Goal: Task Accomplishment & Management: Complete application form

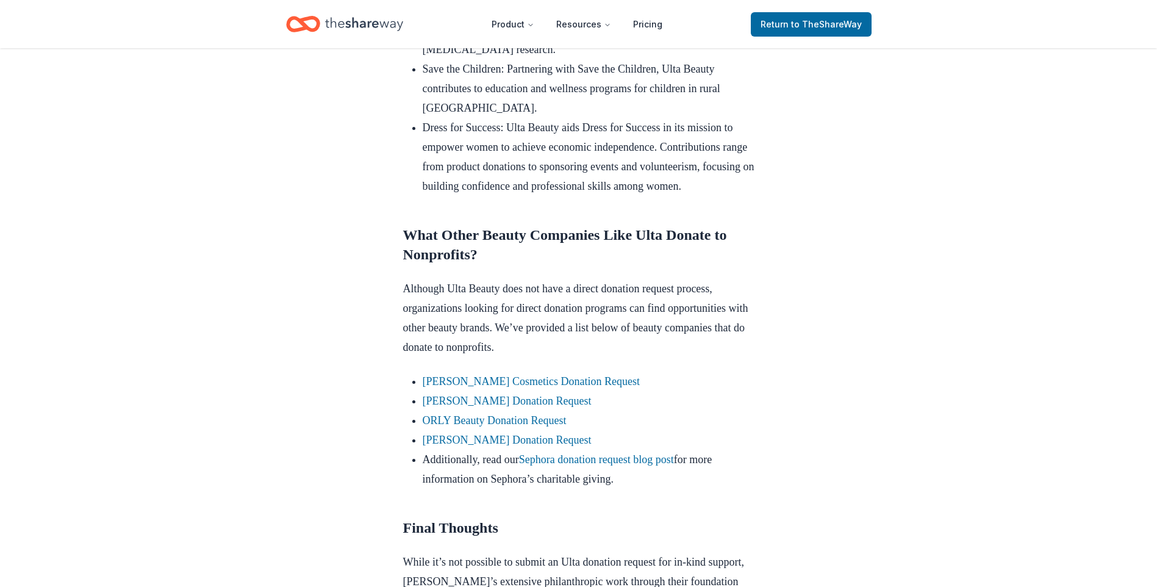
scroll to position [915, 0]
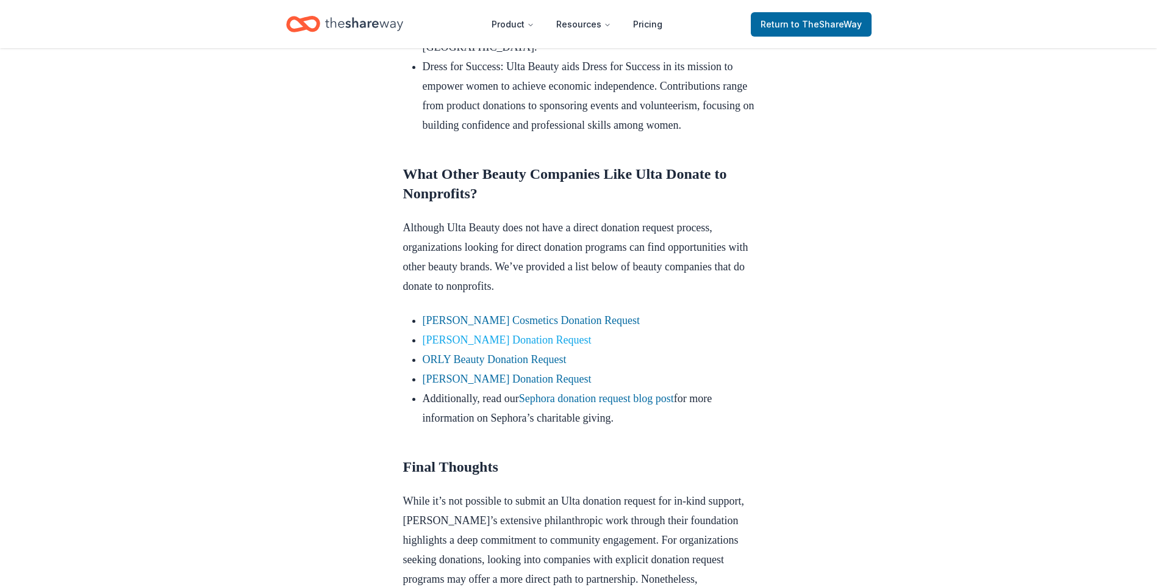
click at [565, 346] on link "Elizabeth Arden Donation Request" at bounding box center [507, 340] width 169 height 12
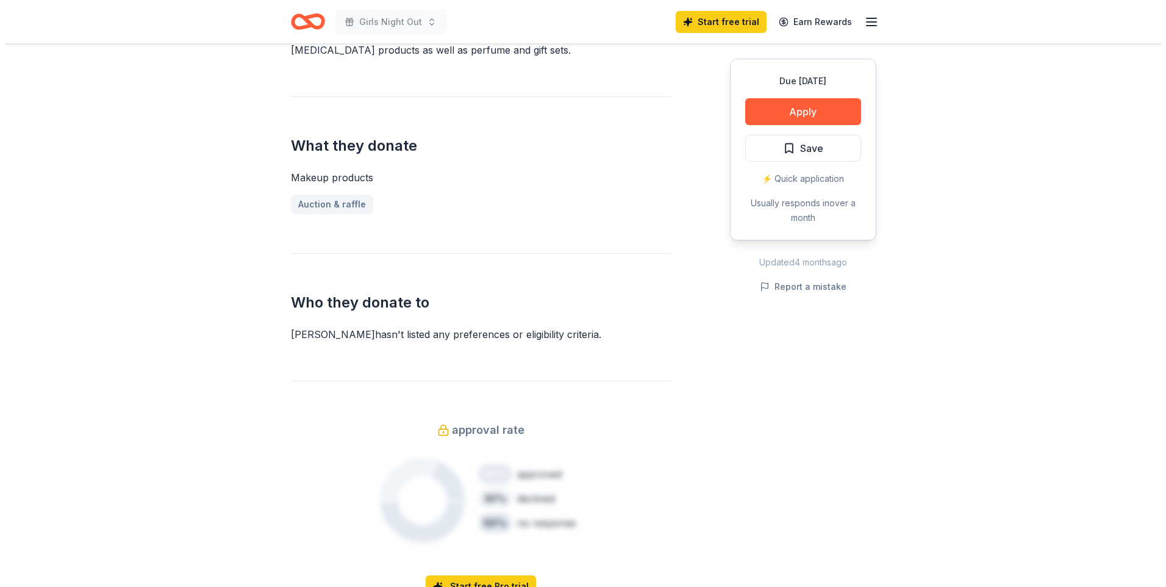
scroll to position [427, 0]
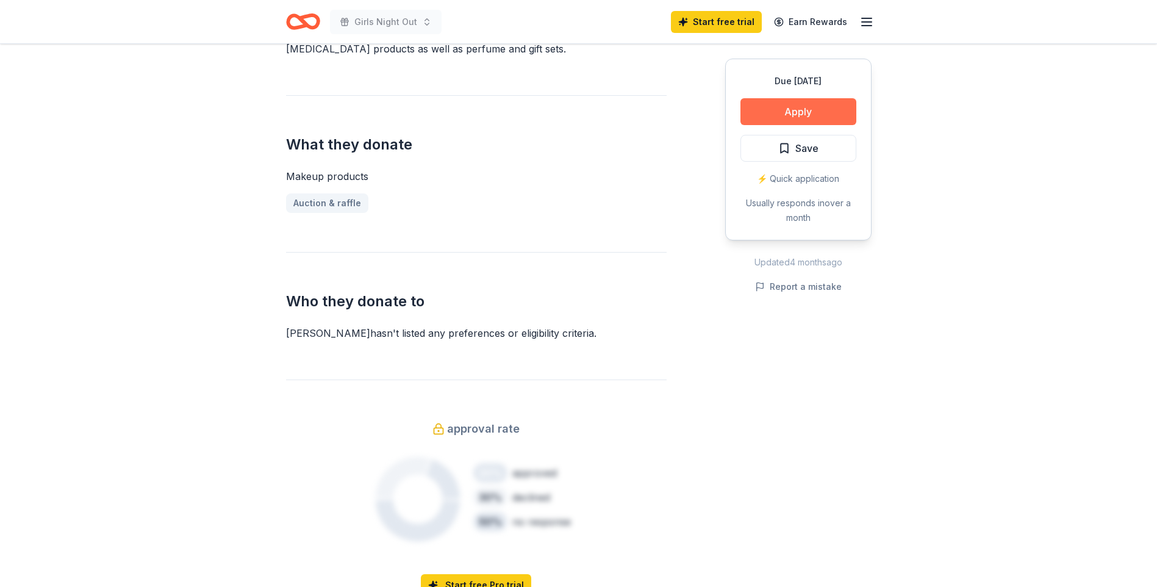
click at [783, 110] on button "Apply" at bounding box center [798, 111] width 116 height 27
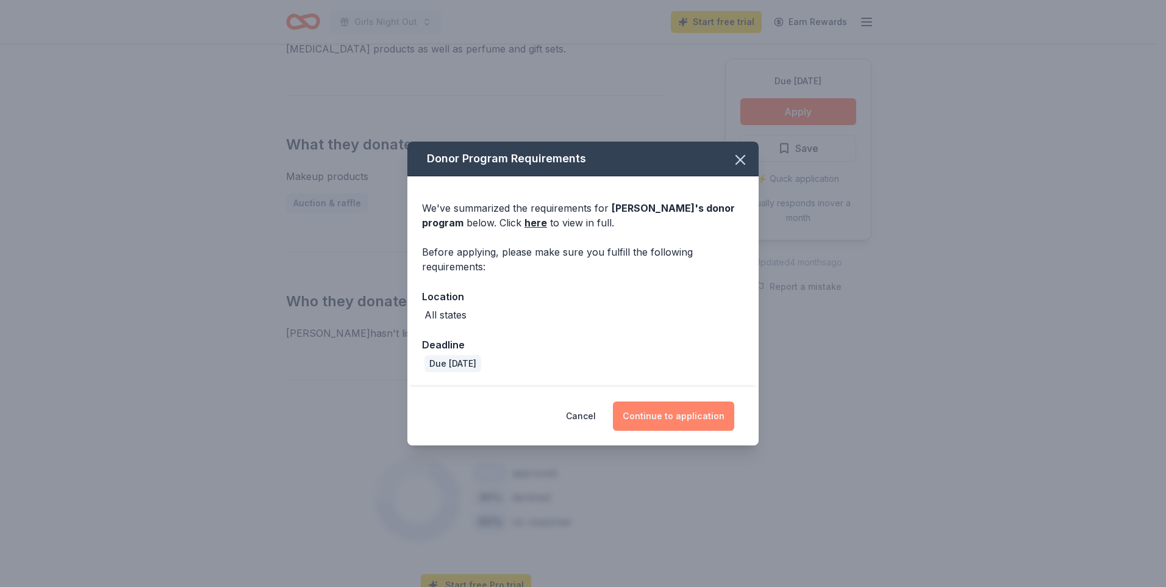
click at [675, 419] on button "Continue to application" at bounding box center [673, 415] width 121 height 29
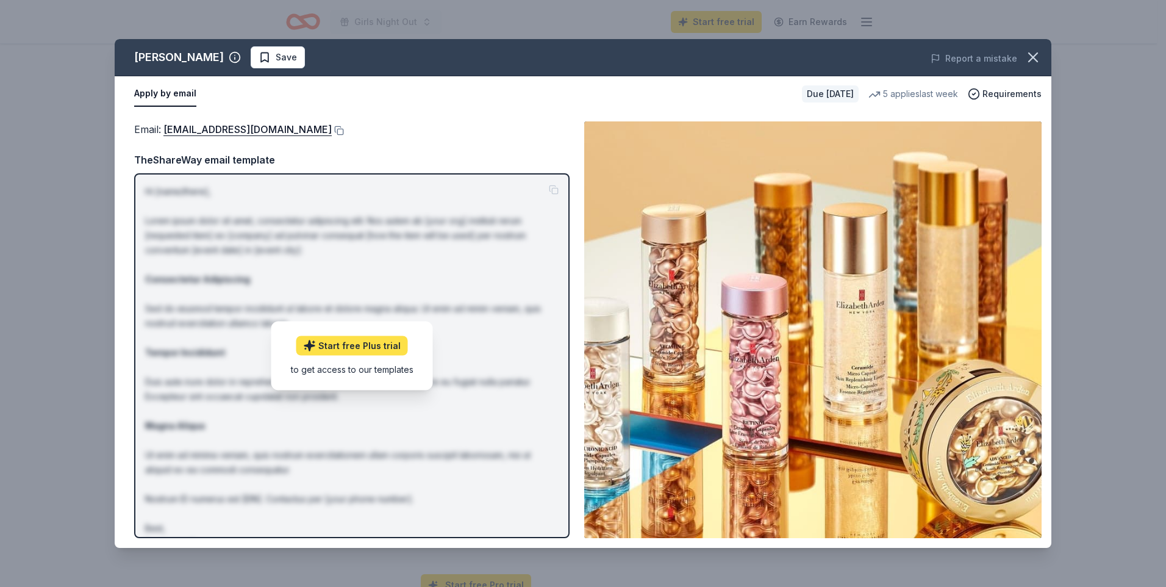
click at [349, 346] on link "Start free Plus trial" at bounding box center [352, 345] width 112 height 20
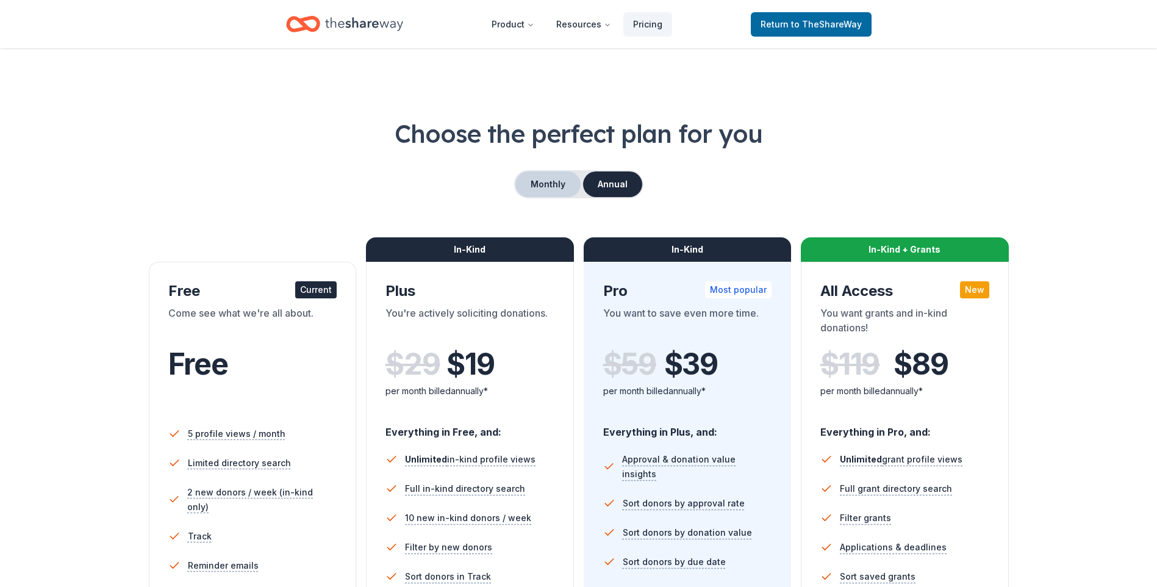
click at [560, 188] on button "Monthly" at bounding box center [547, 184] width 65 height 26
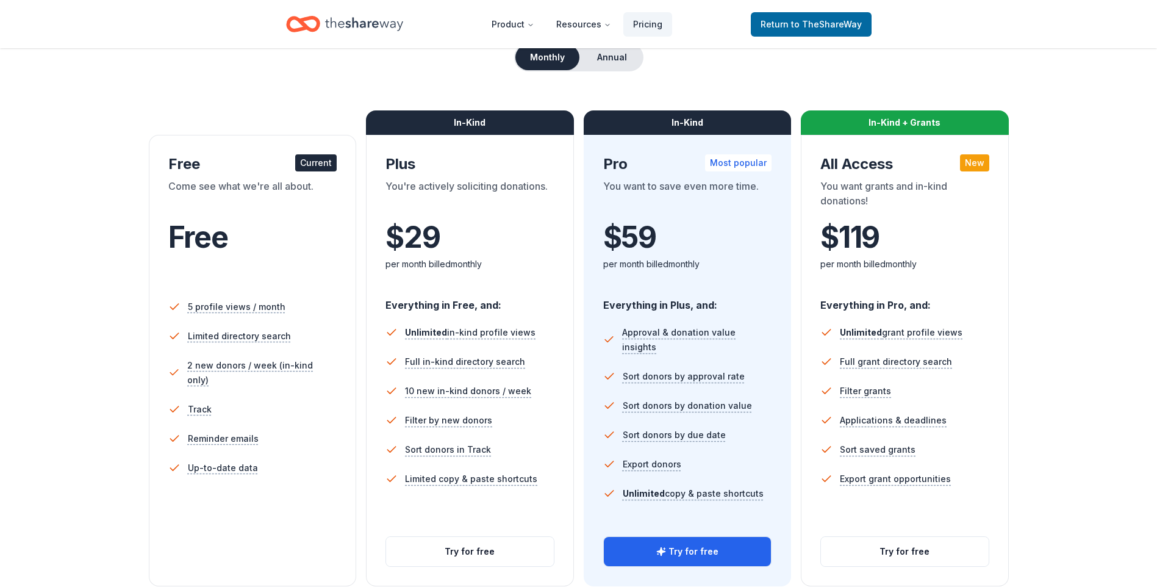
scroll to position [122, 0]
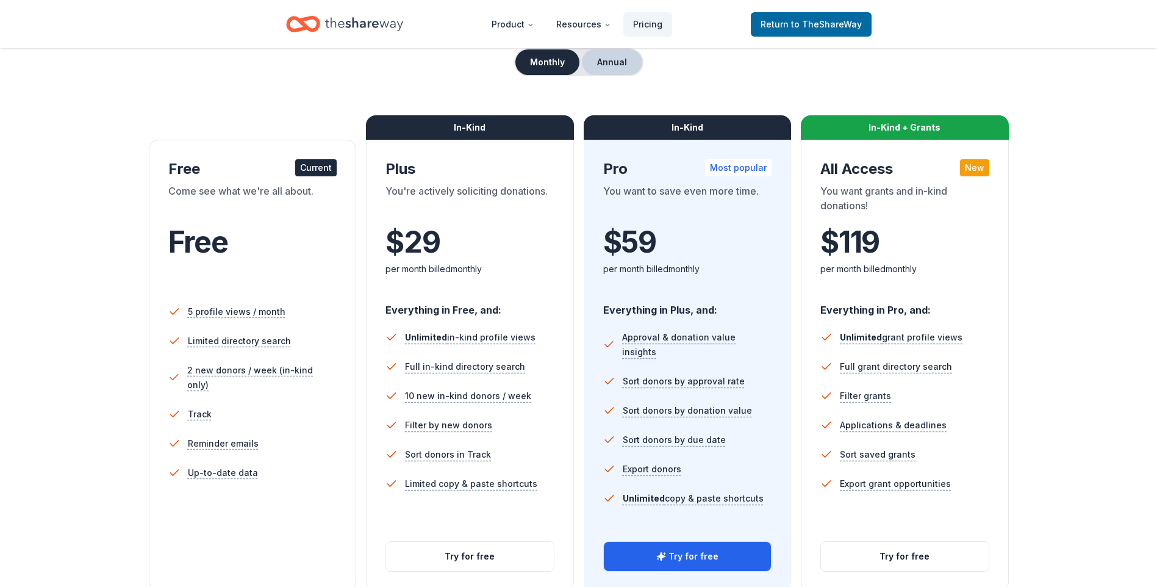
click at [610, 70] on button "Annual" at bounding box center [612, 62] width 60 height 26
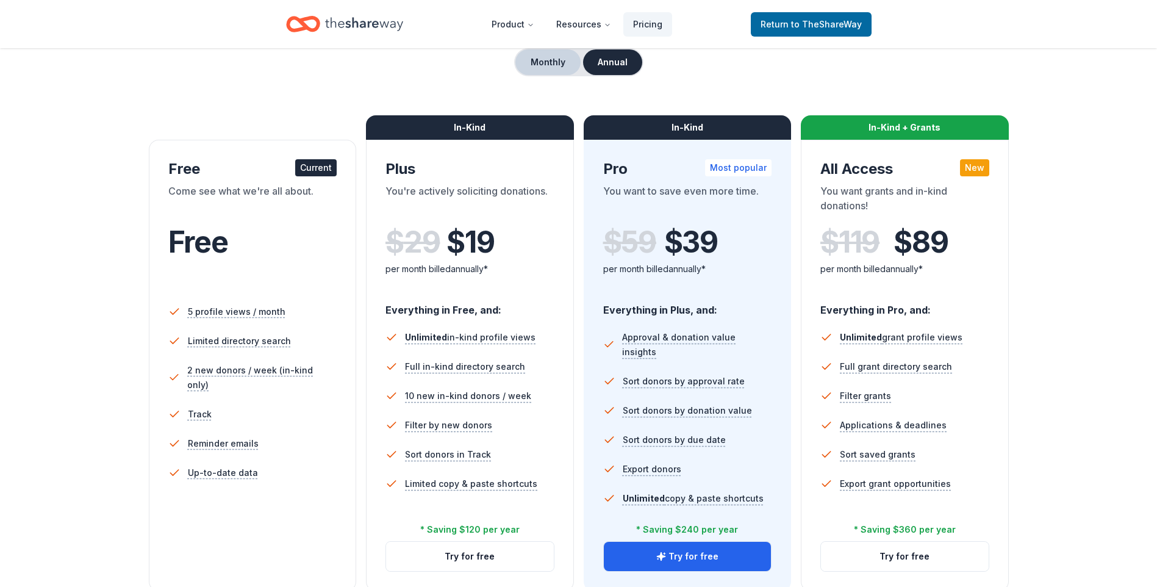
click at [552, 70] on button "Monthly" at bounding box center [547, 62] width 65 height 26
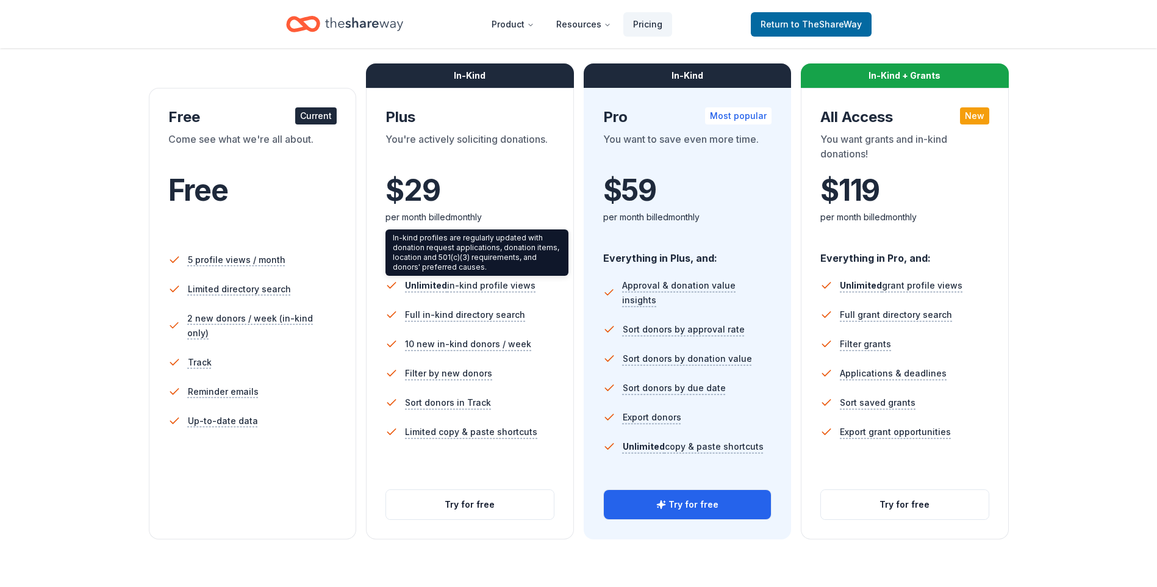
scroll to position [366, 0]
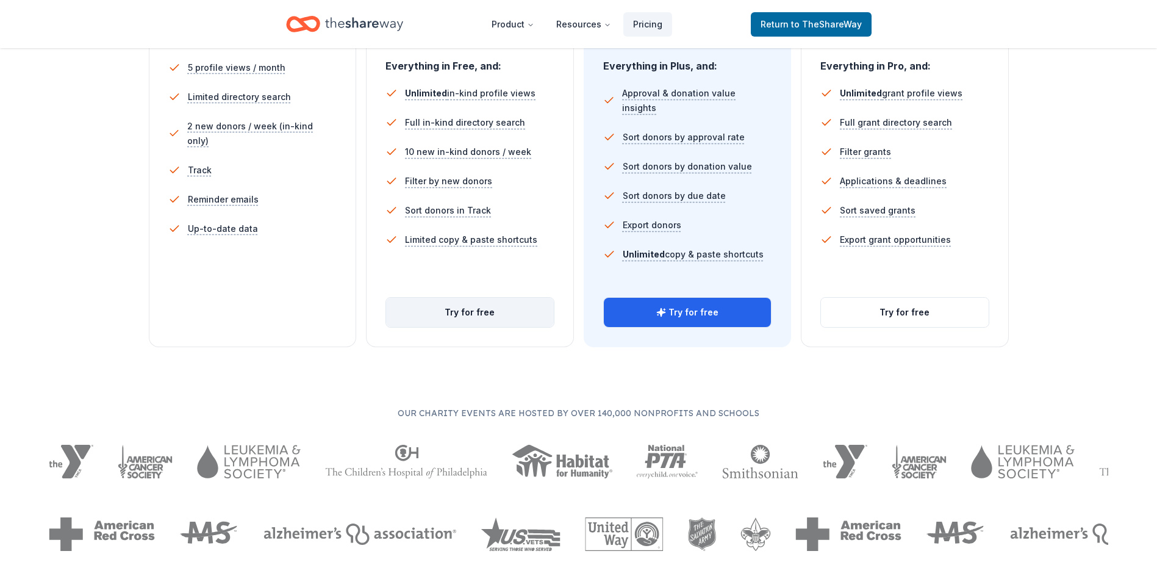
click at [510, 312] on button "Try for free" at bounding box center [470, 312] width 168 height 29
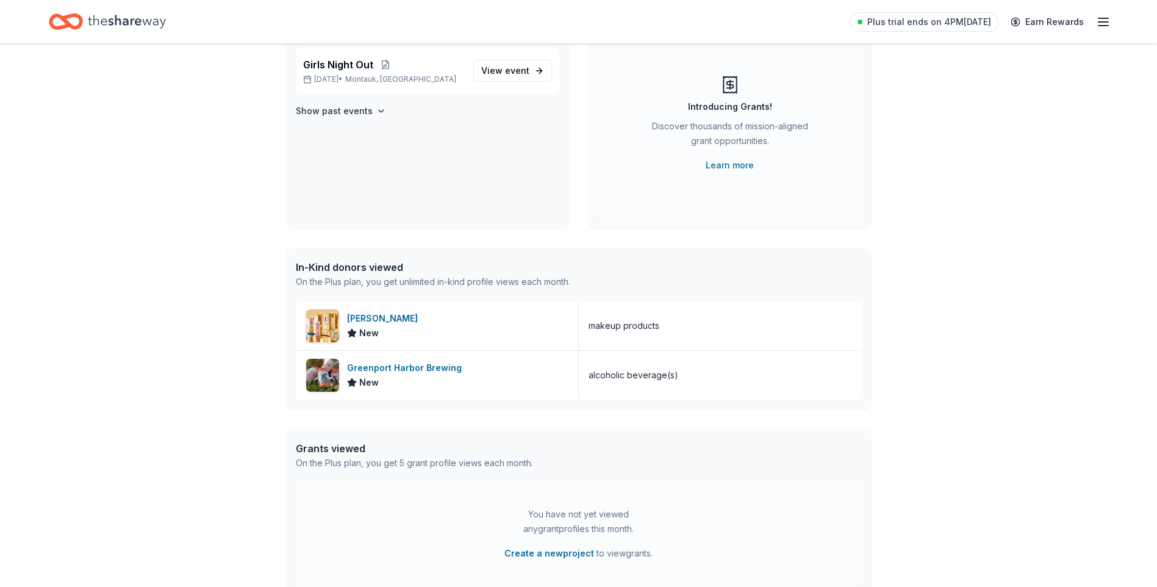
scroll to position [122, 0]
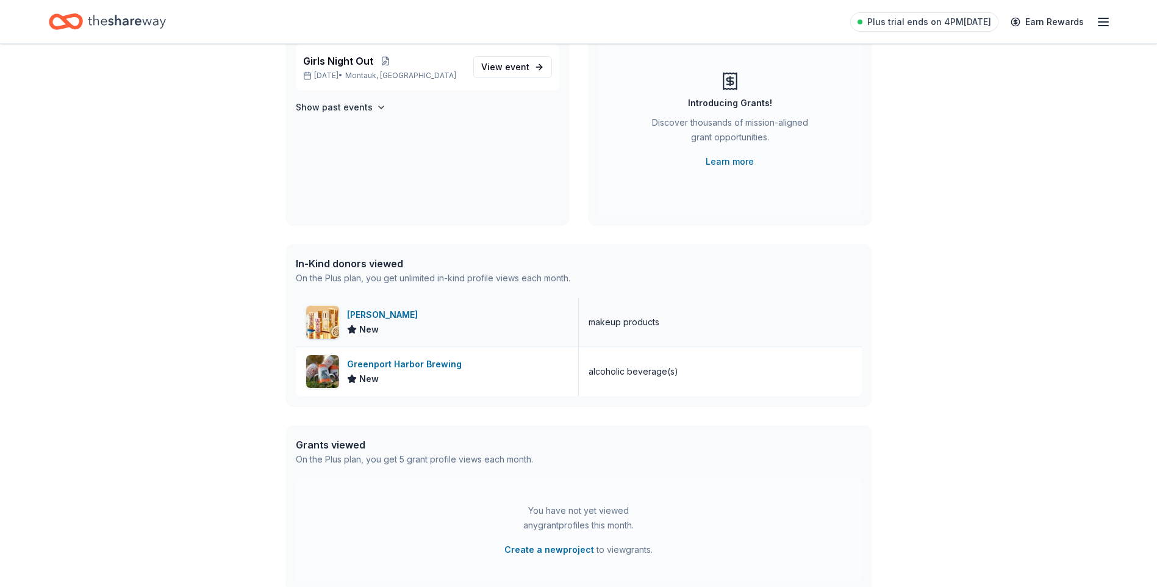
click at [451, 317] on div "Elizabeth Arden New" at bounding box center [437, 322] width 283 height 49
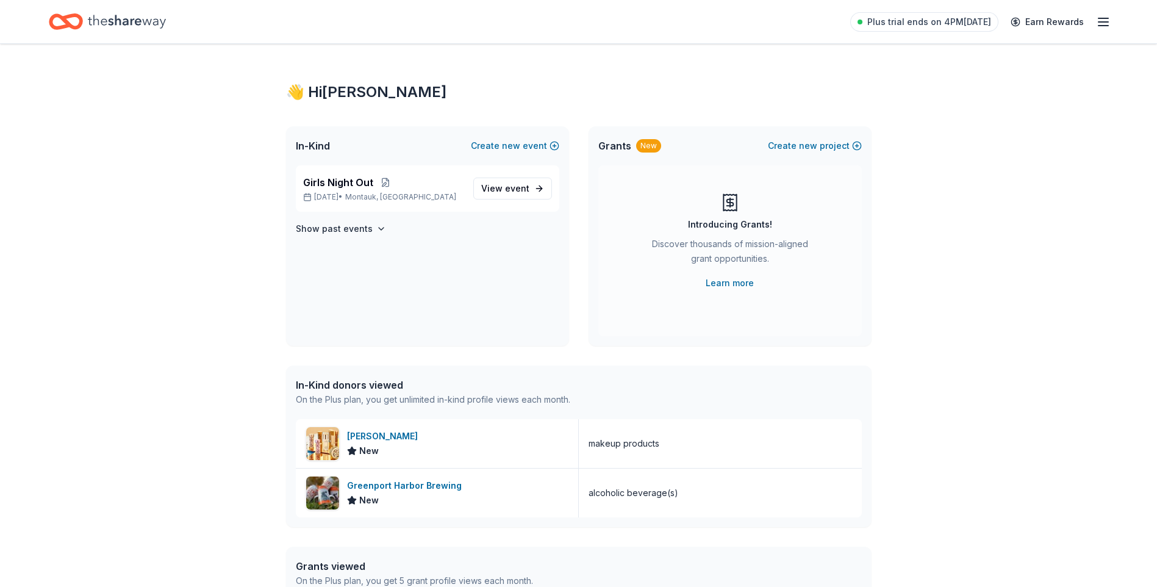
scroll to position [0, 0]
click at [117, 16] on icon "Home" at bounding box center [127, 21] width 78 height 25
click at [143, 24] on icon "Home" at bounding box center [127, 21] width 78 height 25
click at [132, 29] on icon "Home" at bounding box center [127, 21] width 78 height 25
click at [1096, 21] on icon "button" at bounding box center [1103, 22] width 15 height 15
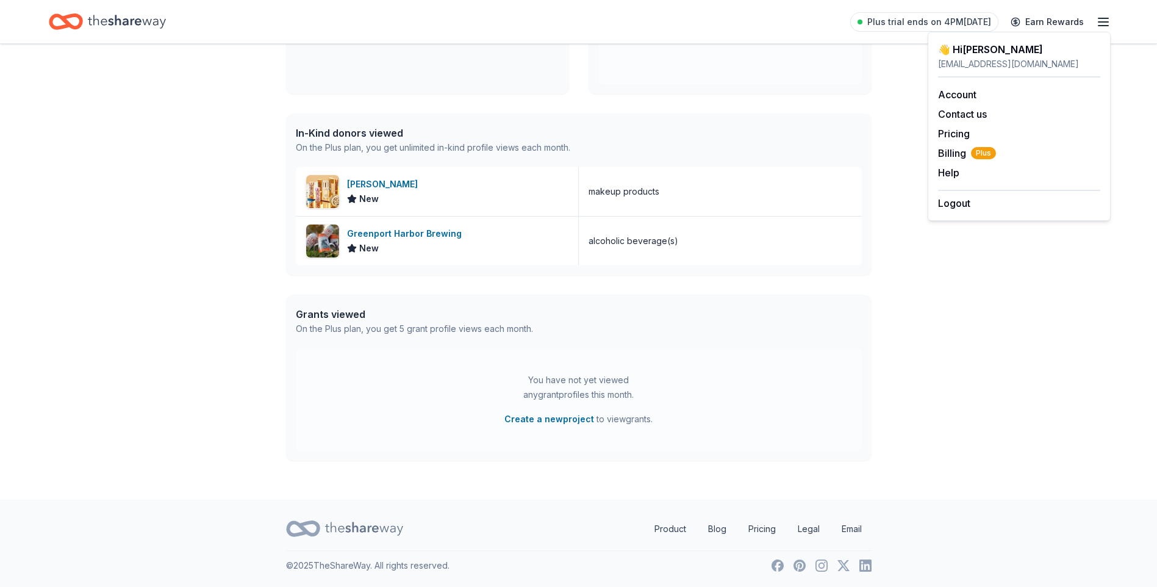
scroll to position [253, 0]
click at [815, 378] on div "You have not yet viewed any grant profiles this month. Create a new project to …" at bounding box center [579, 399] width 566 height 102
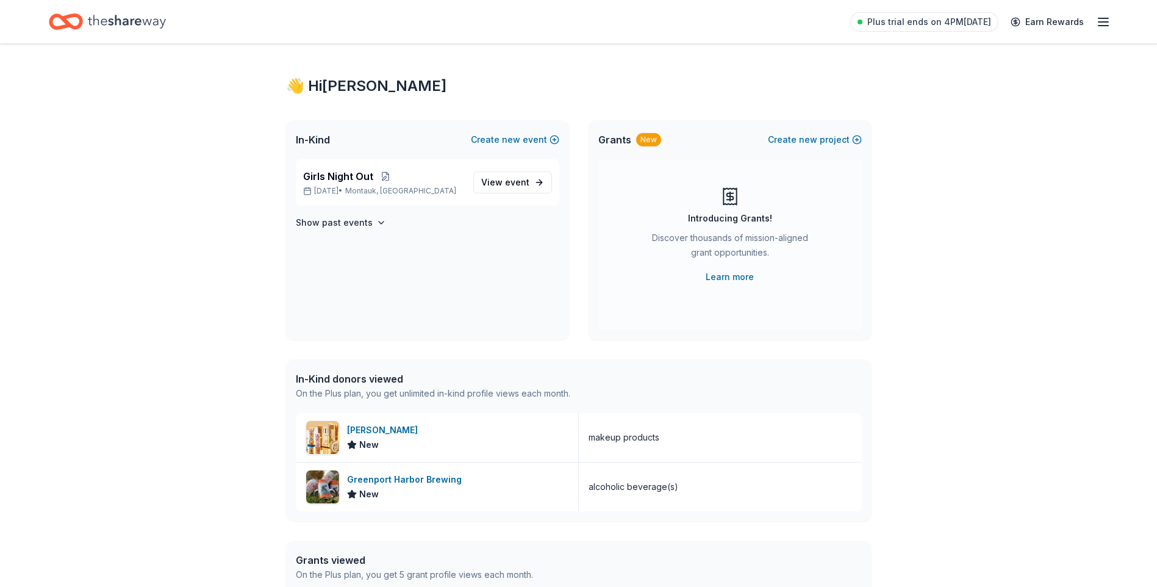
scroll to position [0, 0]
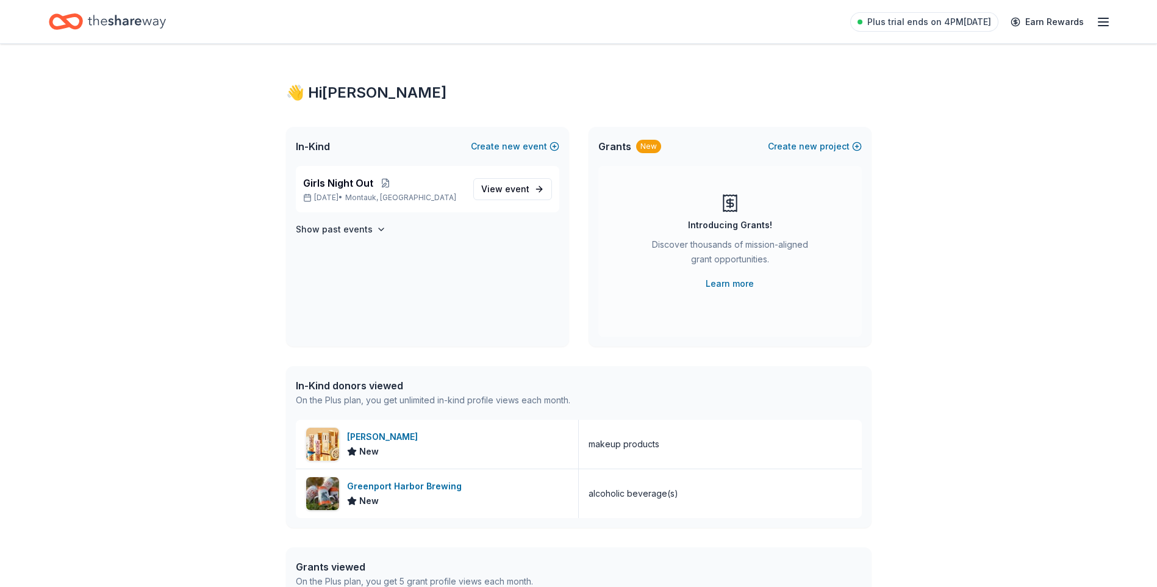
click at [365, 388] on div "In-Kind donors viewed" at bounding box center [433, 385] width 274 height 15
click at [135, 24] on icon "Home" at bounding box center [127, 21] width 78 height 25
click at [93, 18] on icon "Home" at bounding box center [127, 21] width 78 height 25
click at [521, 192] on span "event" at bounding box center [517, 189] width 24 height 10
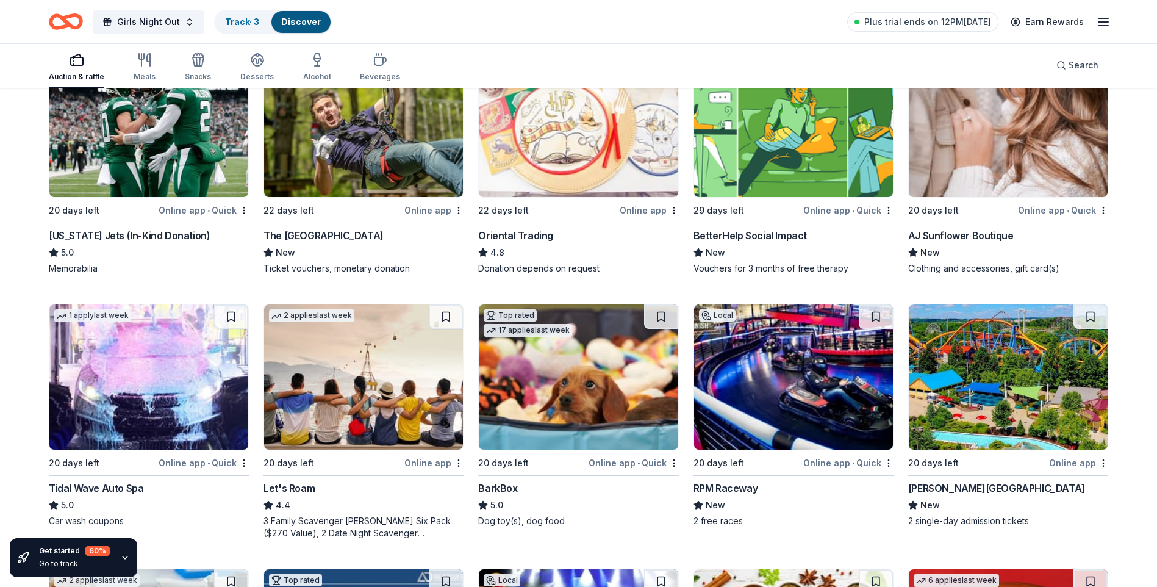
scroll to position [183, 0]
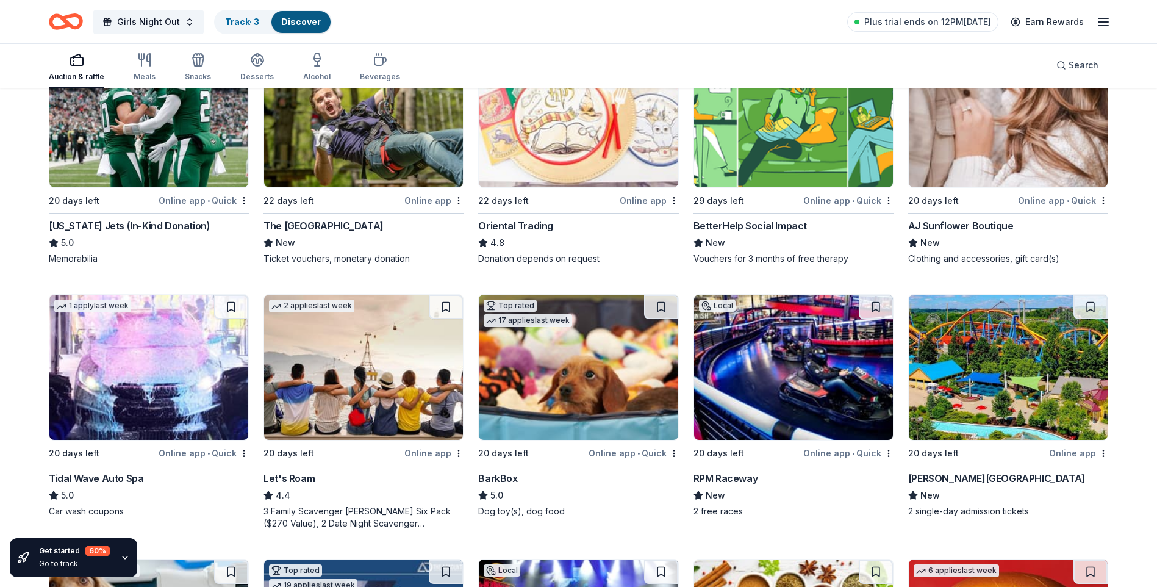
click at [1021, 137] on img at bounding box center [1007, 114] width 199 height 145
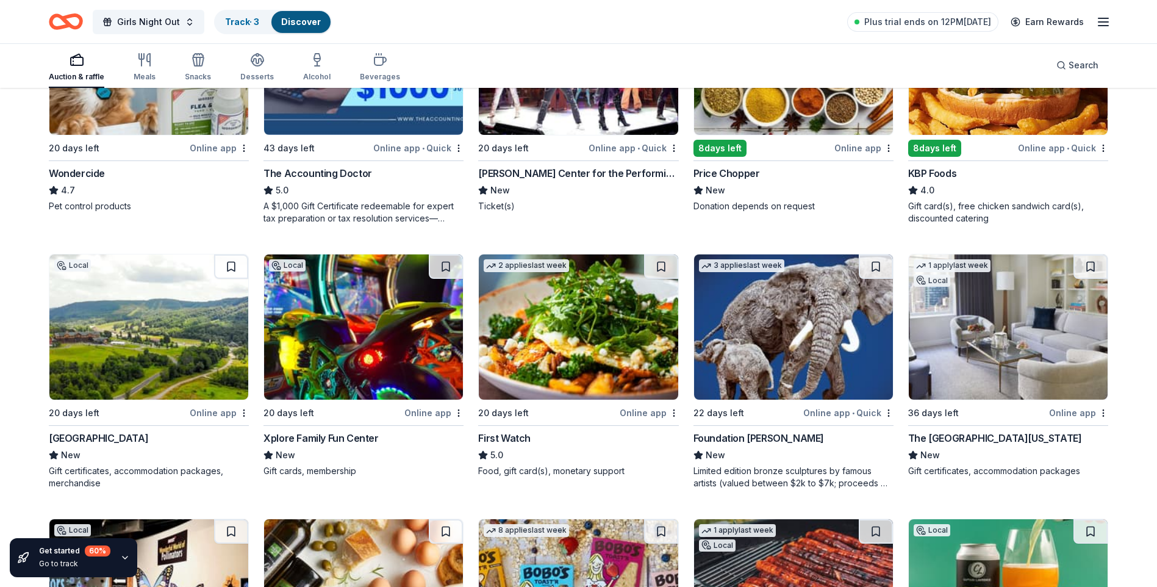
scroll to position [813, 0]
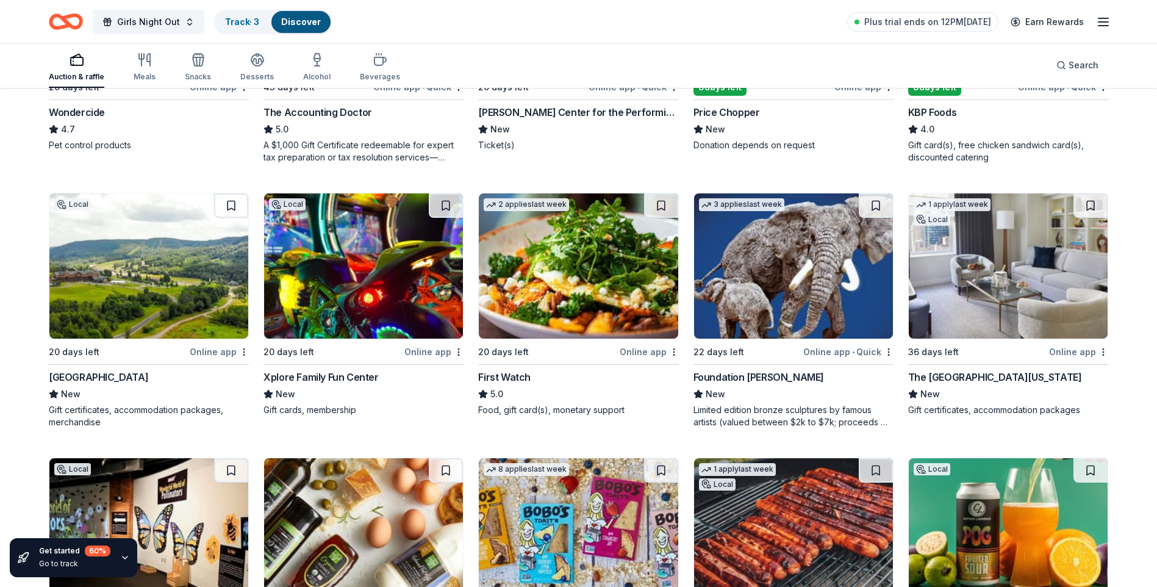
click at [138, 277] on img at bounding box center [148, 265] width 199 height 145
click at [1005, 254] on img at bounding box center [1007, 265] width 199 height 145
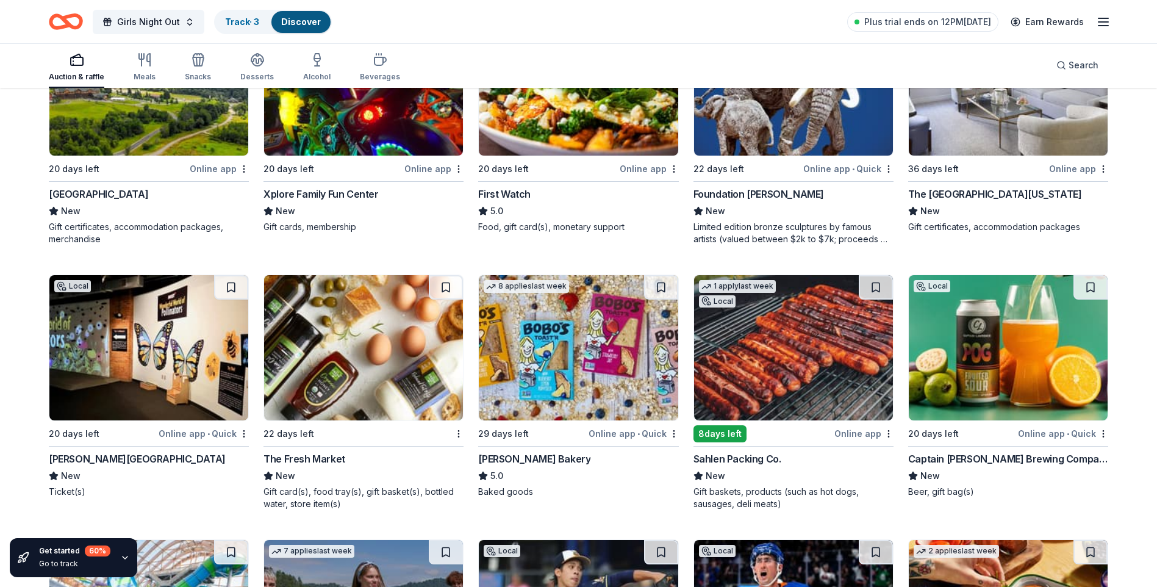
scroll to position [1057, 0]
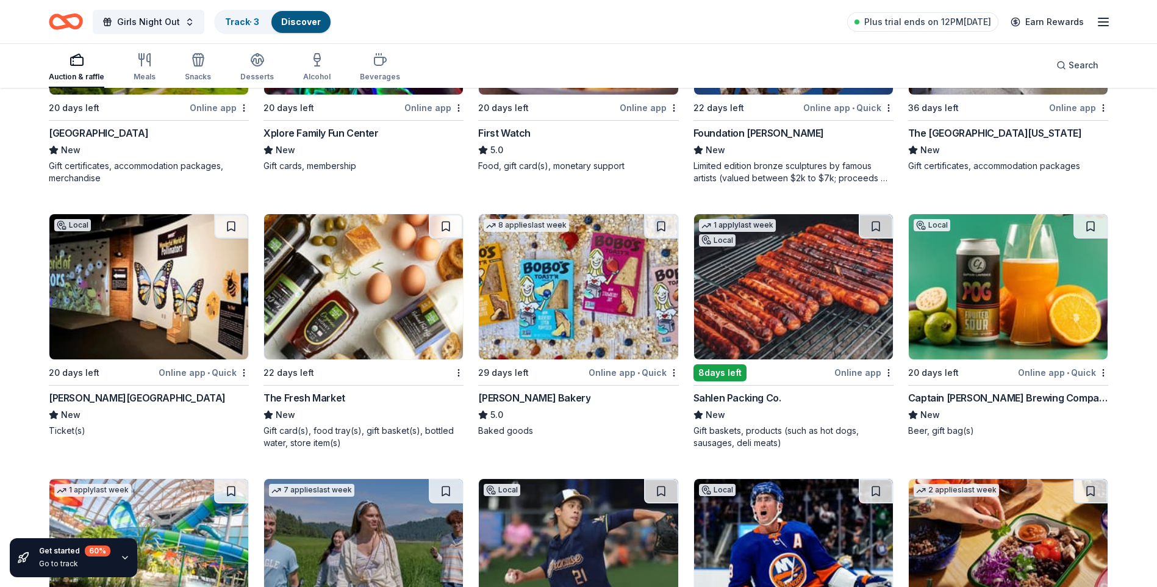
click at [406, 297] on img at bounding box center [363, 286] width 199 height 145
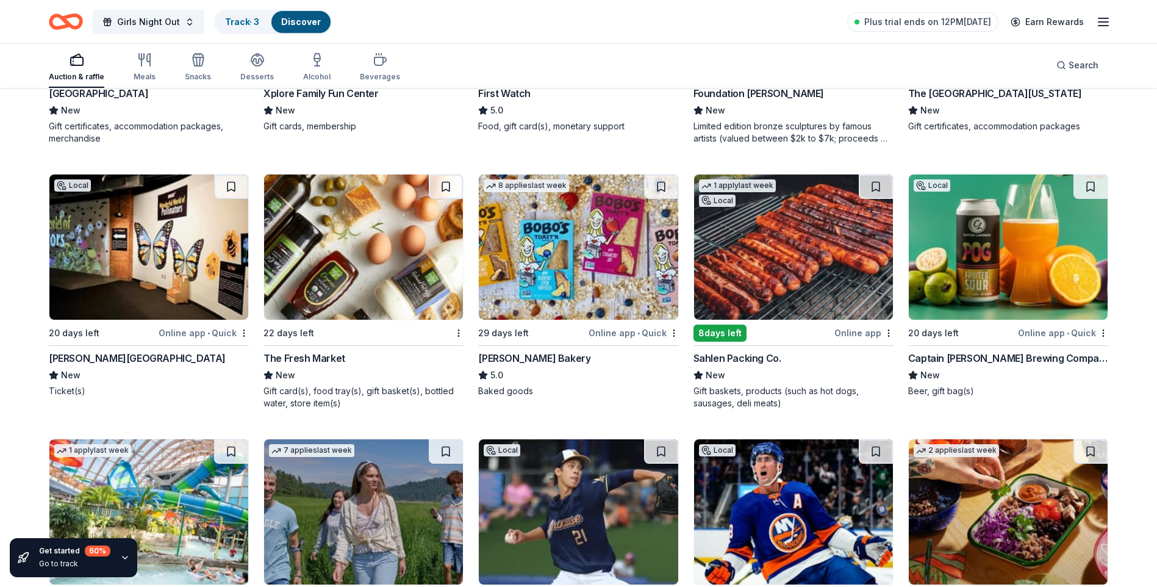
scroll to position [1118, 0]
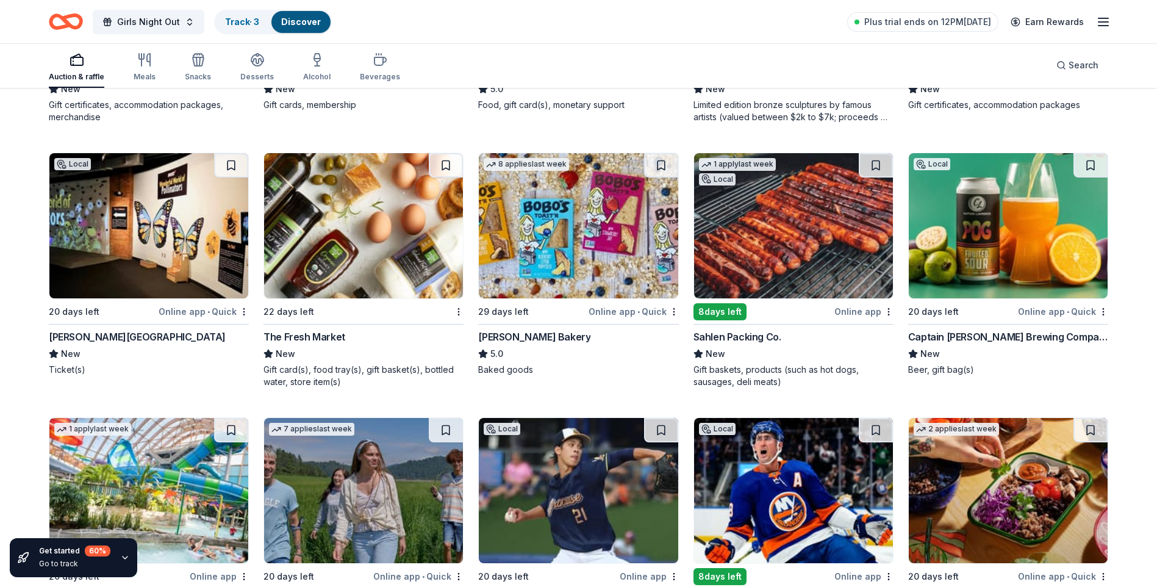
click at [572, 225] on img at bounding box center [578, 225] width 199 height 145
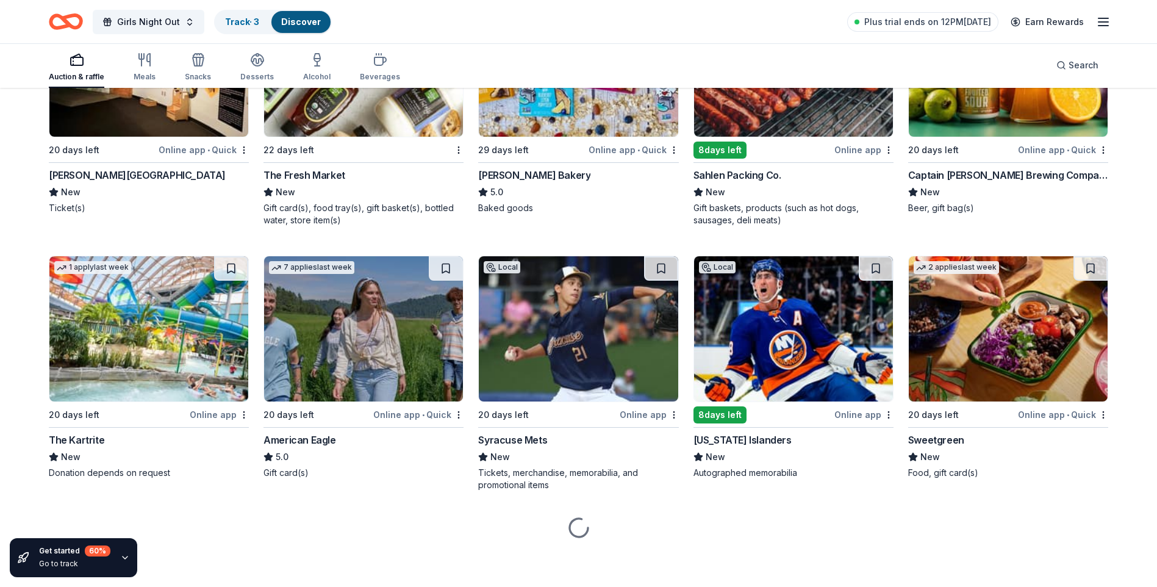
scroll to position [1282, 0]
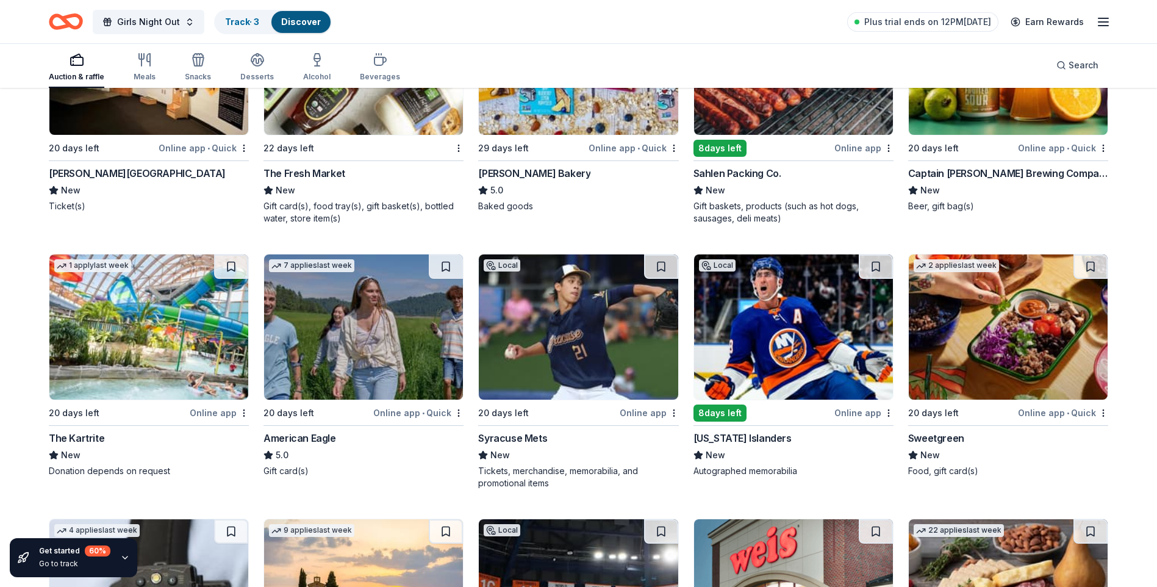
click at [128, 339] on img at bounding box center [148, 326] width 199 height 145
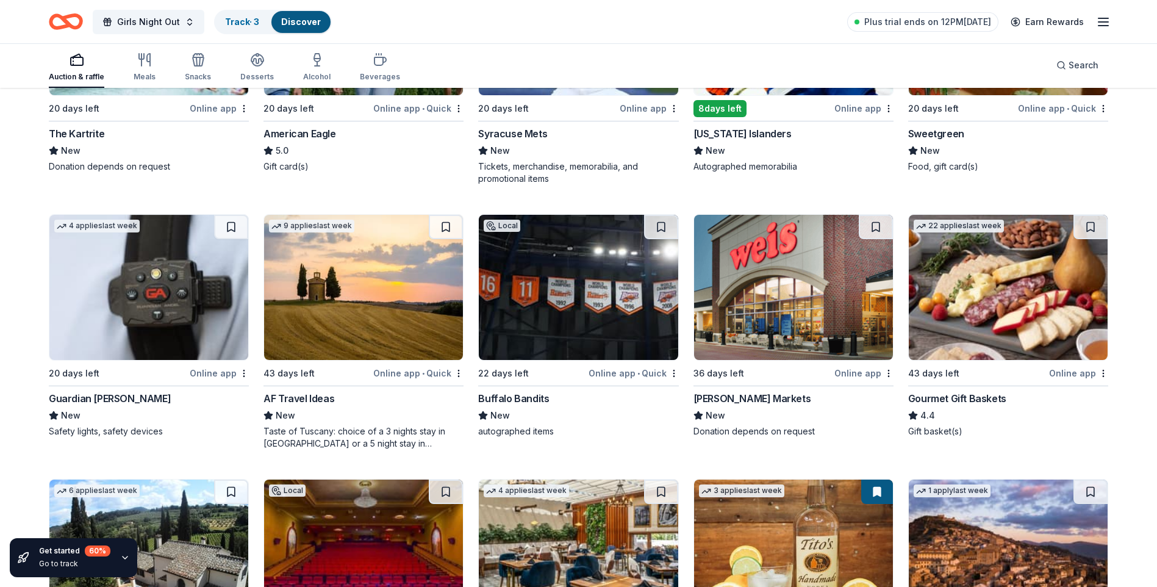
scroll to position [1586, 0]
click at [337, 279] on img at bounding box center [363, 286] width 199 height 145
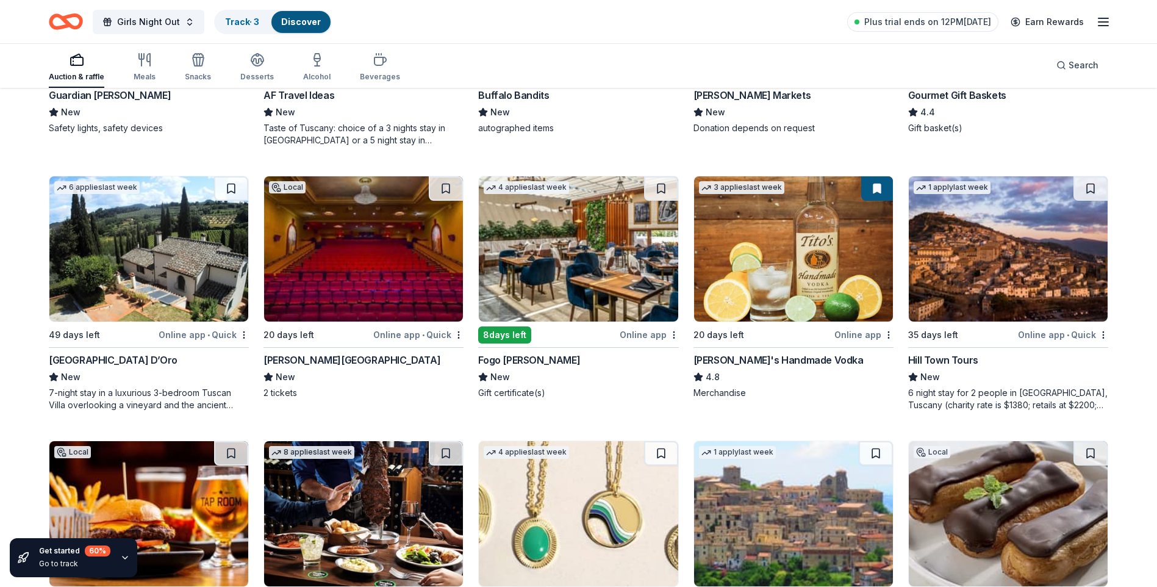
scroll to position [1891, 0]
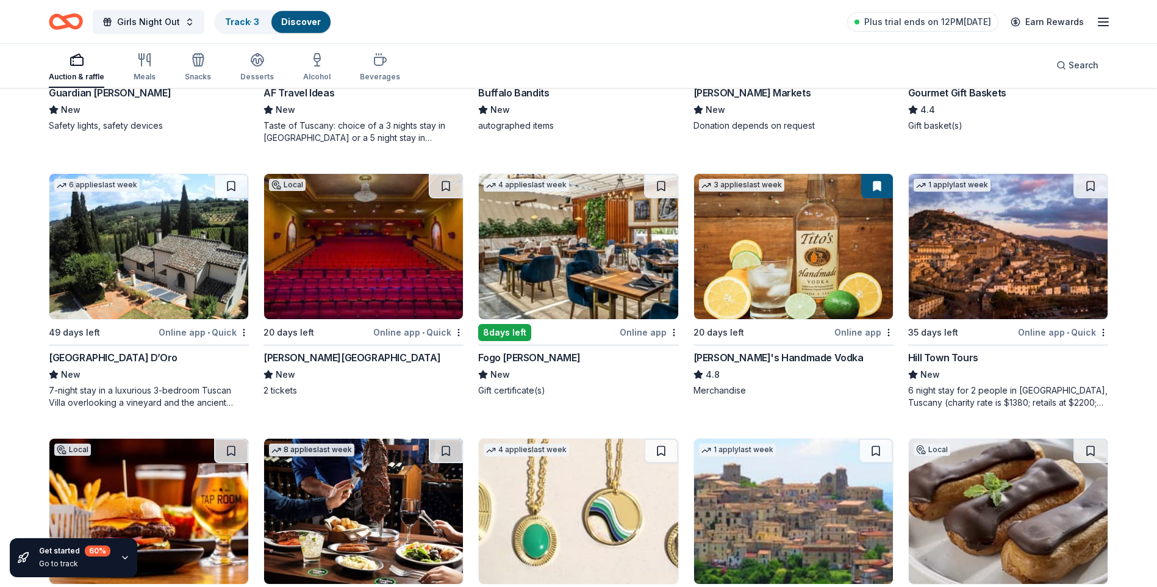
click at [601, 278] on img at bounding box center [578, 246] width 199 height 145
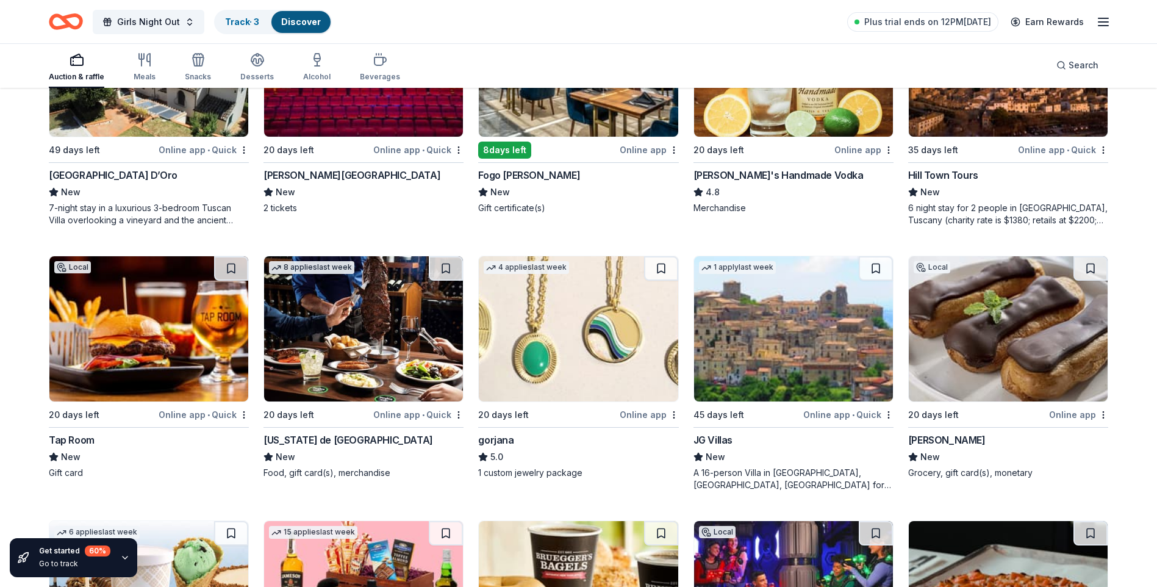
scroll to position [2074, 0]
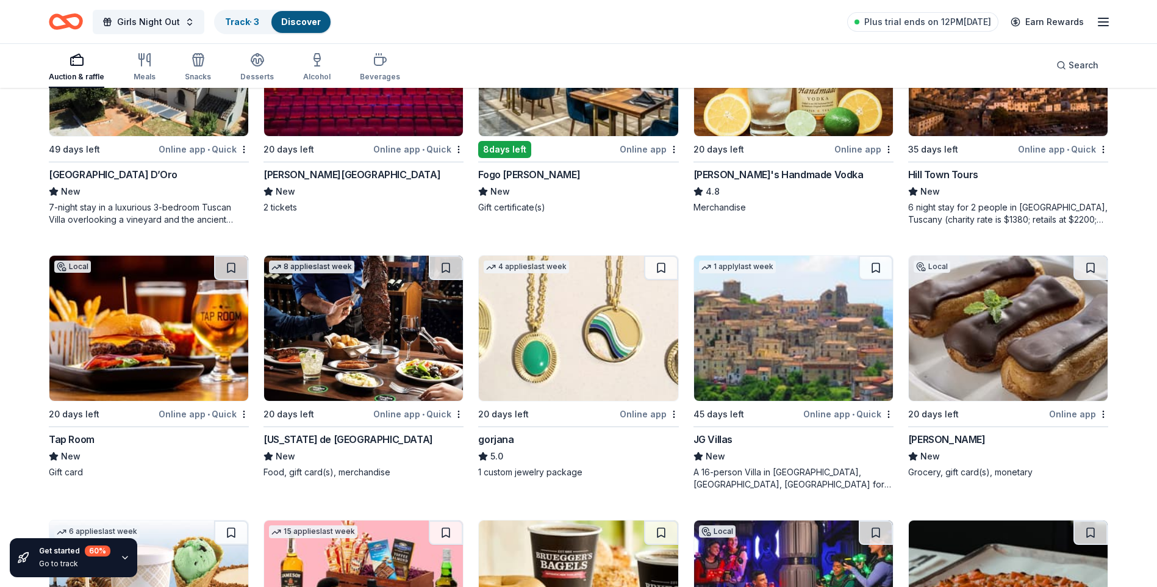
click at [773, 338] on img at bounding box center [793, 327] width 199 height 145
click at [579, 343] on img at bounding box center [578, 327] width 199 height 145
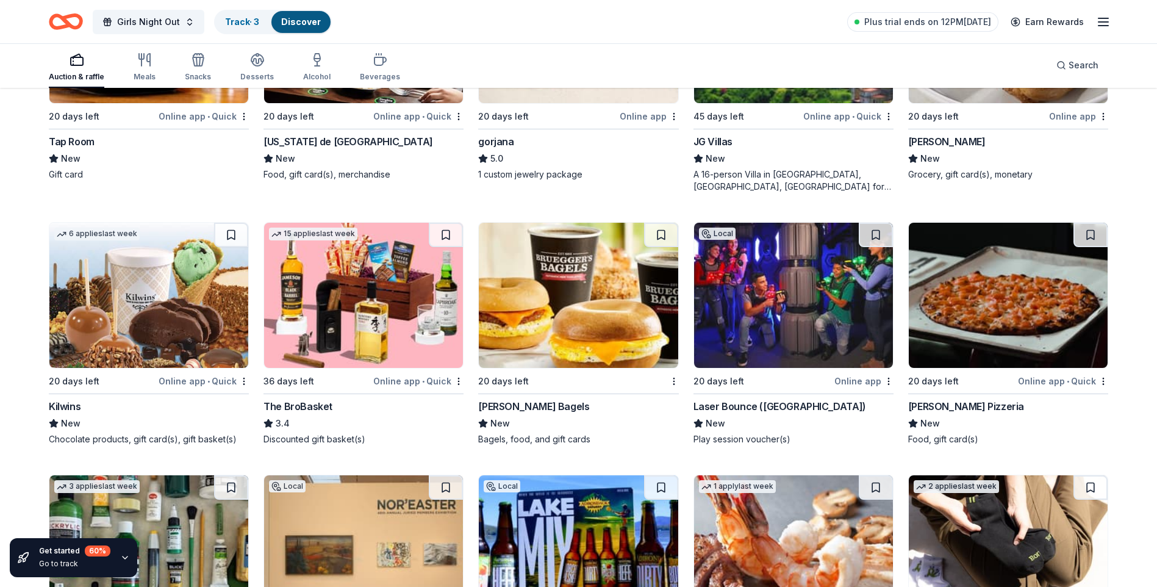
scroll to position [2379, 0]
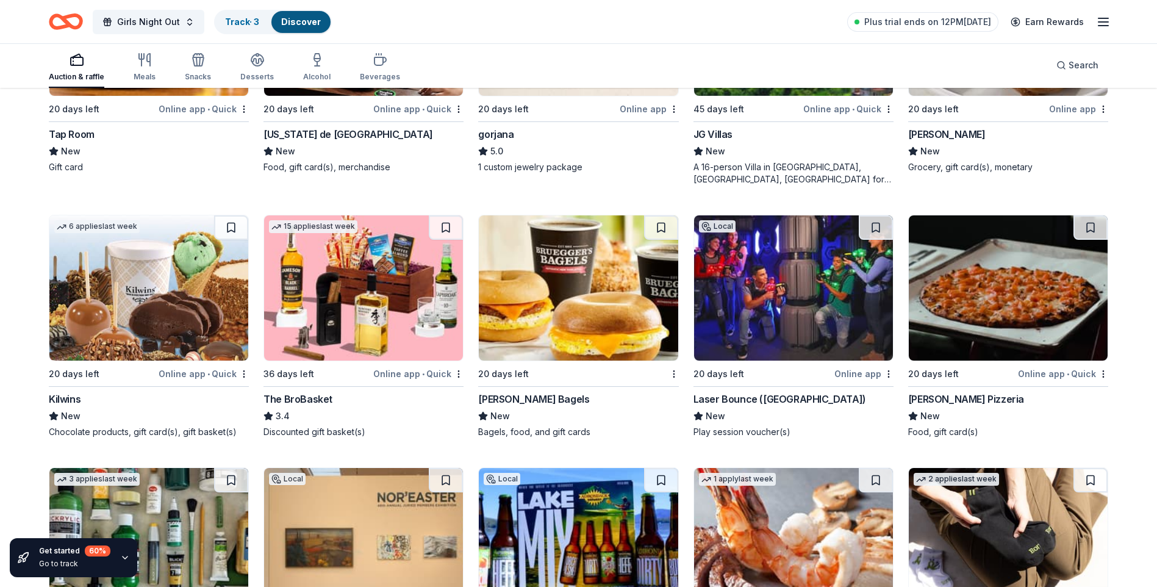
click at [356, 278] on img at bounding box center [363, 287] width 199 height 145
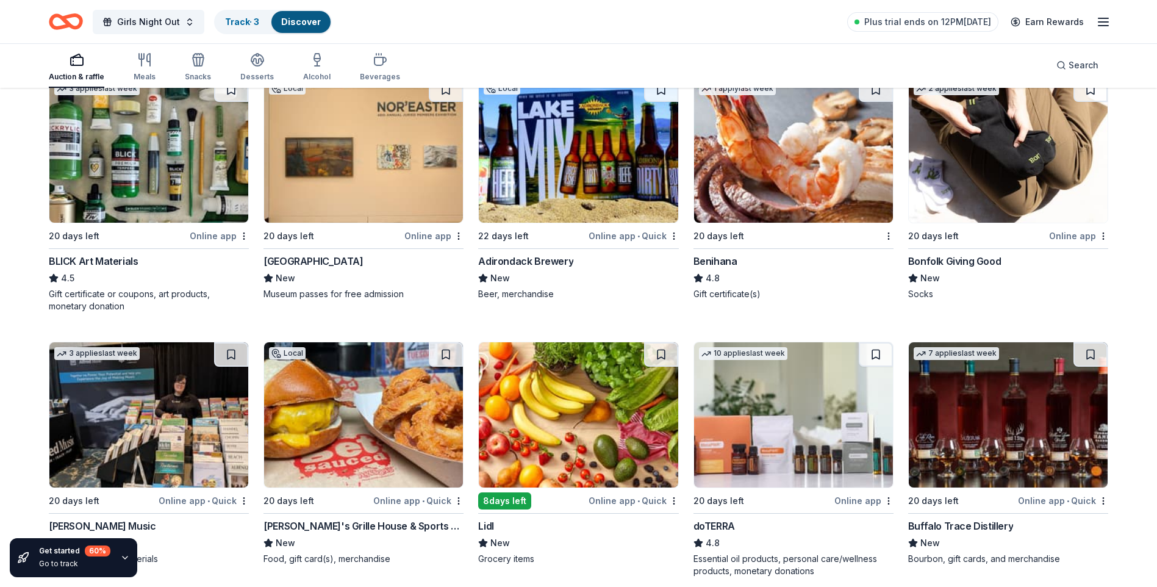
scroll to position [2857, 0]
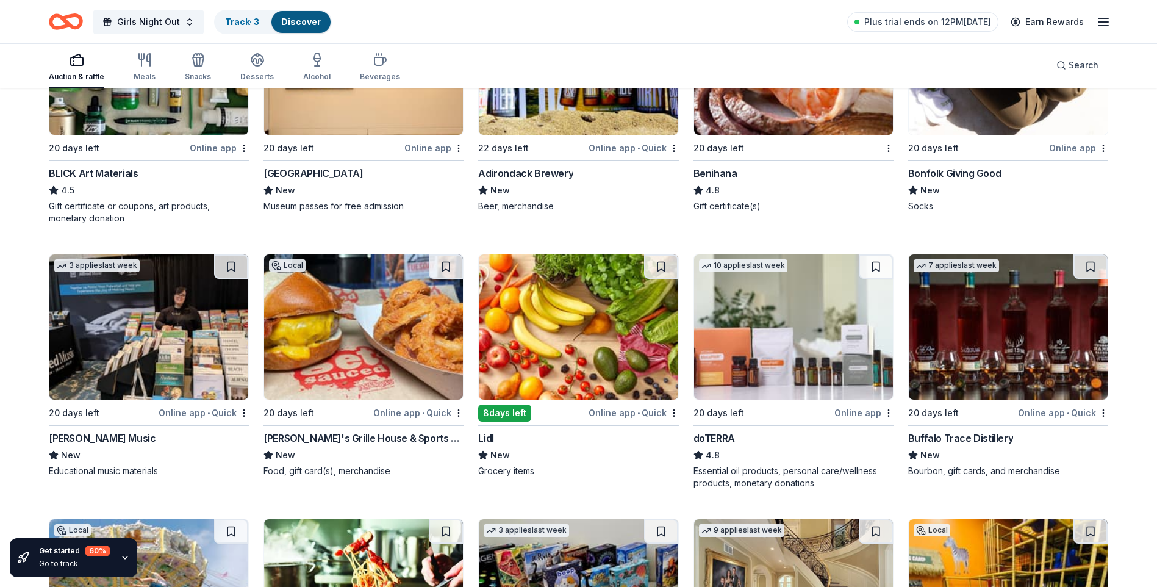
click at [798, 351] on img at bounding box center [793, 326] width 199 height 145
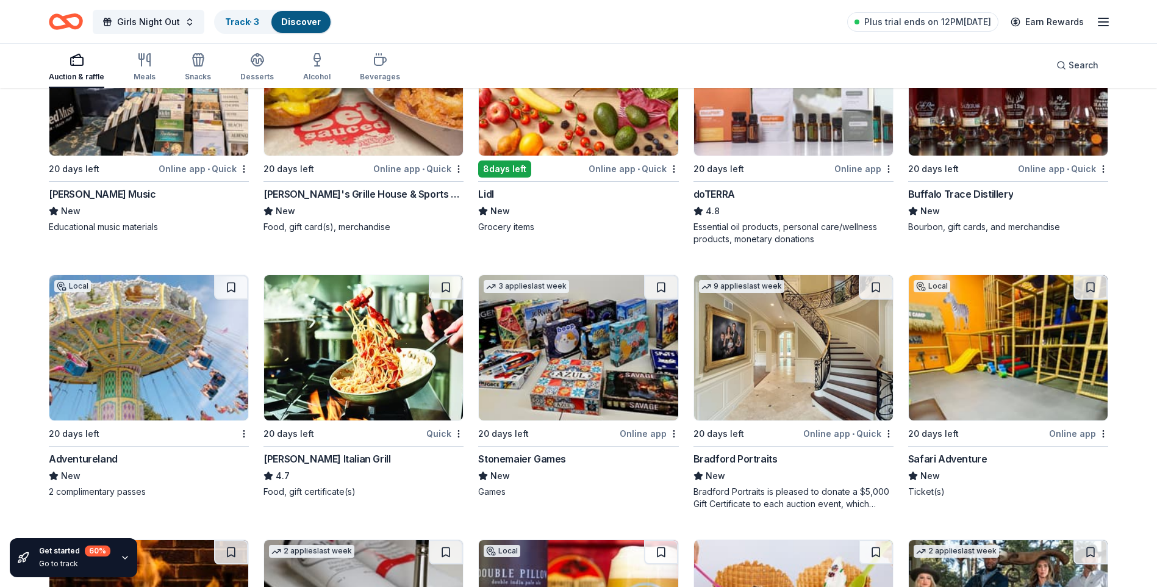
click at [976, 126] on img at bounding box center [1007, 82] width 199 height 145
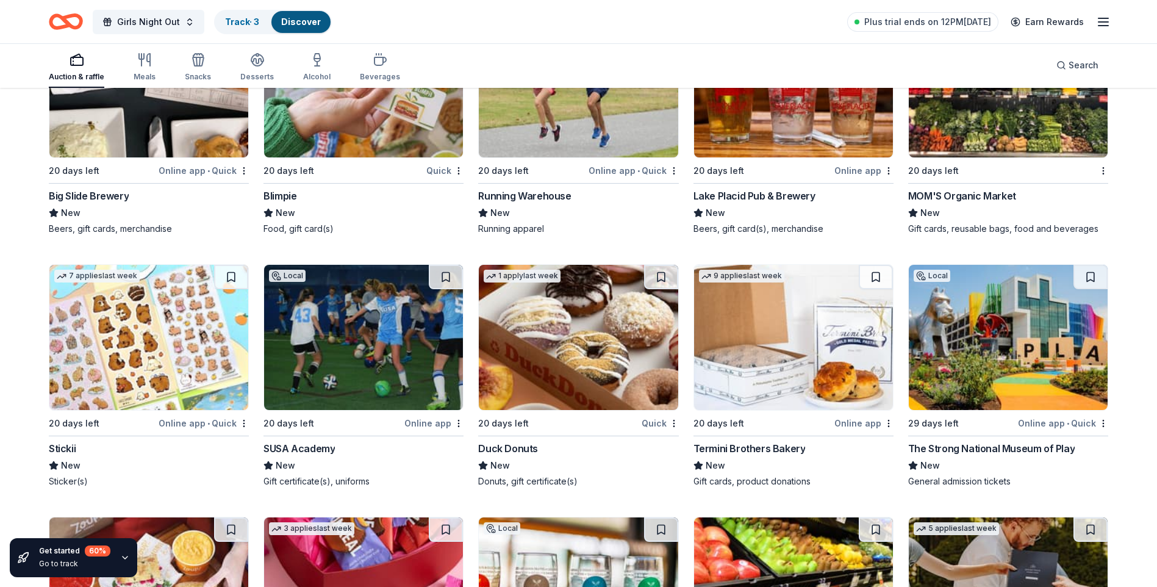
scroll to position [4057, 0]
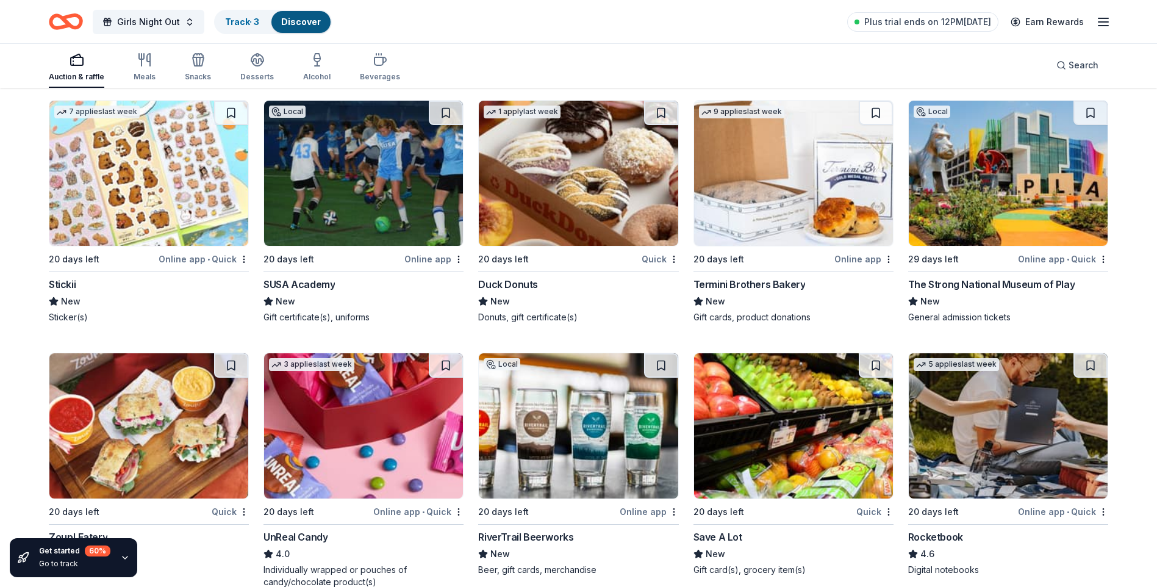
click at [568, 204] on img at bounding box center [578, 173] width 199 height 145
click at [354, 450] on img at bounding box center [363, 425] width 199 height 145
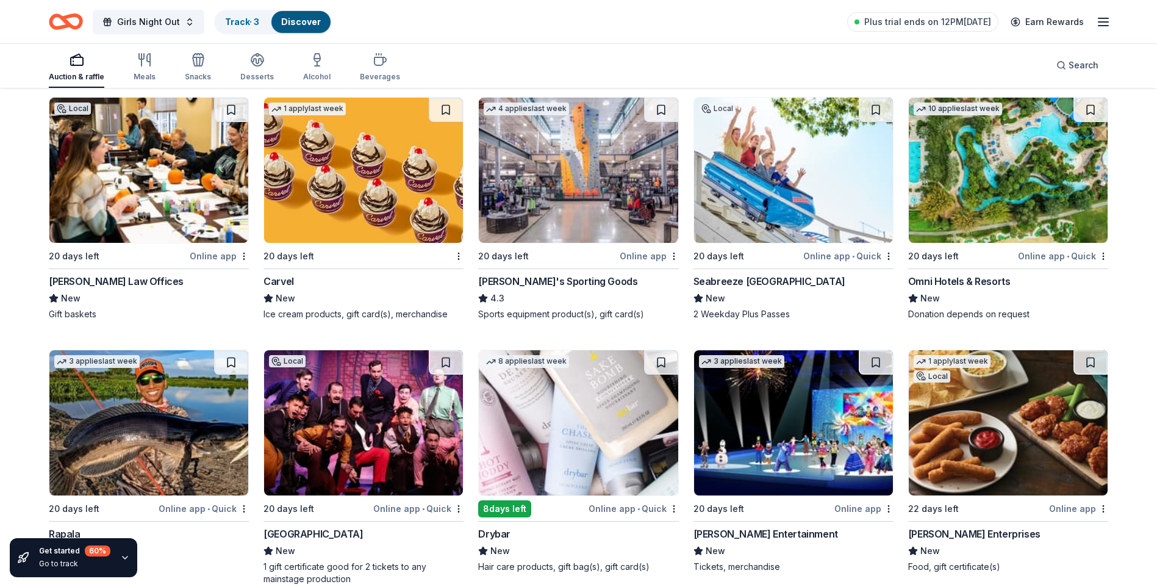
scroll to position [4591, 0]
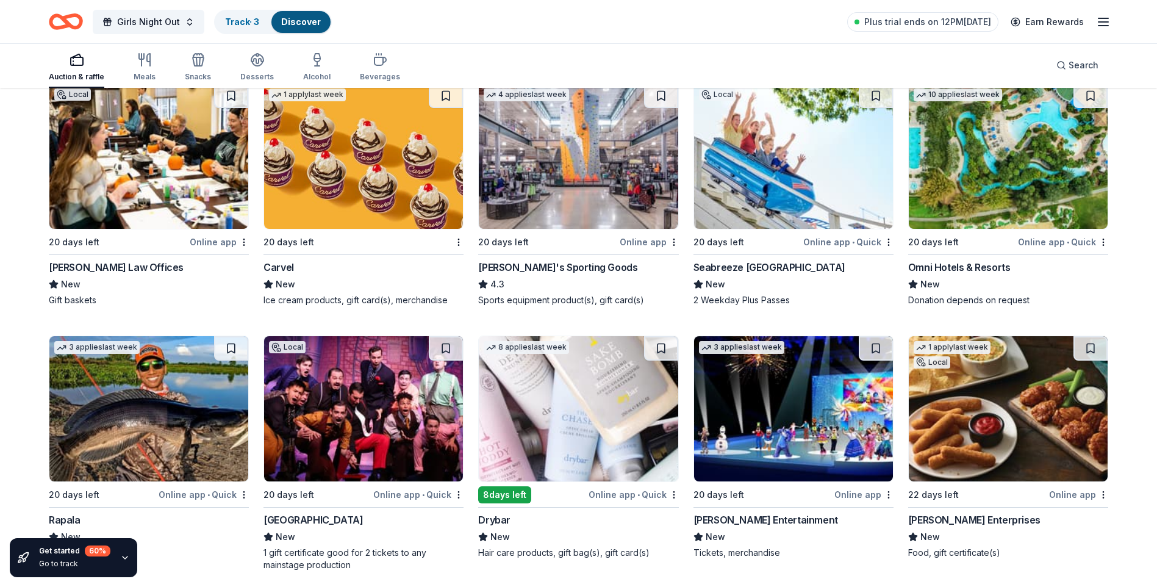
click at [962, 182] on img at bounding box center [1007, 156] width 199 height 145
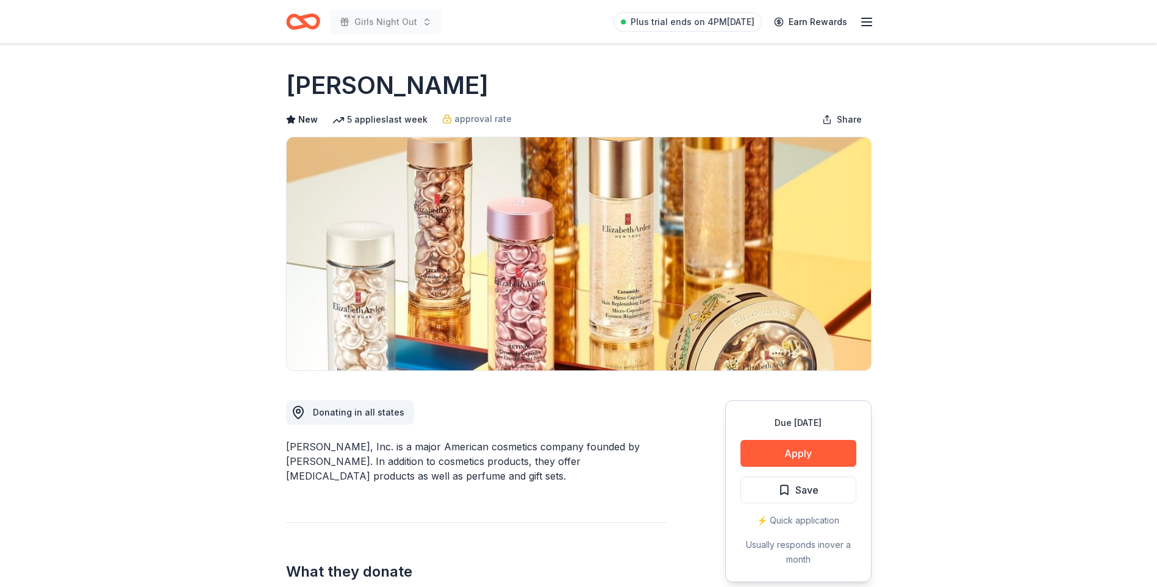
scroll to position [244, 0]
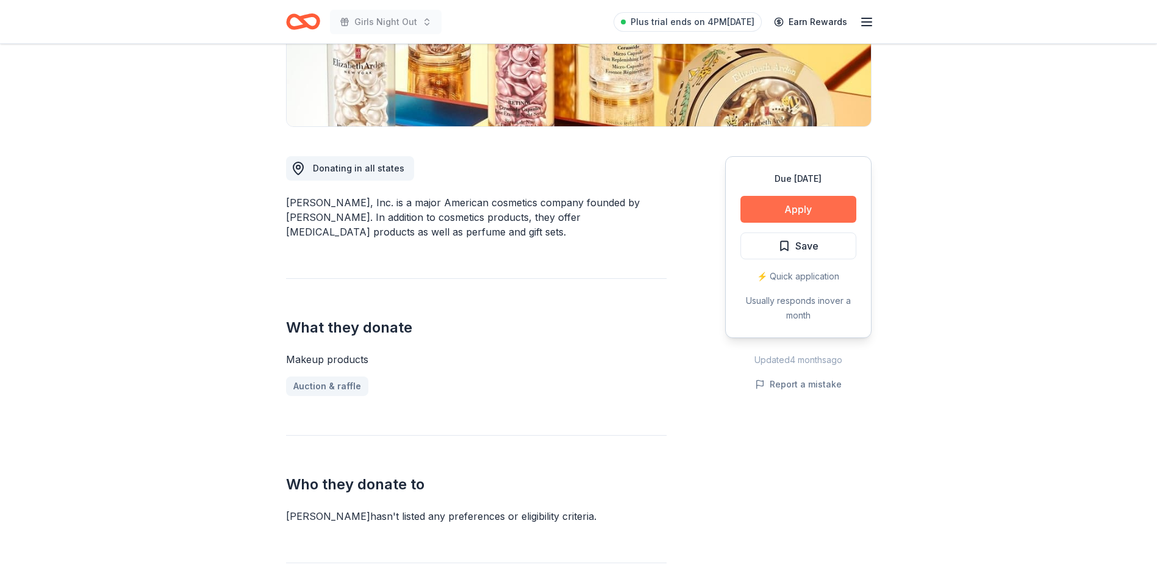
click at [768, 221] on button "Apply" at bounding box center [798, 209] width 116 height 27
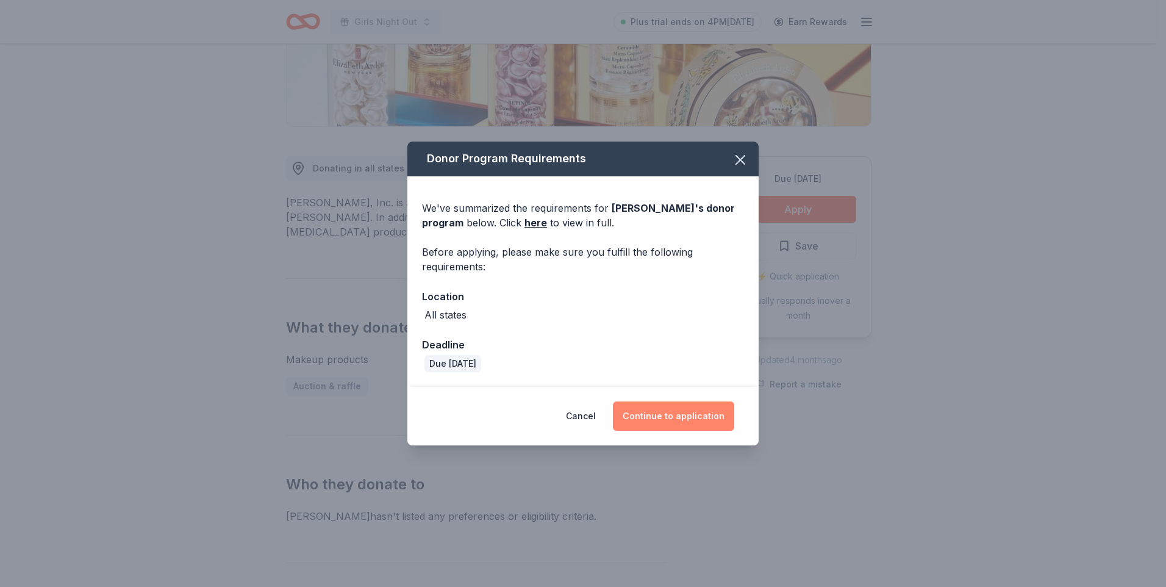
click at [701, 421] on button "Continue to application" at bounding box center [673, 415] width 121 height 29
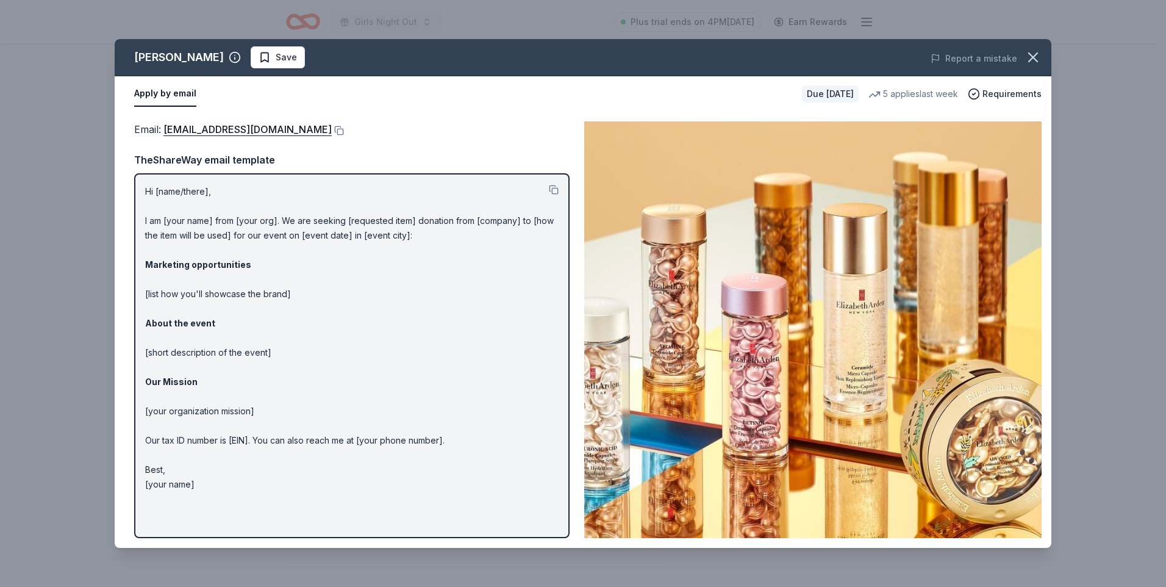
click at [309, 293] on p "Hi [name/there], I am [your name] from [your org]. We are seeking [requested it…" at bounding box center [351, 337] width 413 height 307
click at [341, 127] on button at bounding box center [338, 131] width 12 height 10
click at [1033, 57] on icon "button" at bounding box center [1033, 57] width 9 height 9
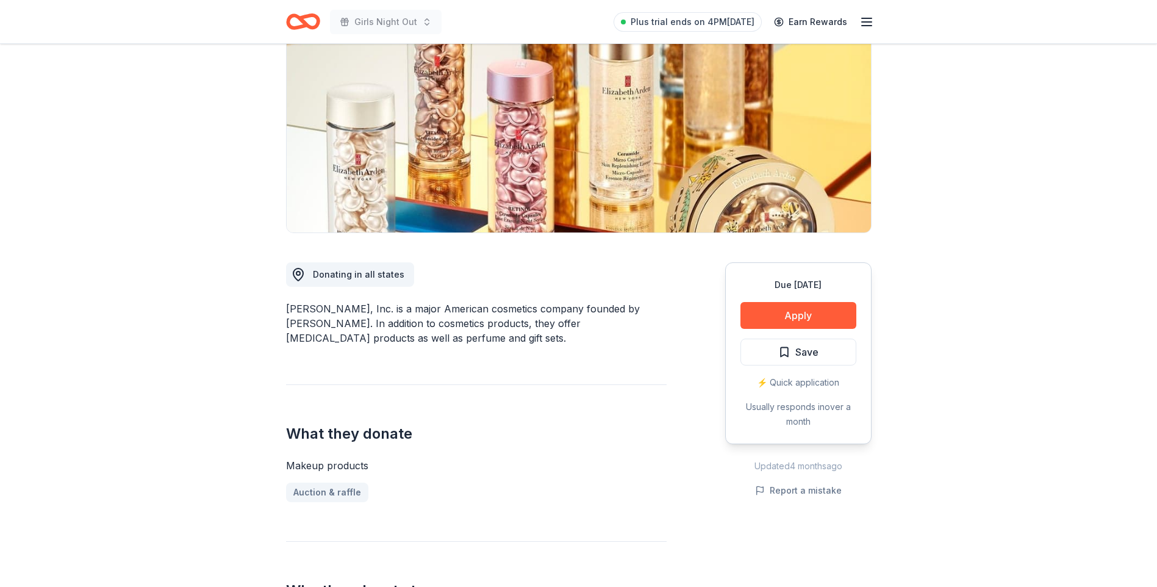
scroll to position [122, 0]
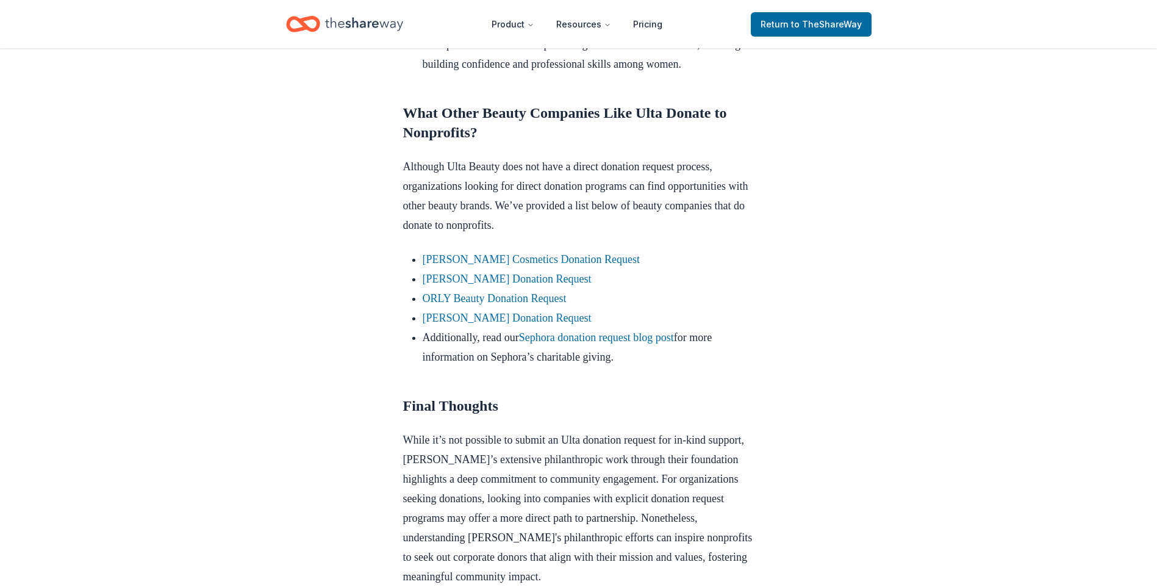
scroll to position [1158, 0]
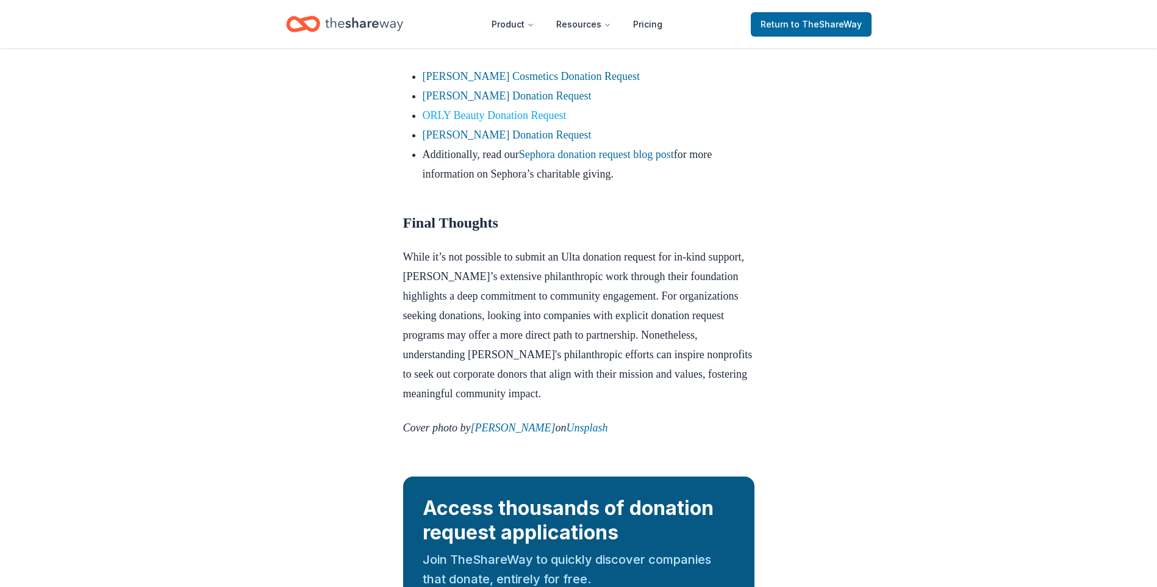
click at [541, 121] on link "ORLY Beauty Donation Request" at bounding box center [495, 115] width 144 height 12
click at [496, 141] on link "Kiehl's Donation Request" at bounding box center [507, 135] width 169 height 12
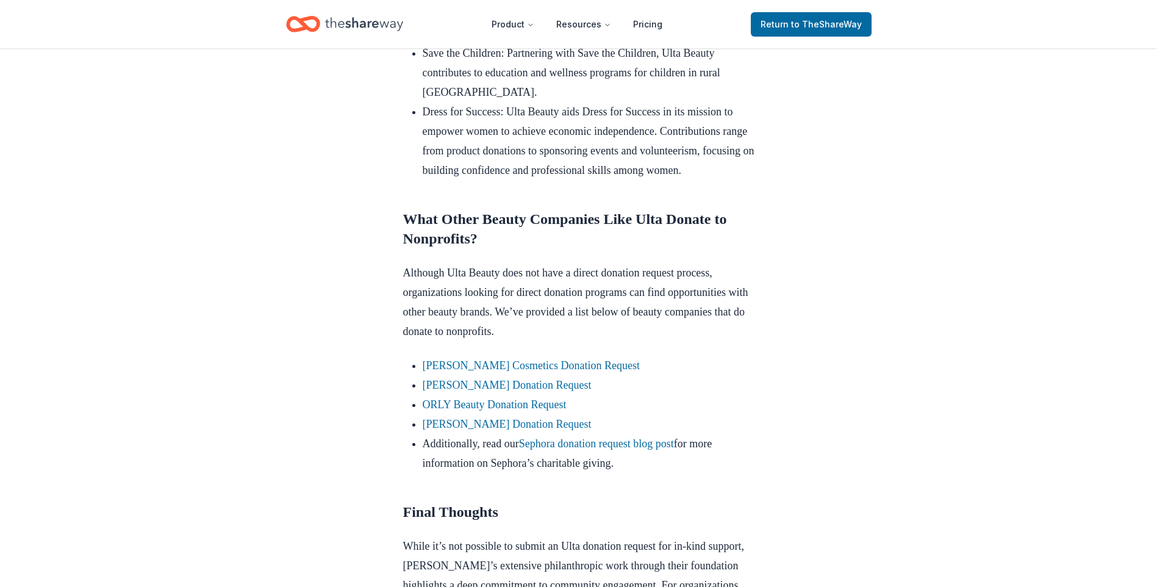
scroll to position [951, 0]
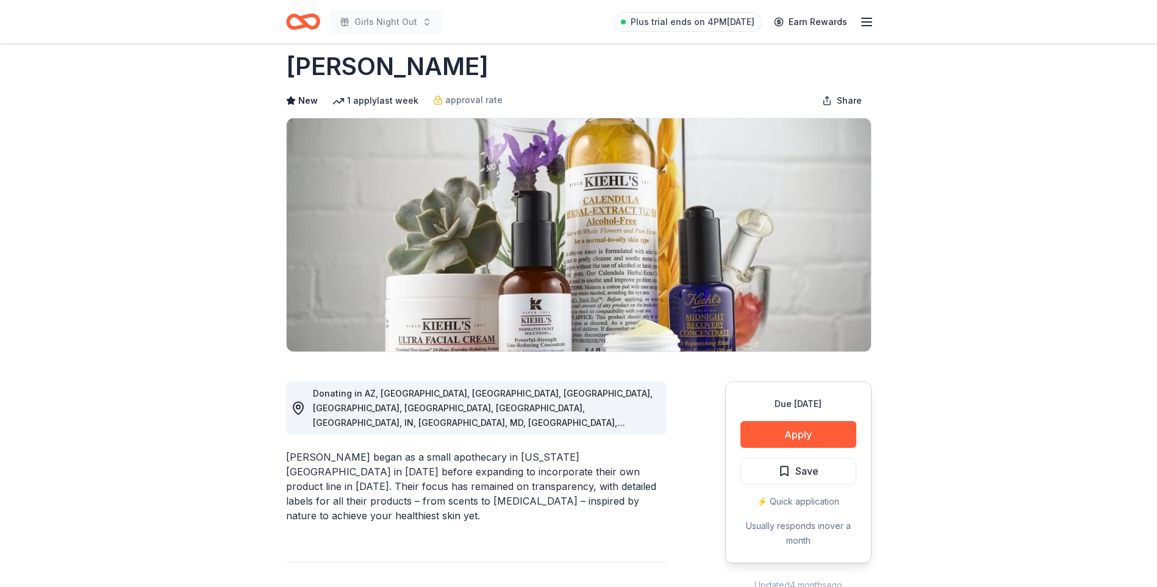
scroll to position [305, 0]
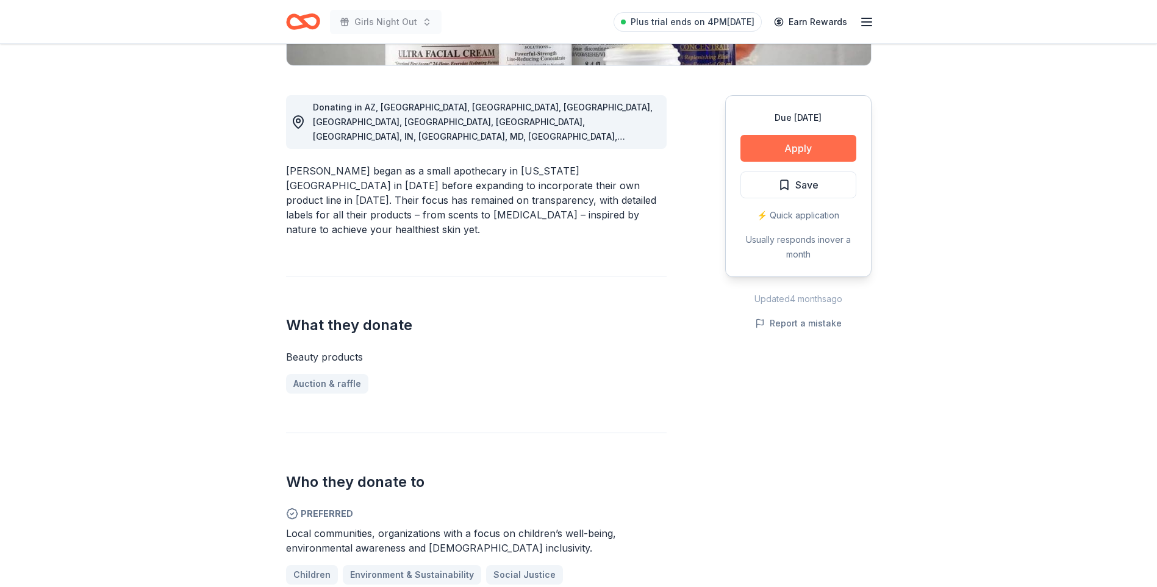
click at [789, 152] on button "Apply" at bounding box center [798, 148] width 116 height 27
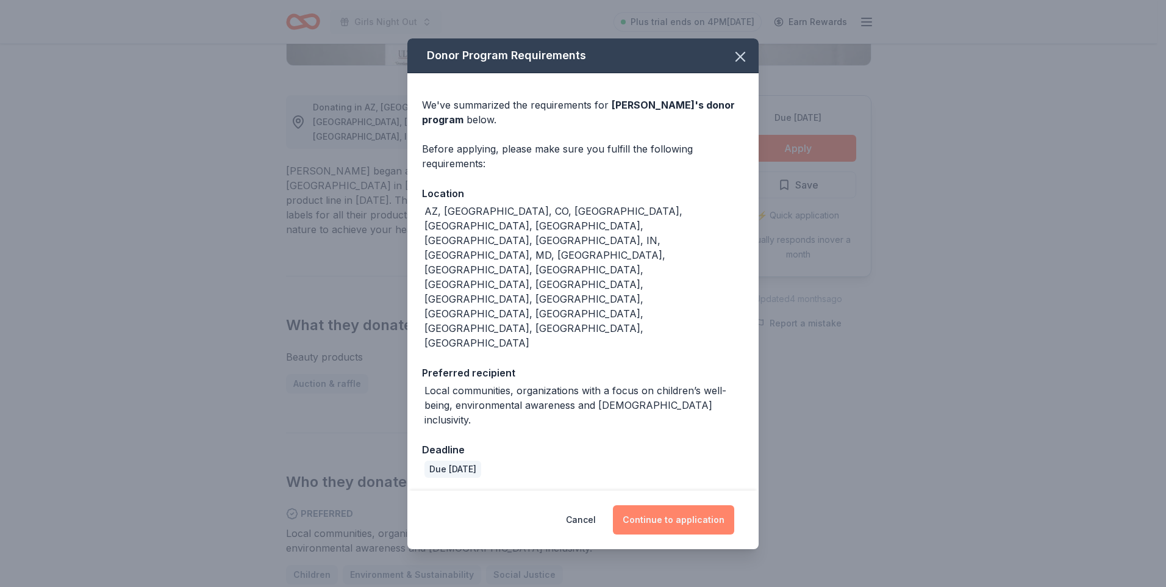
click at [661, 505] on button "Continue to application" at bounding box center [673, 519] width 121 height 29
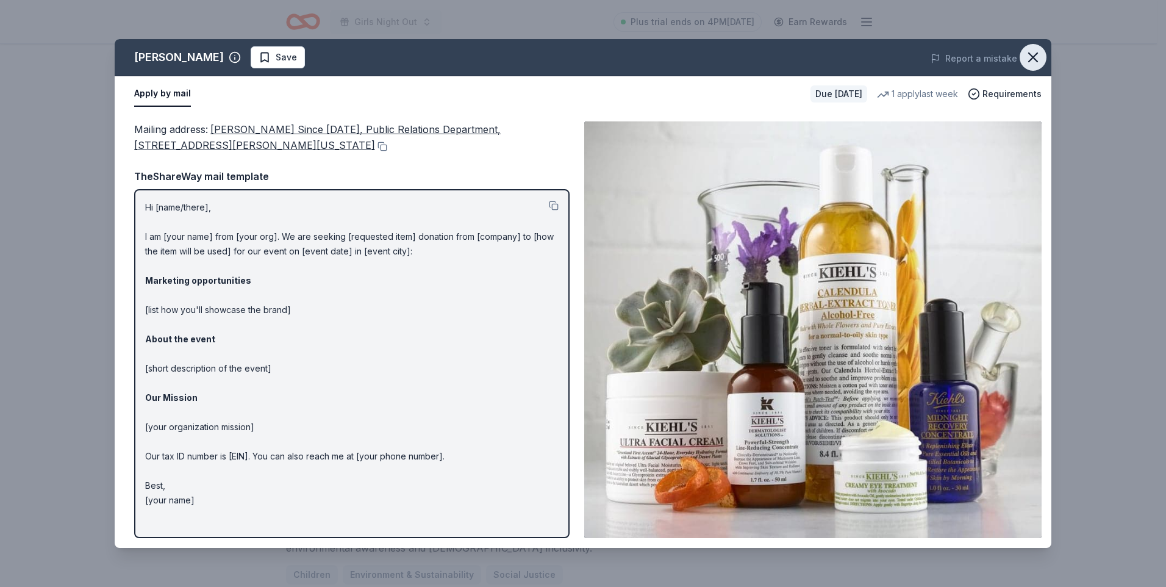
click at [1031, 55] on icon "button" at bounding box center [1033, 57] width 9 height 9
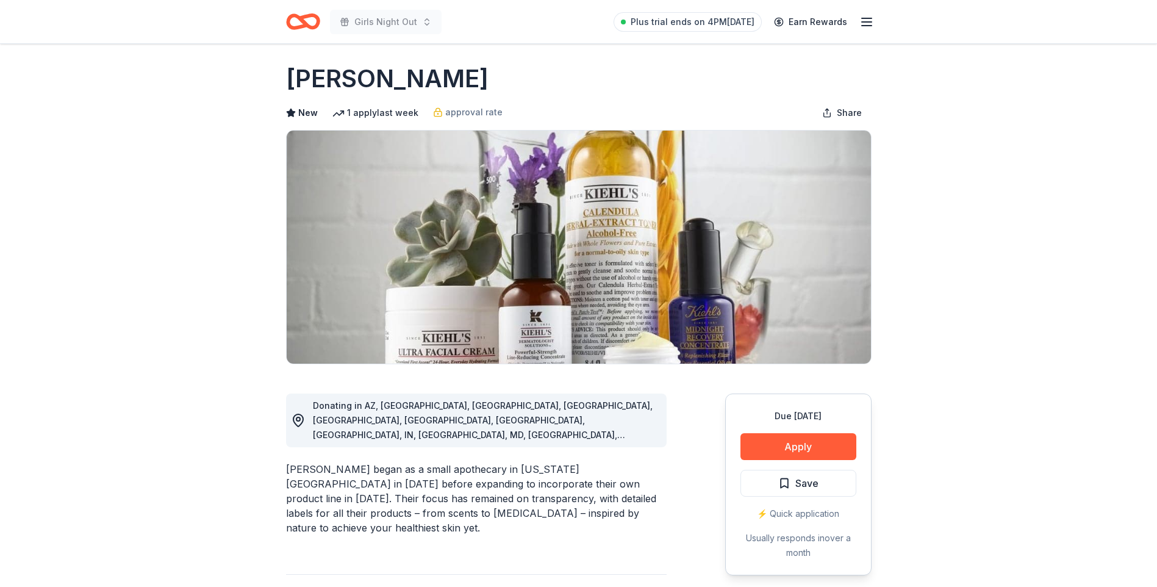
scroll to position [0, 0]
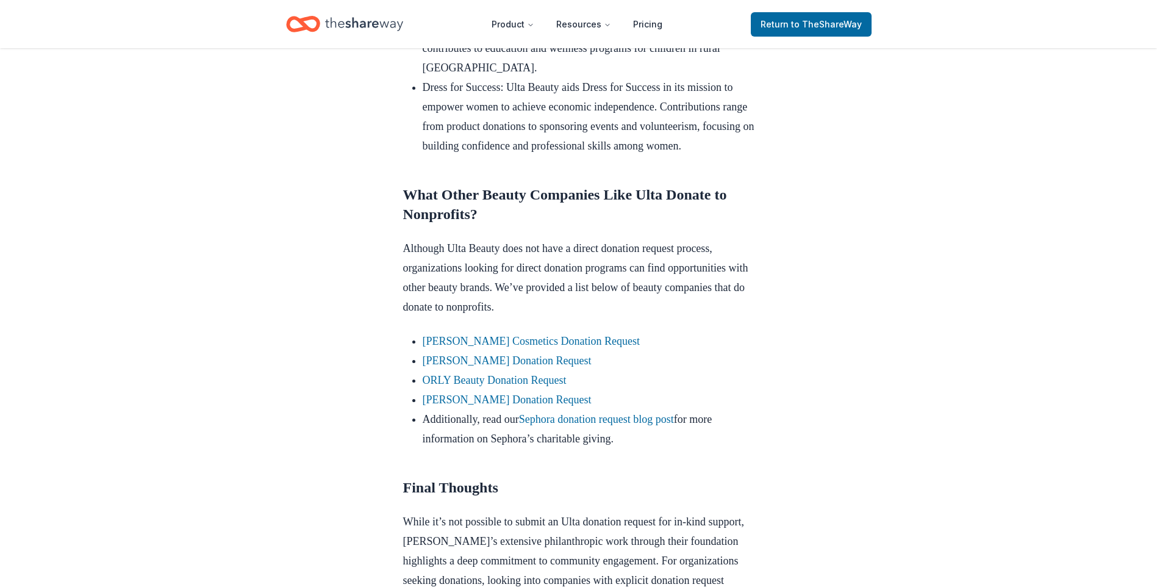
scroll to position [1037, 0]
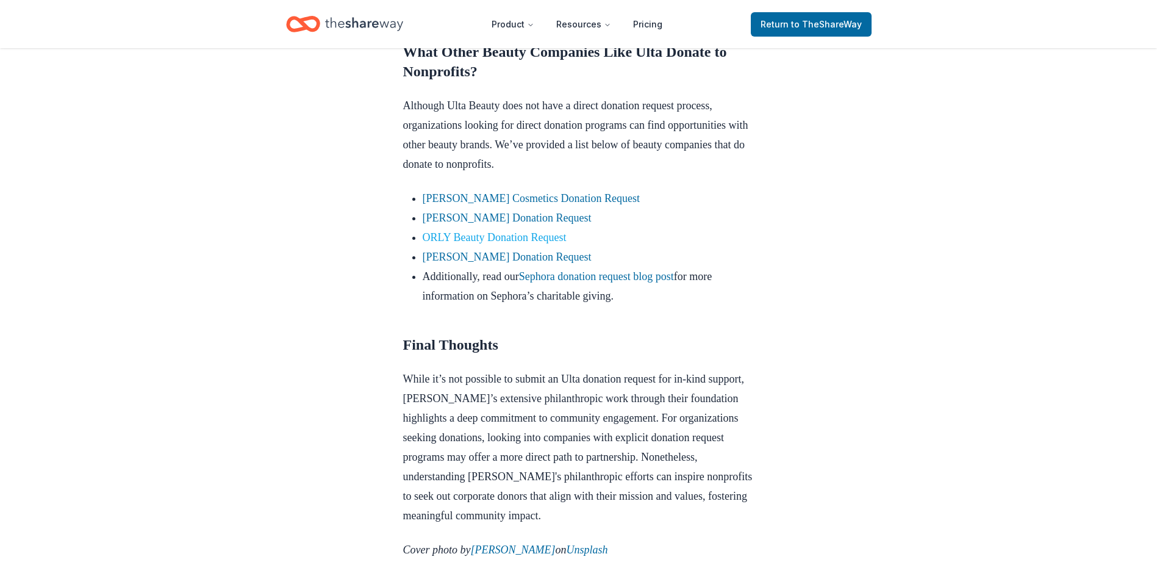
click at [518, 243] on link "ORLY Beauty Donation Request" at bounding box center [495, 237] width 144 height 12
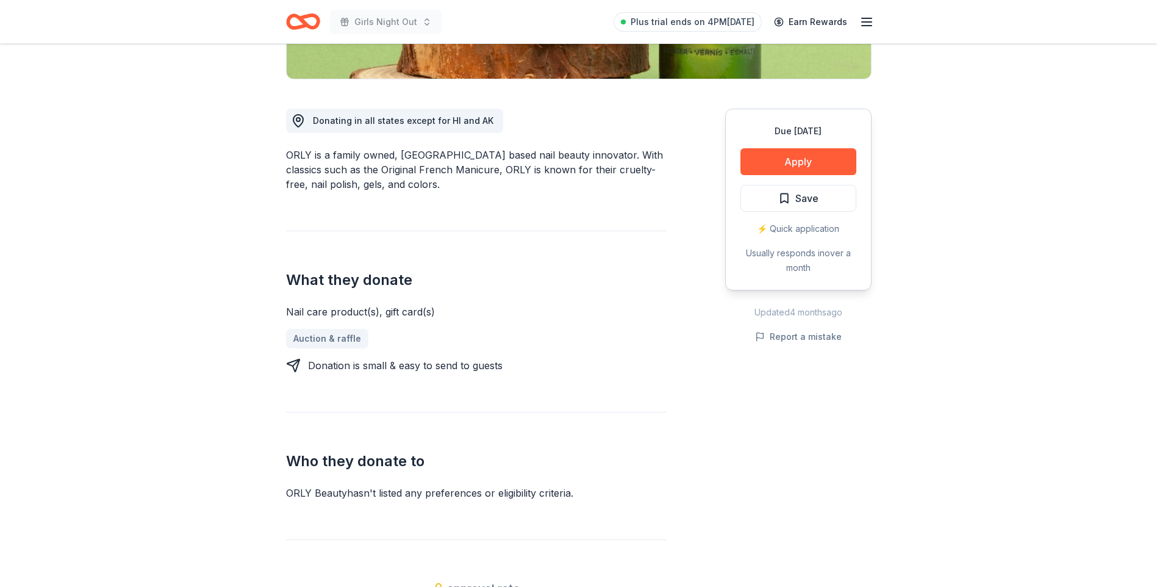
scroll to position [366, 0]
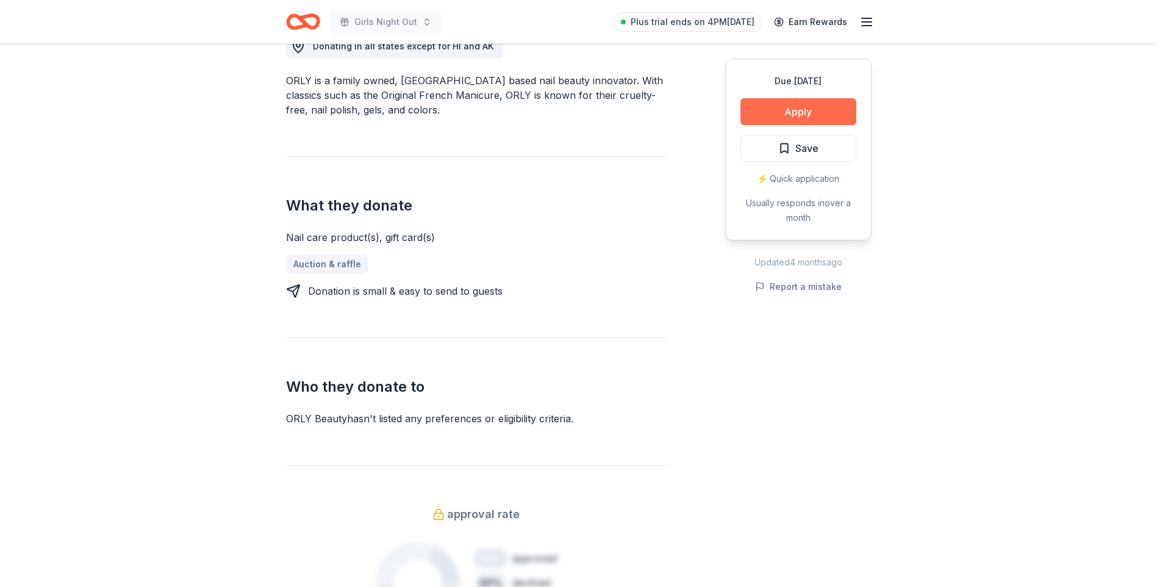
click at [813, 104] on button "Apply" at bounding box center [798, 111] width 116 height 27
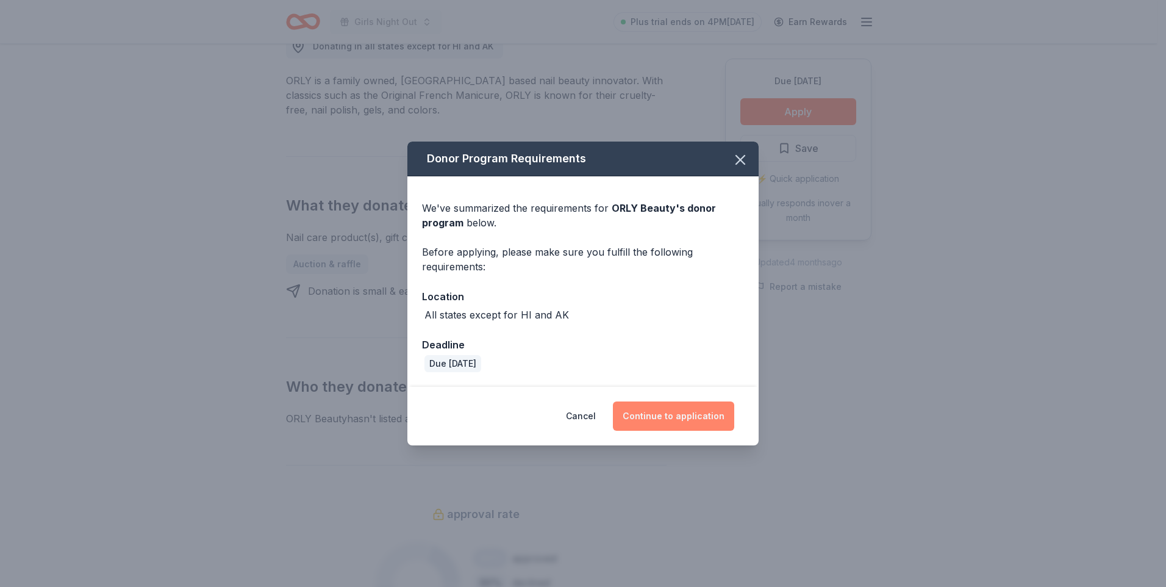
click at [682, 420] on button "Continue to application" at bounding box center [673, 415] width 121 height 29
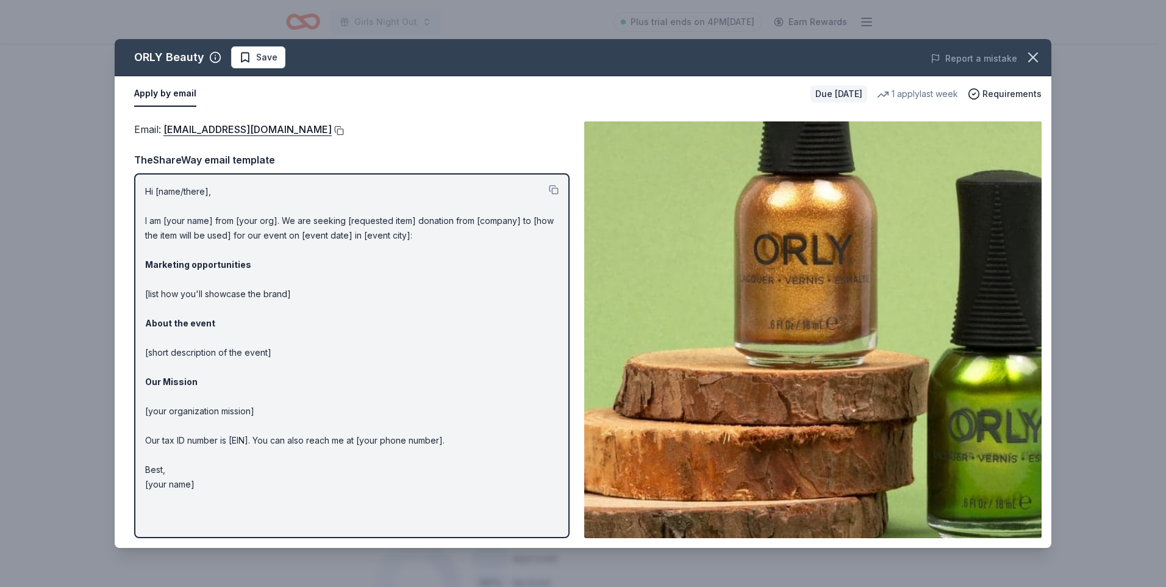
click at [332, 129] on button at bounding box center [338, 131] width 12 height 10
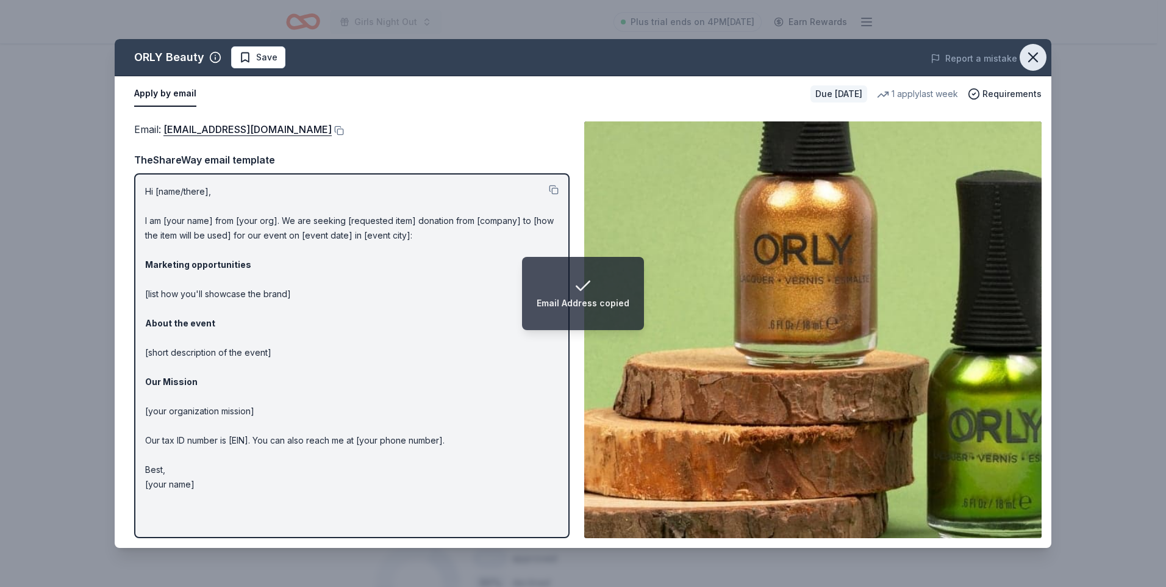
click at [1039, 59] on icon "button" at bounding box center [1032, 57] width 17 height 17
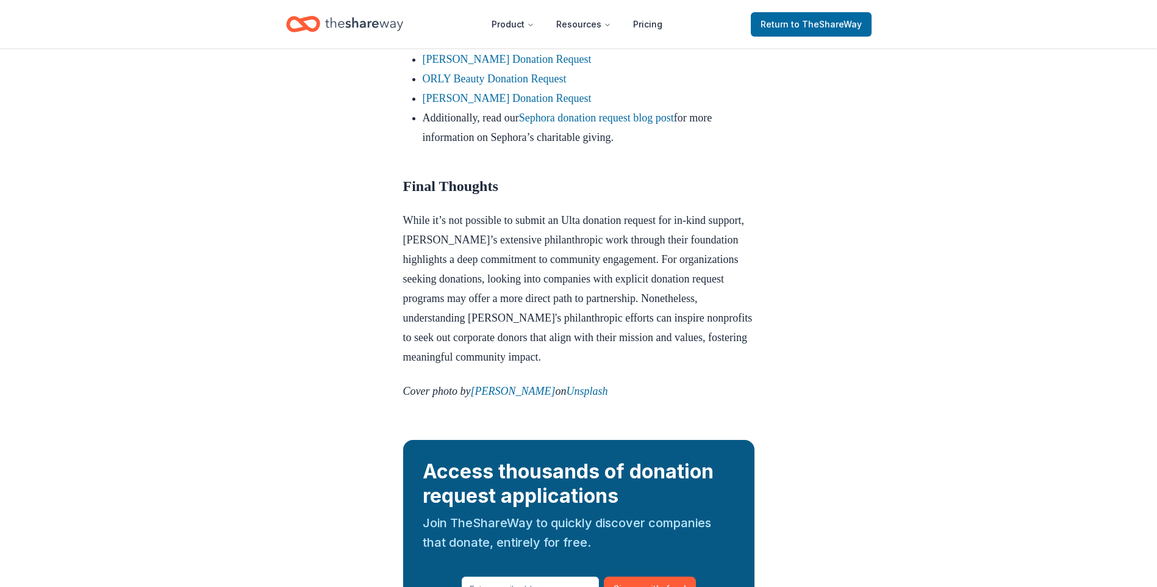
scroll to position [1194, 0]
click at [612, 124] on link "Sephora donation request blog post" at bounding box center [596, 118] width 155 height 12
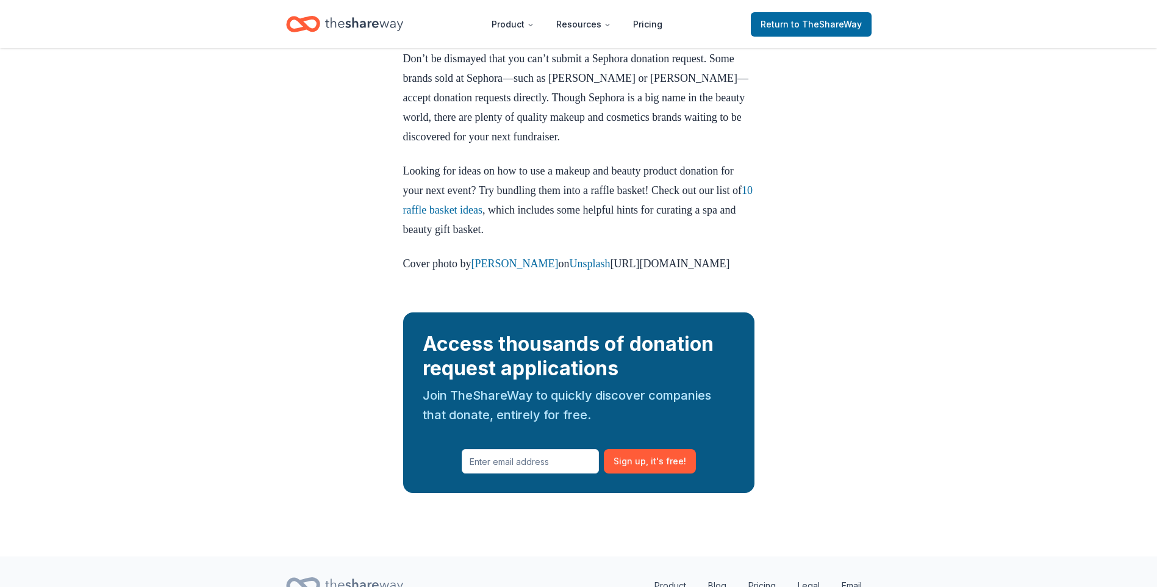
scroll to position [1931, 0]
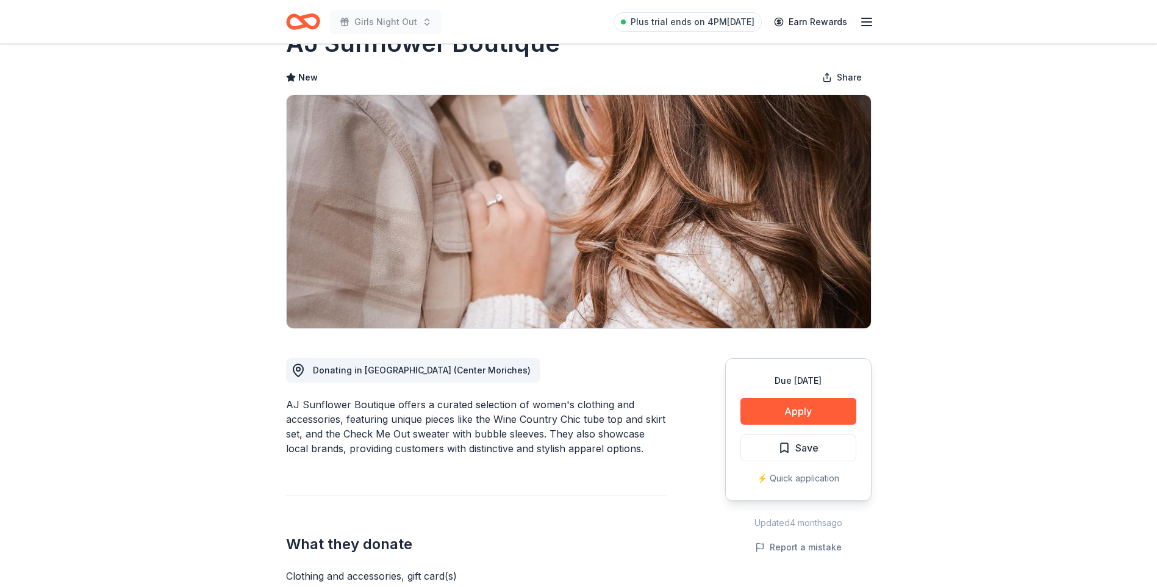
scroll to position [183, 0]
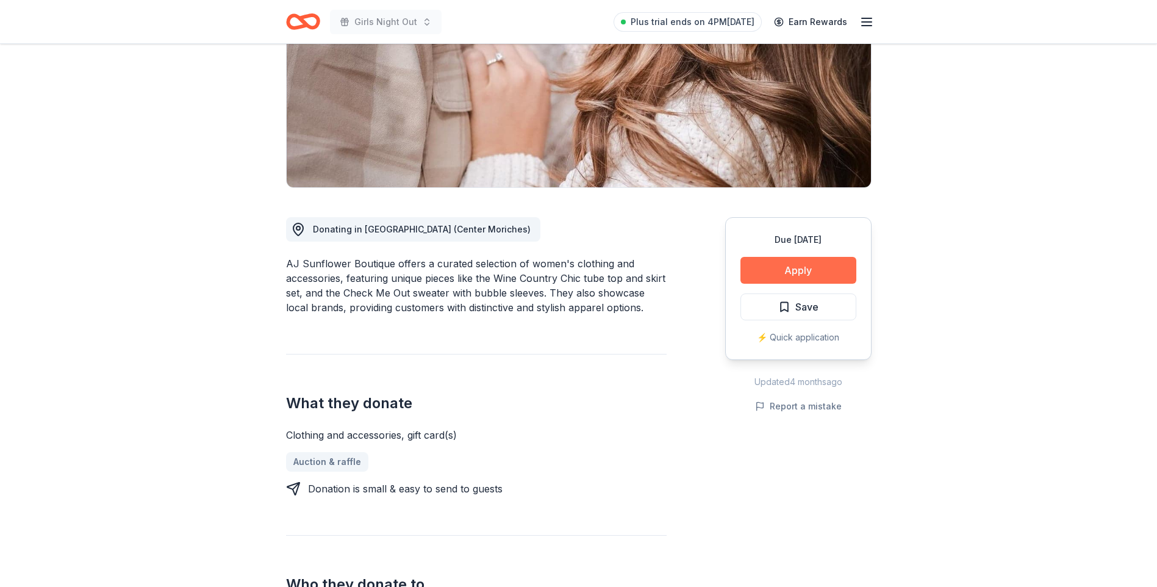
click at [777, 267] on button "Apply" at bounding box center [798, 270] width 116 height 27
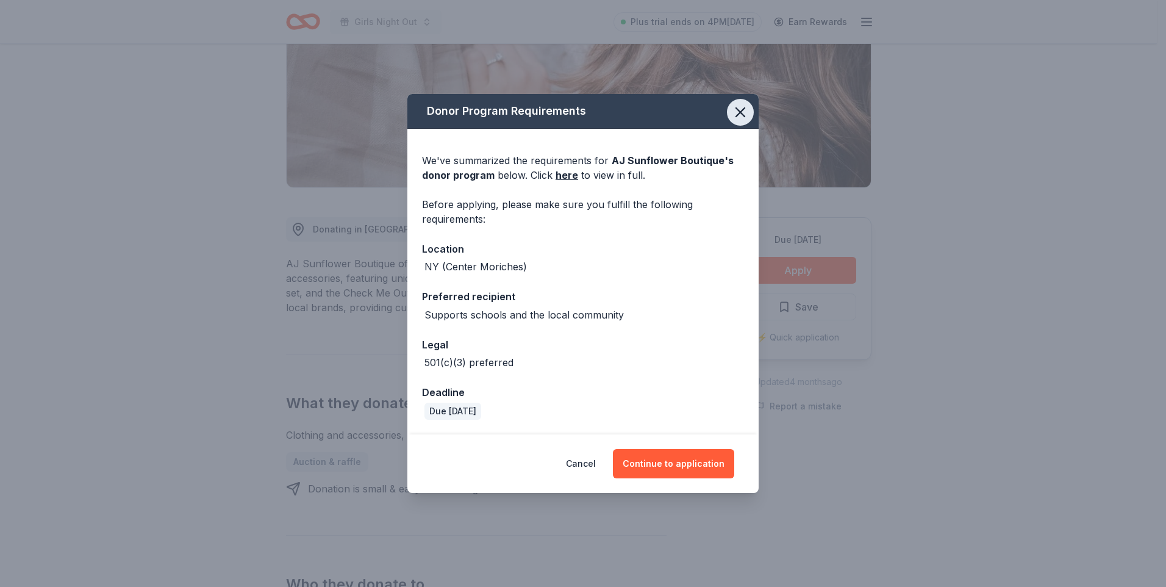
click at [738, 111] on icon "button" at bounding box center [740, 112] width 9 height 9
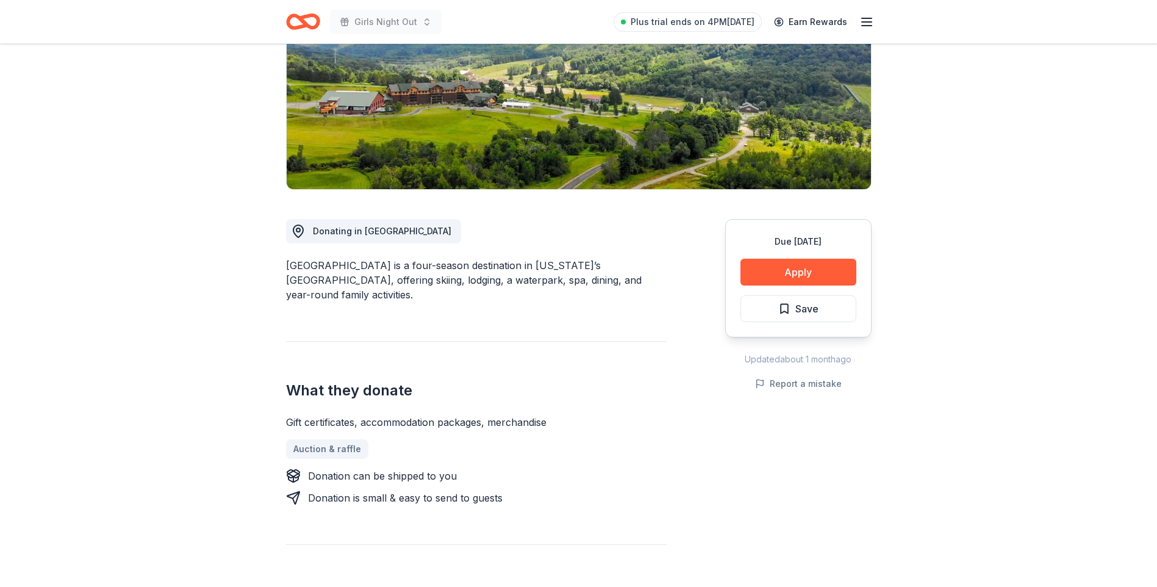
scroll to position [183, 0]
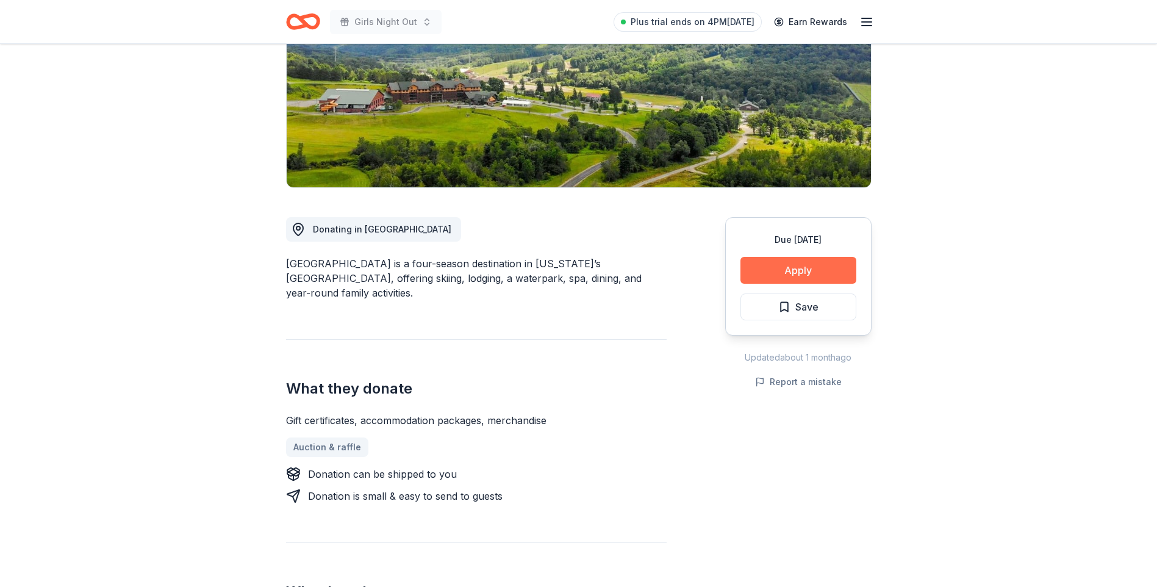
click at [760, 262] on button "Apply" at bounding box center [798, 270] width 116 height 27
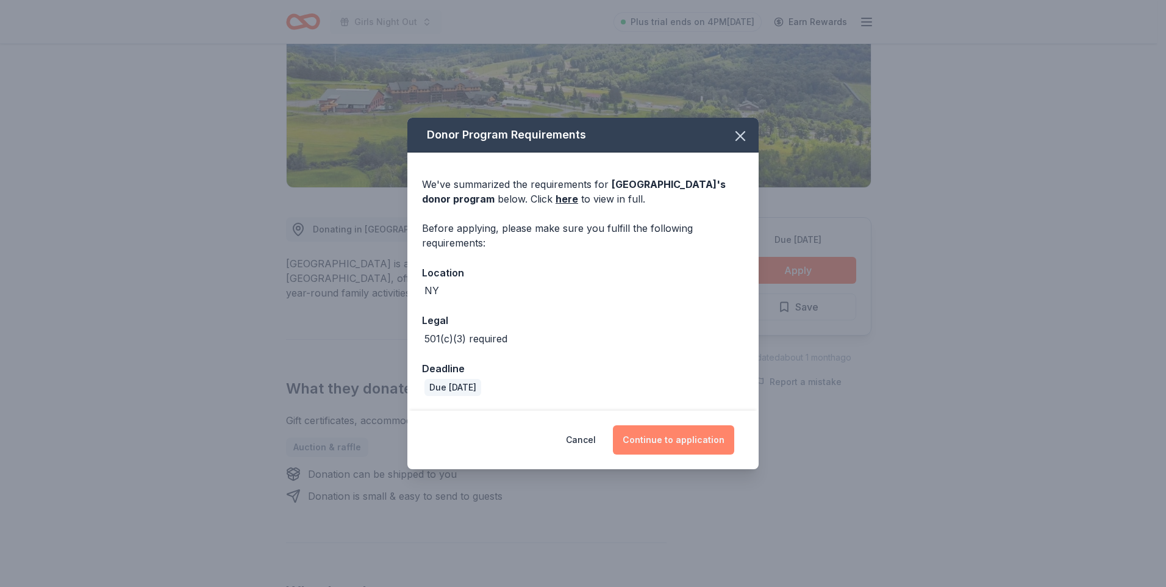
click at [660, 443] on button "Continue to application" at bounding box center [673, 439] width 121 height 29
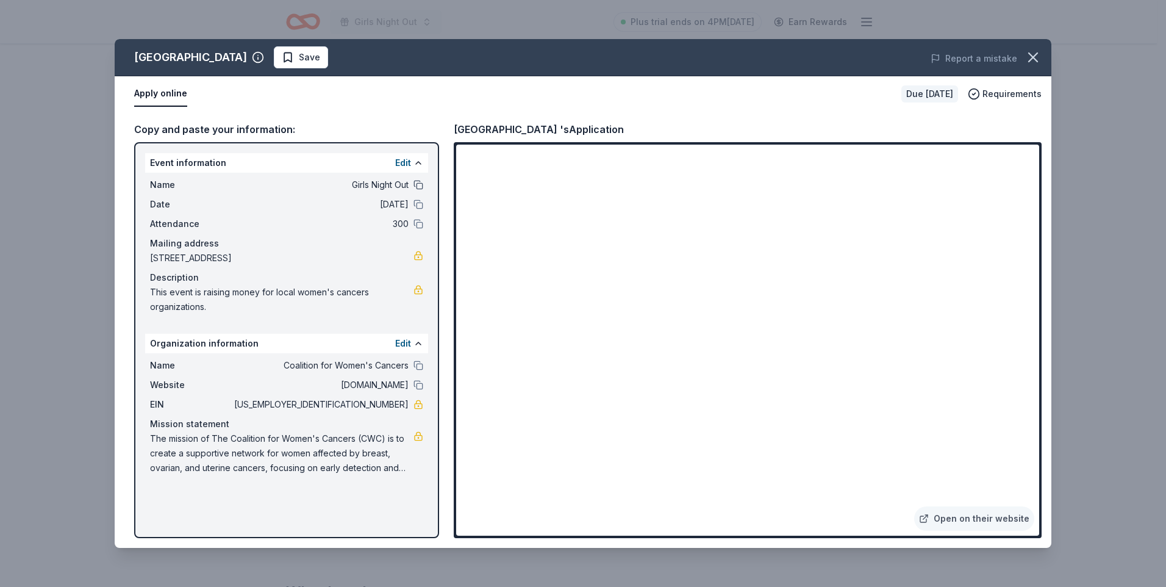
click at [415, 184] on button at bounding box center [418, 185] width 10 height 10
click at [1035, 61] on icon "button" at bounding box center [1032, 57] width 17 height 17
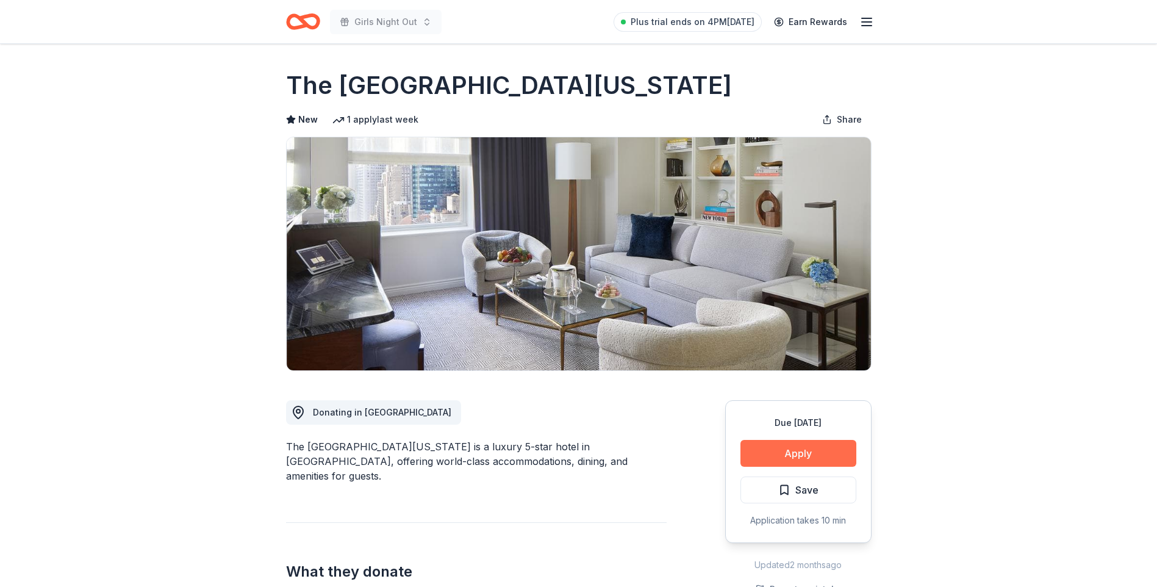
click at [769, 452] on button "Apply" at bounding box center [798, 453] width 116 height 27
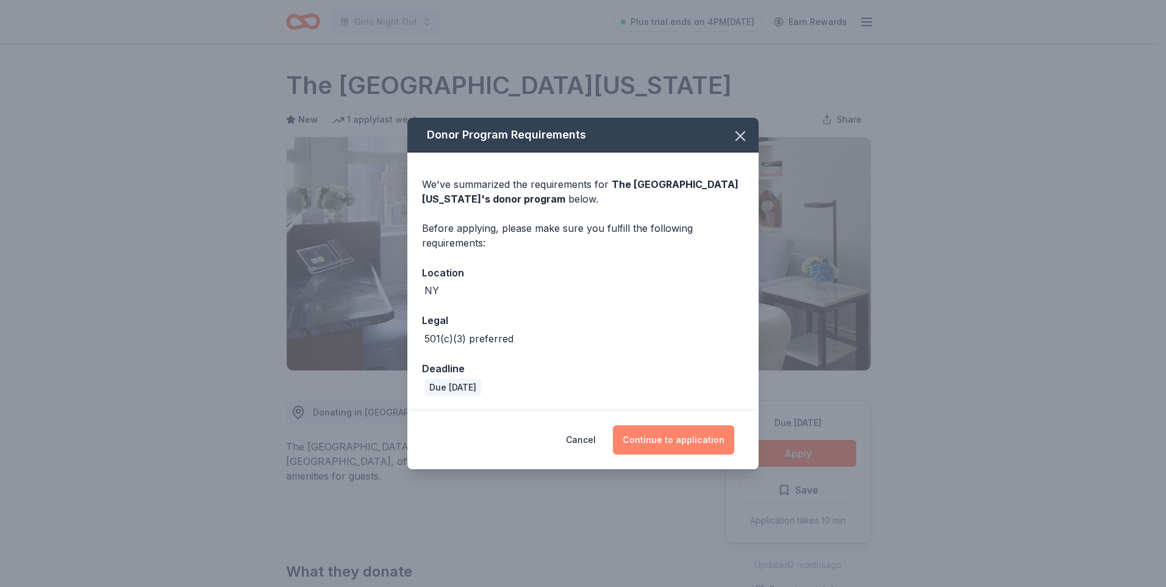
click at [671, 440] on button "Continue to application" at bounding box center [673, 439] width 121 height 29
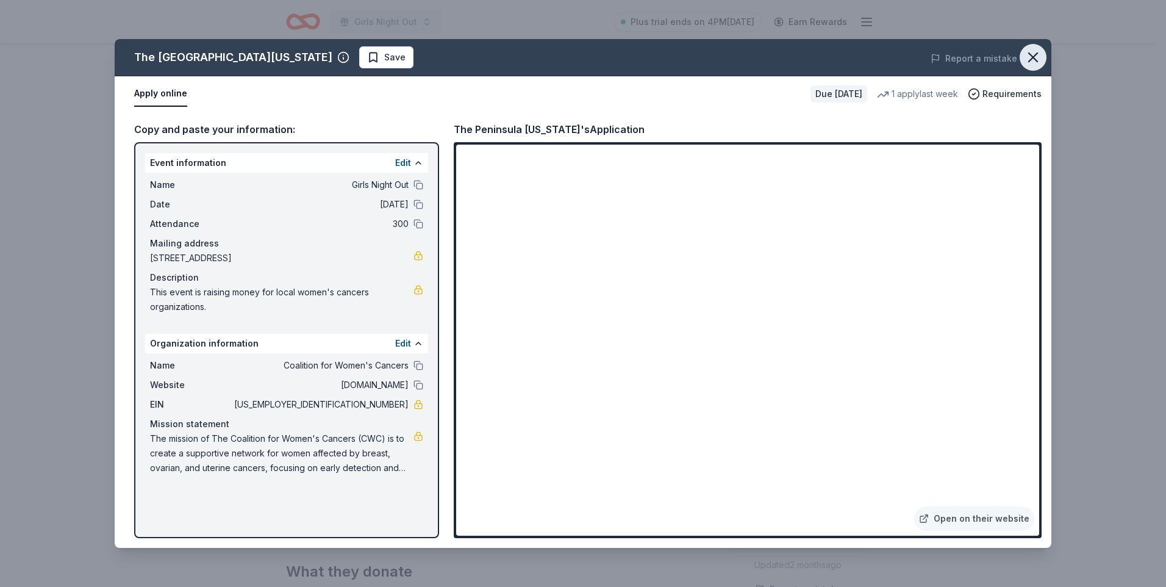
click at [1028, 62] on icon "button" at bounding box center [1032, 57] width 17 height 17
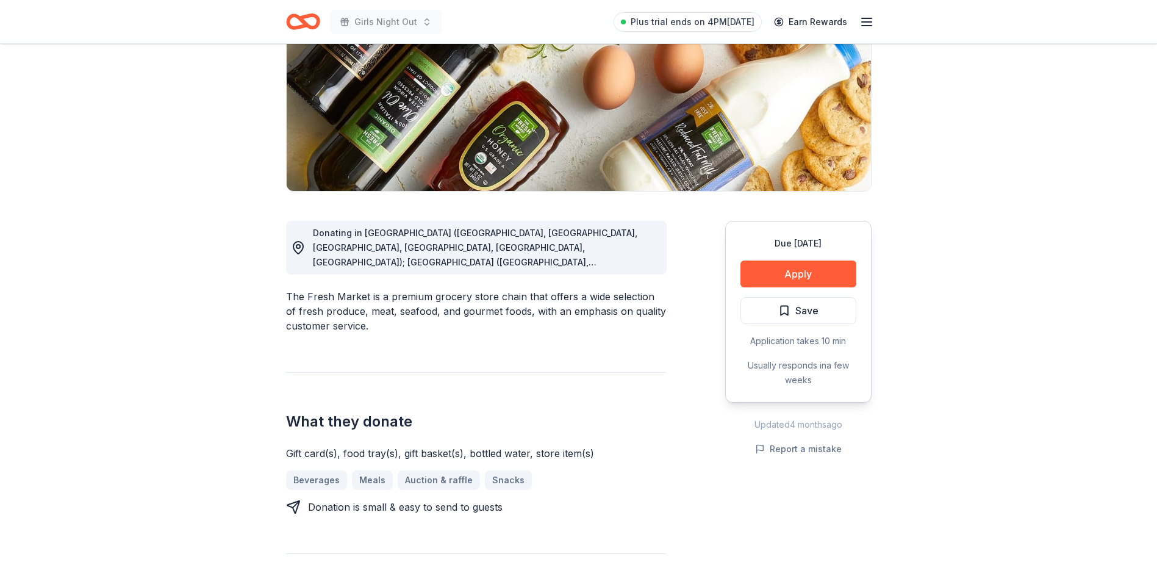
scroll to position [183, 0]
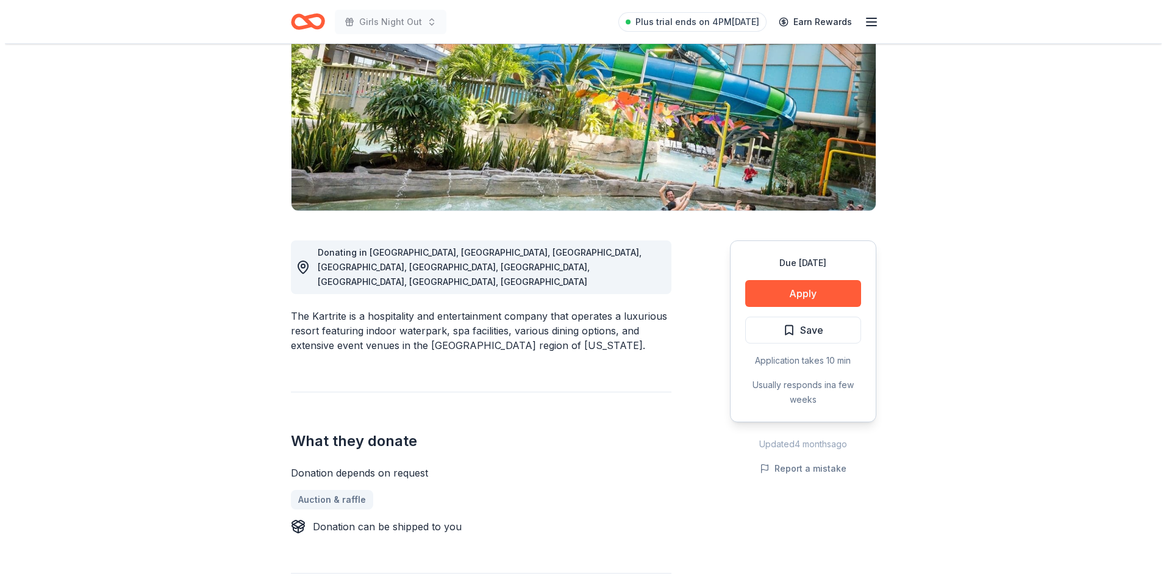
scroll to position [183, 0]
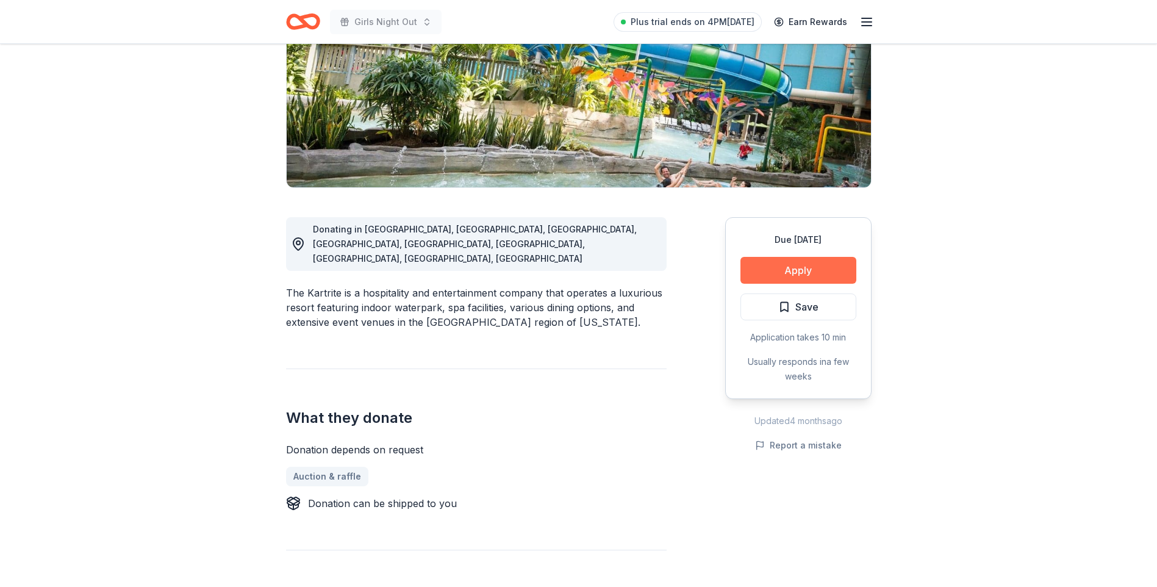
click at [803, 269] on button "Apply" at bounding box center [798, 270] width 116 height 27
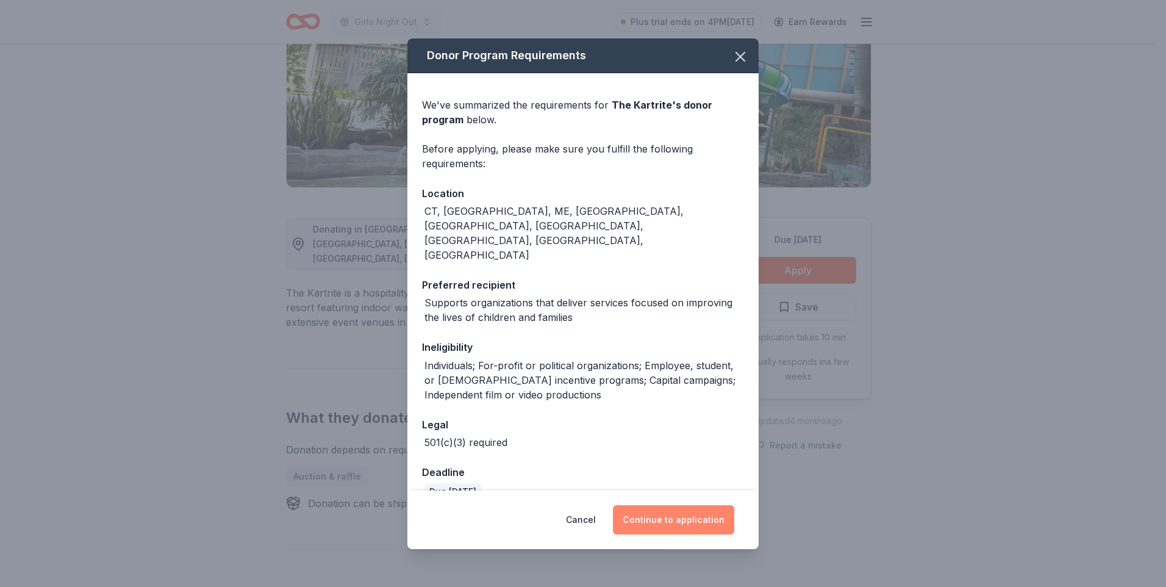
click at [675, 513] on button "Continue to application" at bounding box center [673, 519] width 121 height 29
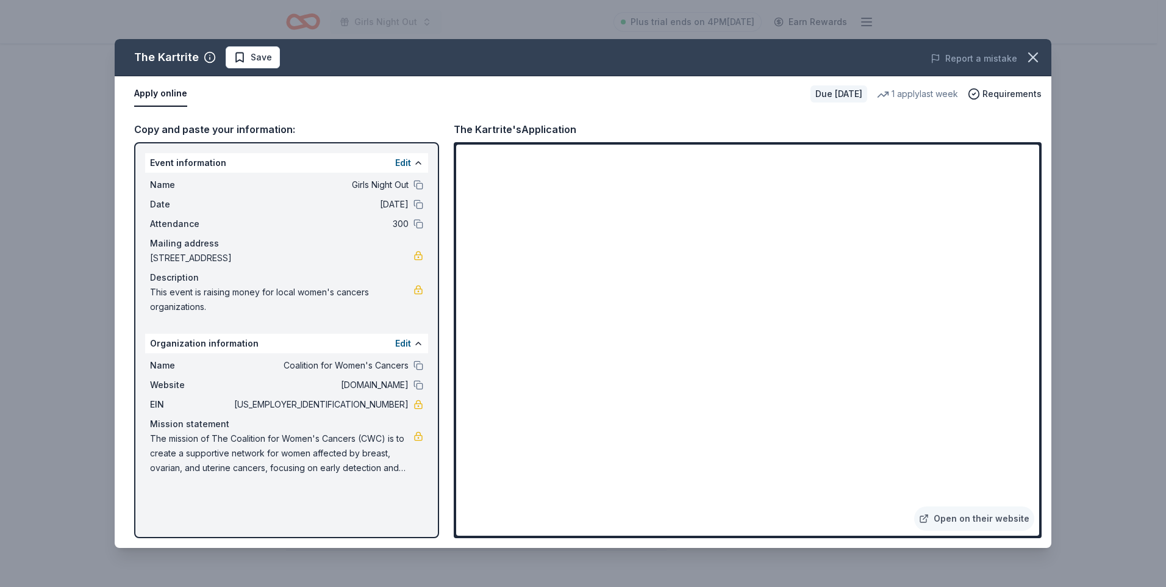
click at [169, 96] on button "Apply online" at bounding box center [160, 94] width 53 height 26
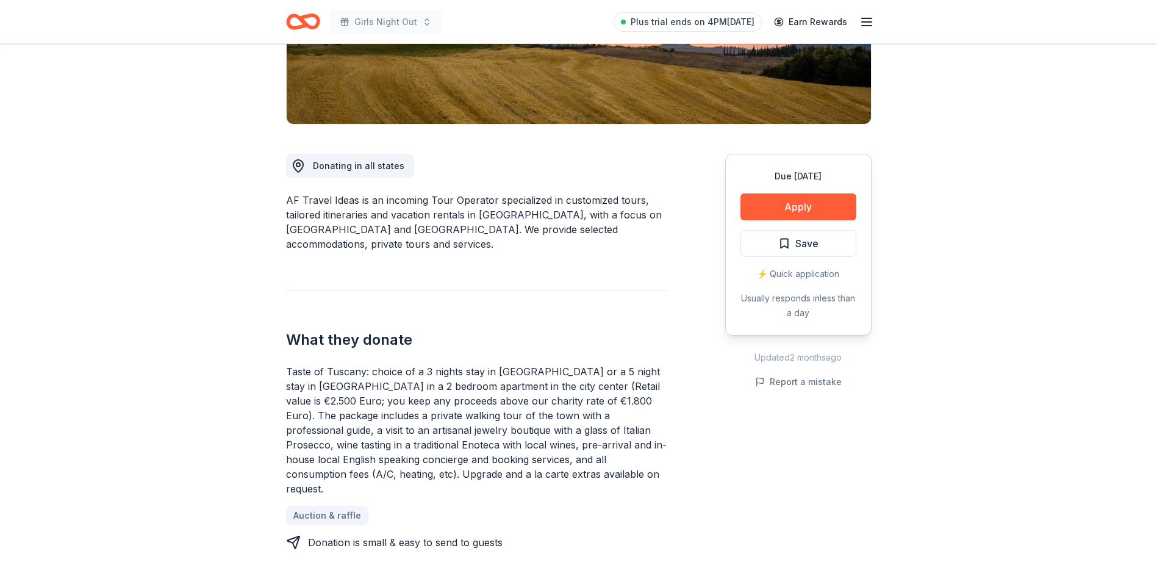
scroll to position [366, 0]
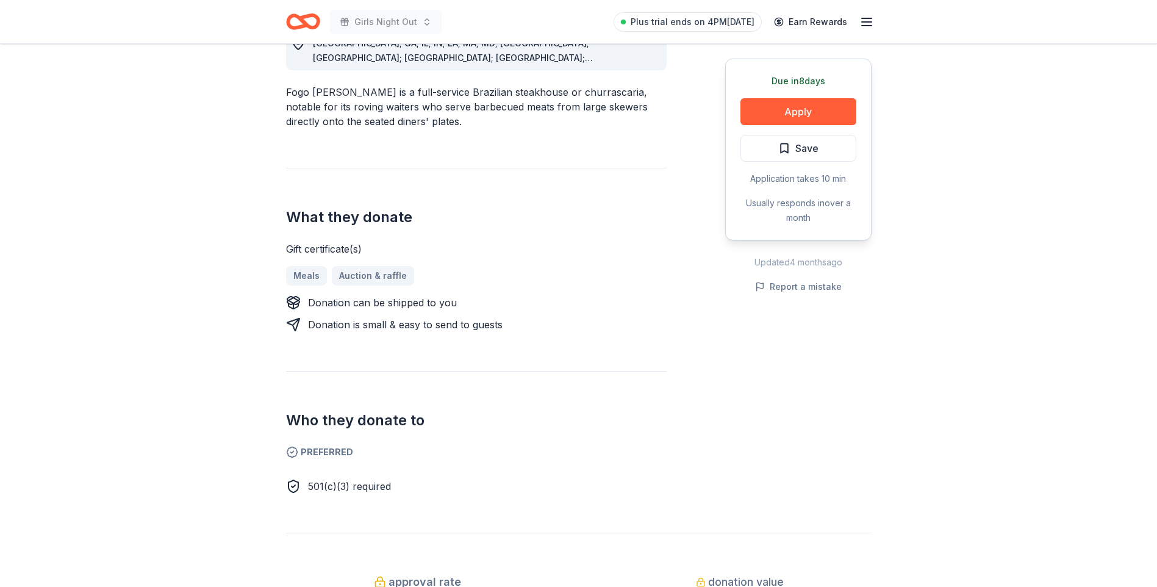
scroll to position [549, 0]
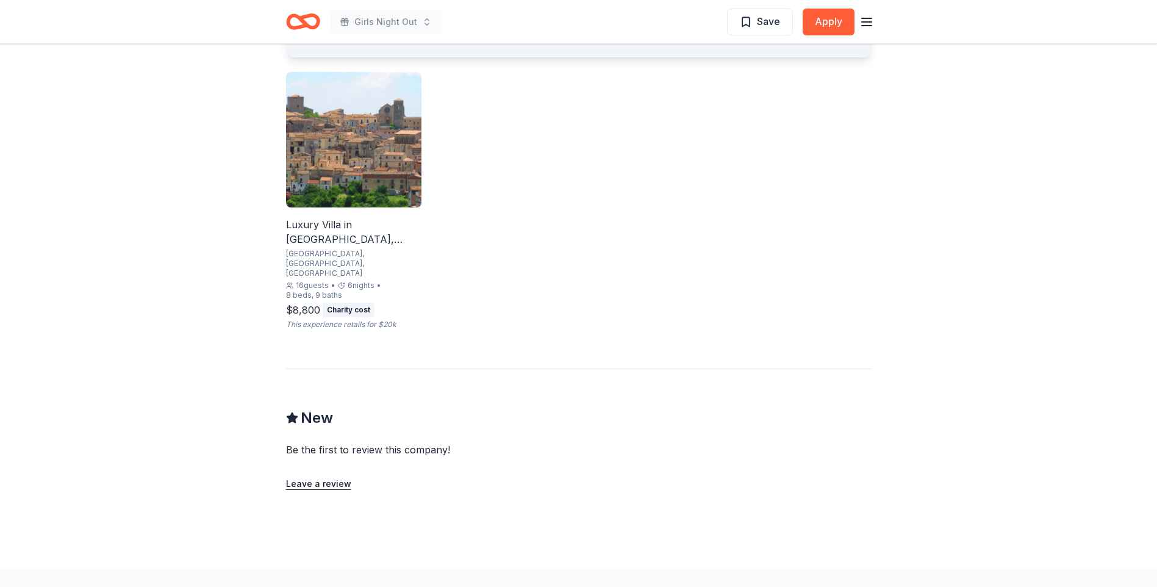
scroll to position [826, 0]
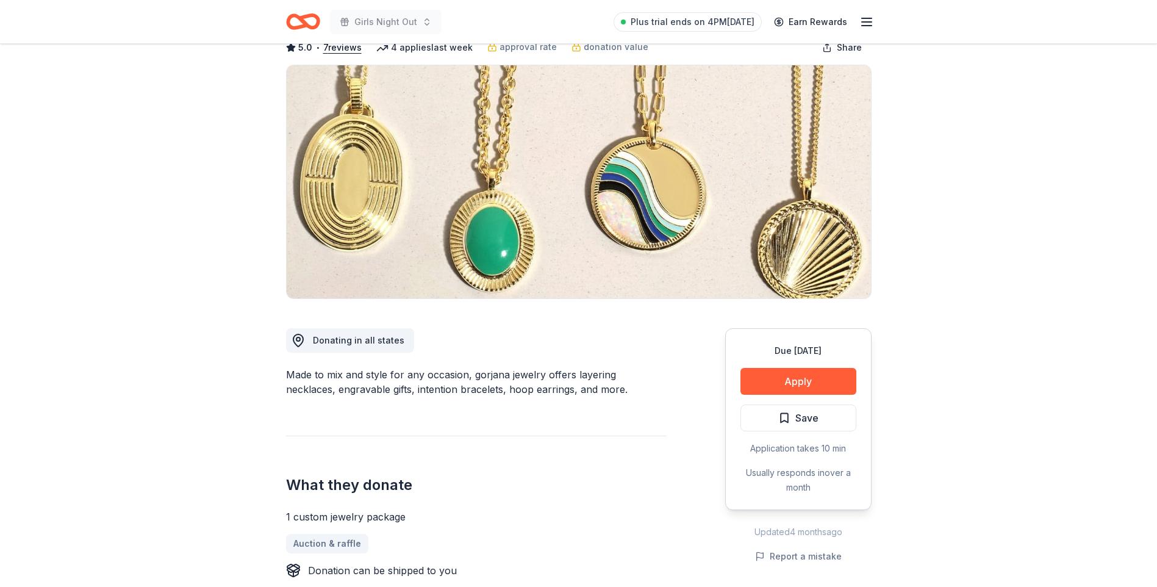
scroll to position [183, 0]
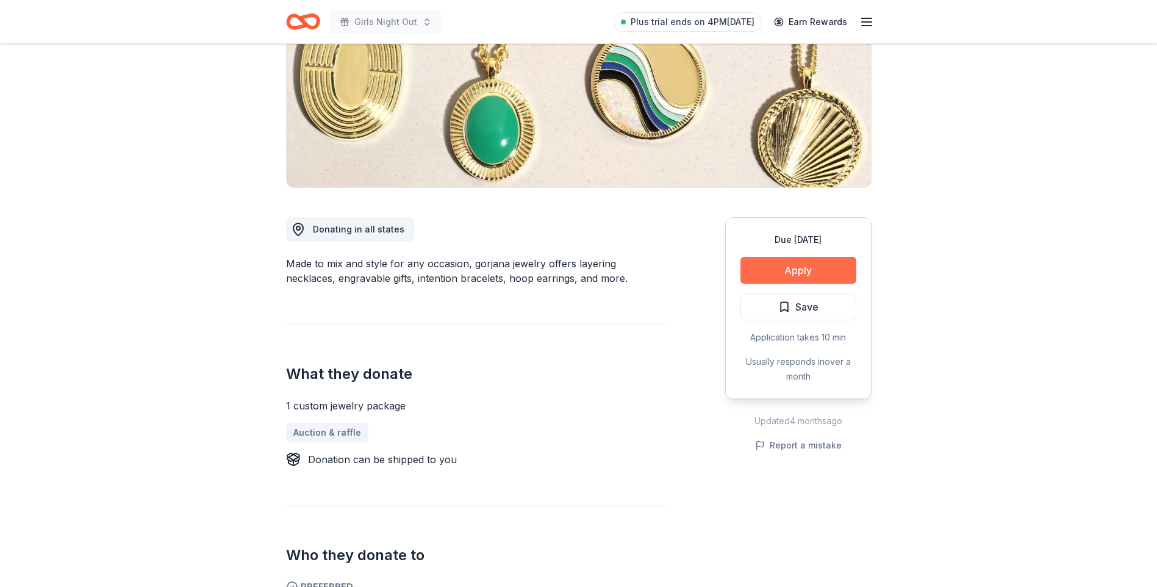
click at [758, 276] on button "Apply" at bounding box center [798, 270] width 116 height 27
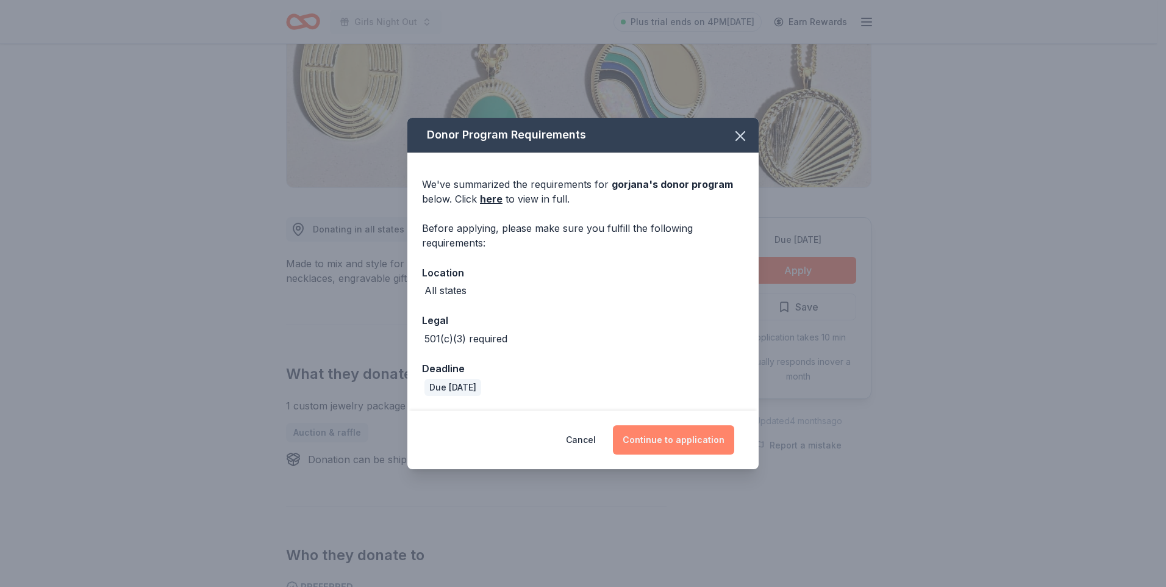
click at [663, 444] on button "Continue to application" at bounding box center [673, 439] width 121 height 29
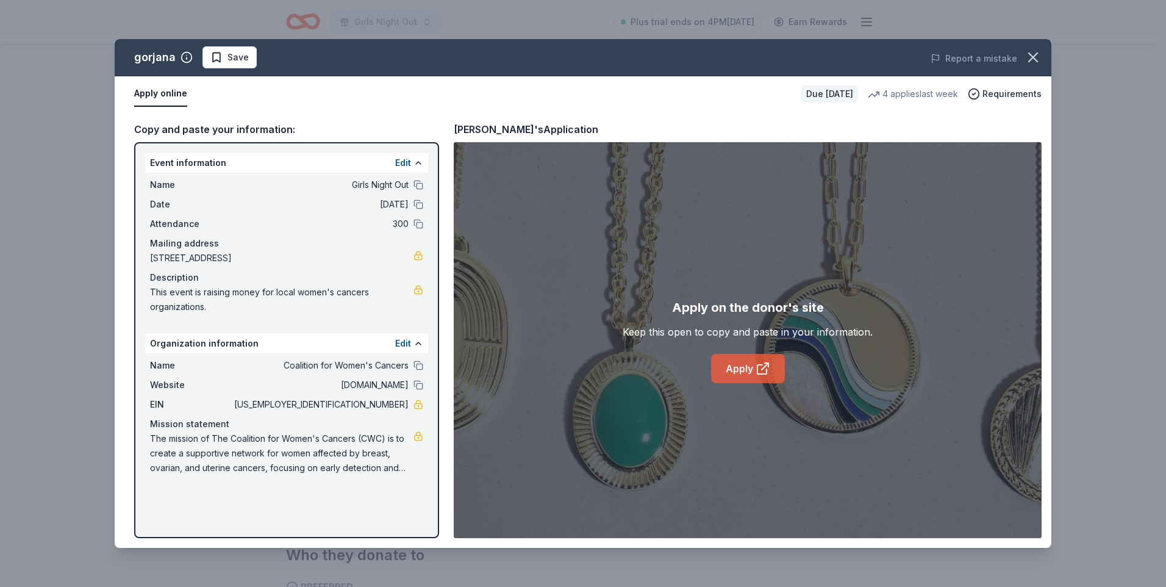
click at [726, 375] on link "Apply" at bounding box center [748, 368] width 74 height 29
click at [1024, 58] on icon "button" at bounding box center [1032, 57] width 17 height 17
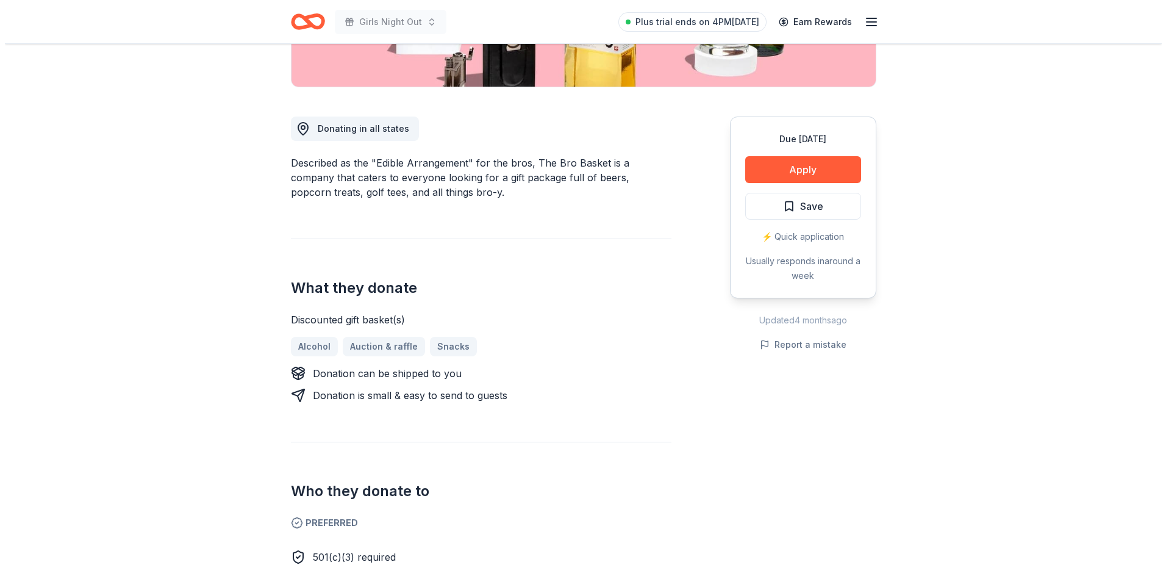
scroll to position [305, 0]
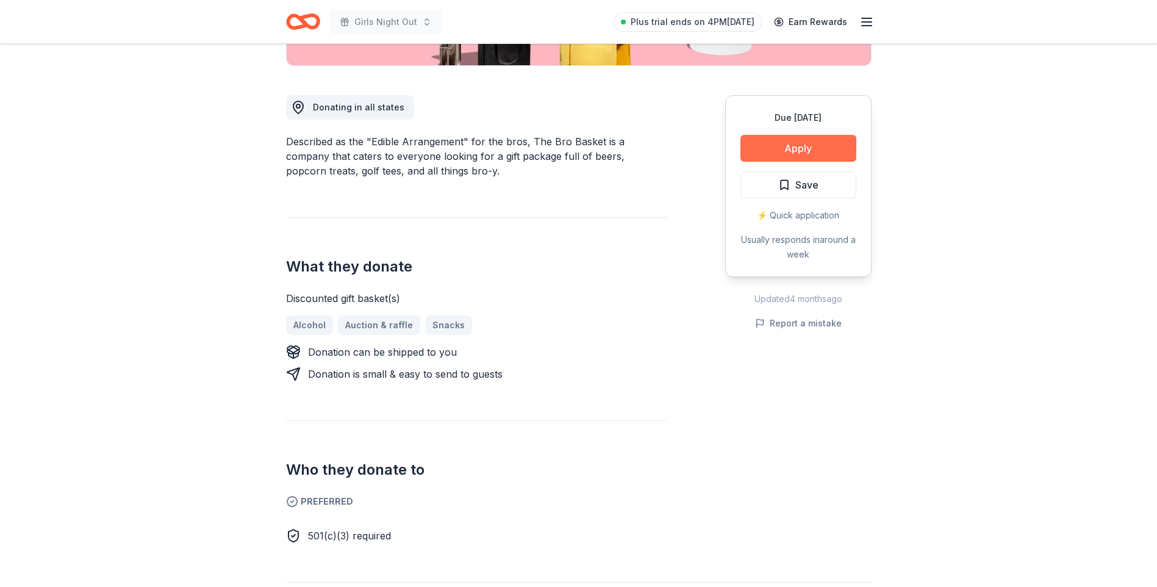
click at [813, 143] on button "Apply" at bounding box center [798, 148] width 116 height 27
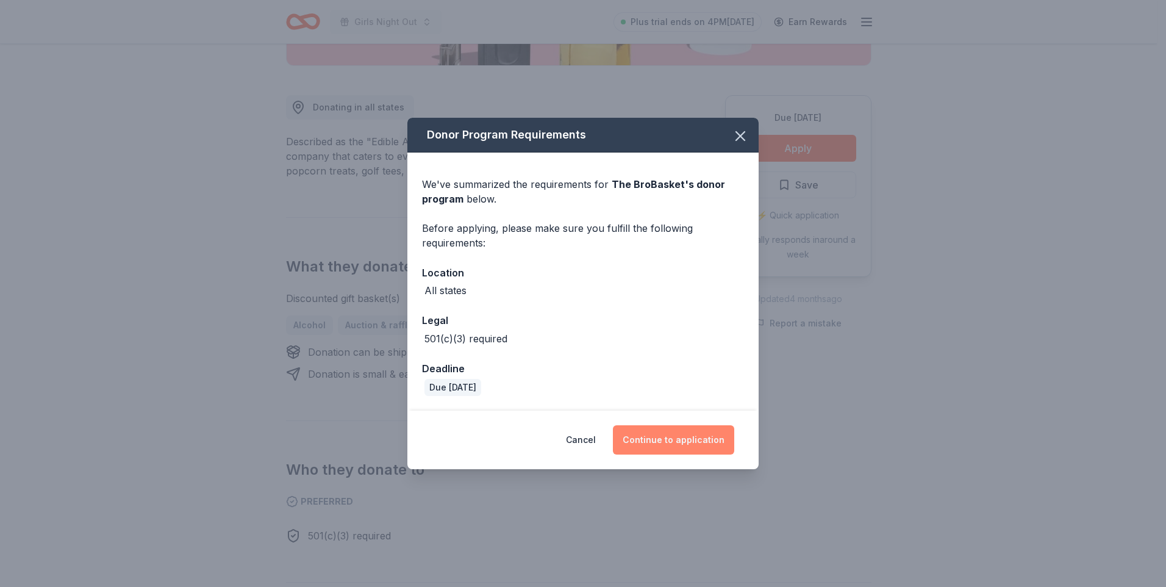
click at [682, 431] on button "Continue to application" at bounding box center [673, 439] width 121 height 29
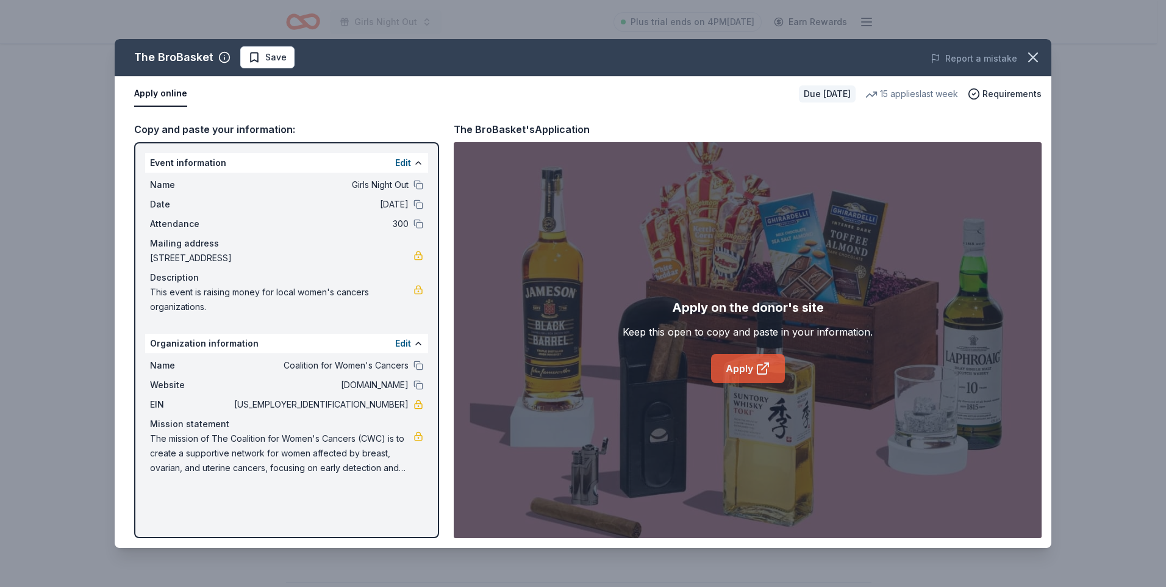
click at [757, 374] on icon at bounding box center [762, 368] width 15 height 15
drag, startPoint x: 218, startPoint y: 308, endPoint x: 162, endPoint y: 289, distance: 59.8
click at [162, 289] on span "This event is raising money for local women's cancers organizations." at bounding box center [281, 299] width 263 height 29
click at [199, 288] on span "This event is raising money for local women's cancers organizations." at bounding box center [281, 299] width 263 height 29
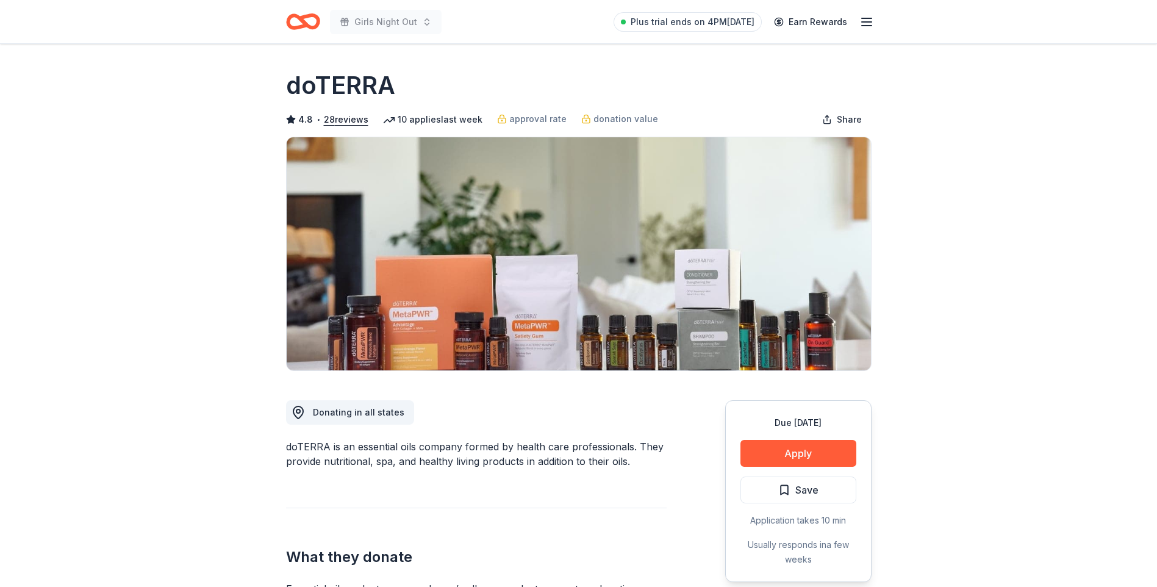
scroll to position [183, 0]
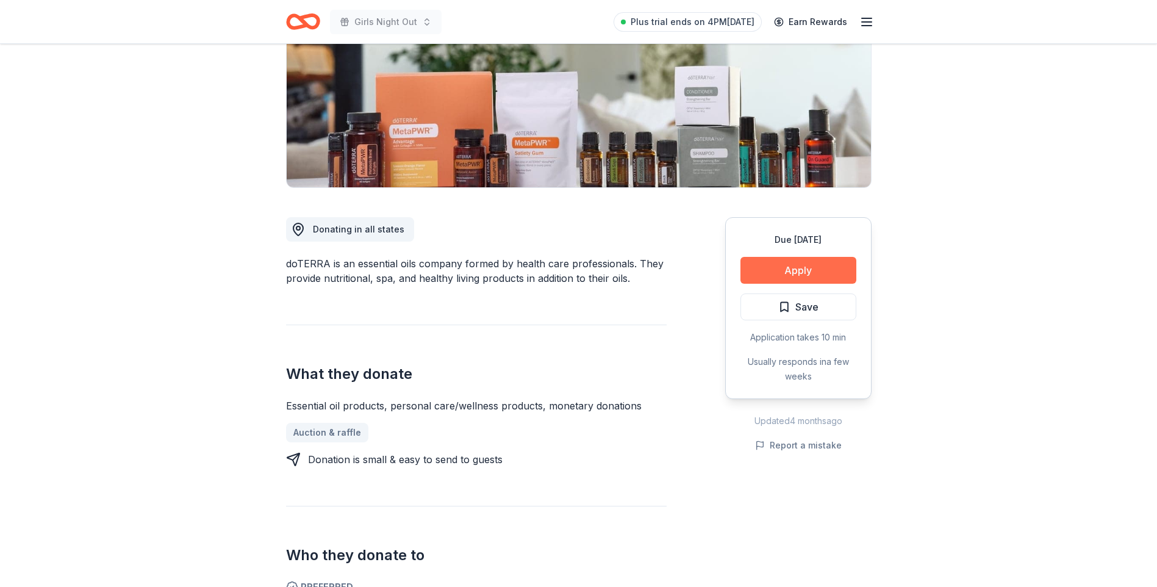
click at [776, 274] on button "Apply" at bounding box center [798, 270] width 116 height 27
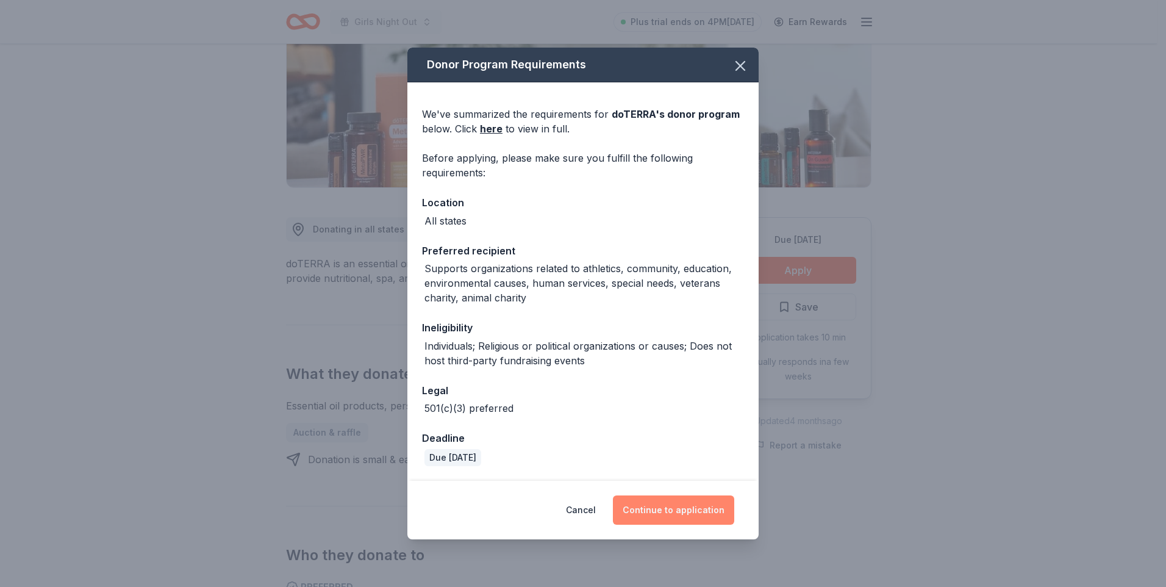
click at [677, 512] on button "Continue to application" at bounding box center [673, 509] width 121 height 29
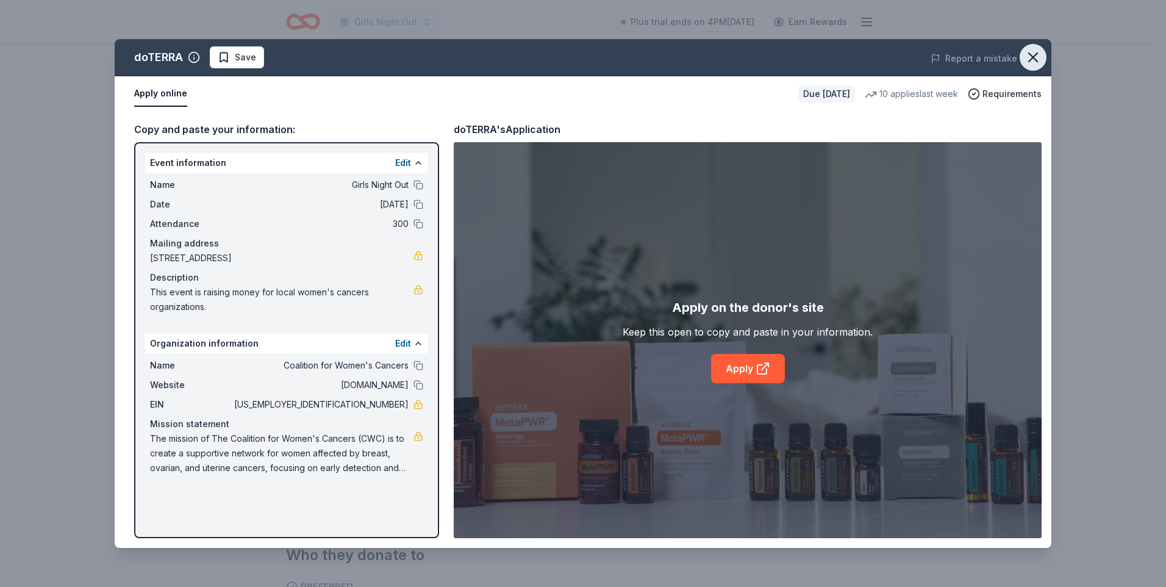
click at [1029, 61] on icon "button" at bounding box center [1033, 57] width 9 height 9
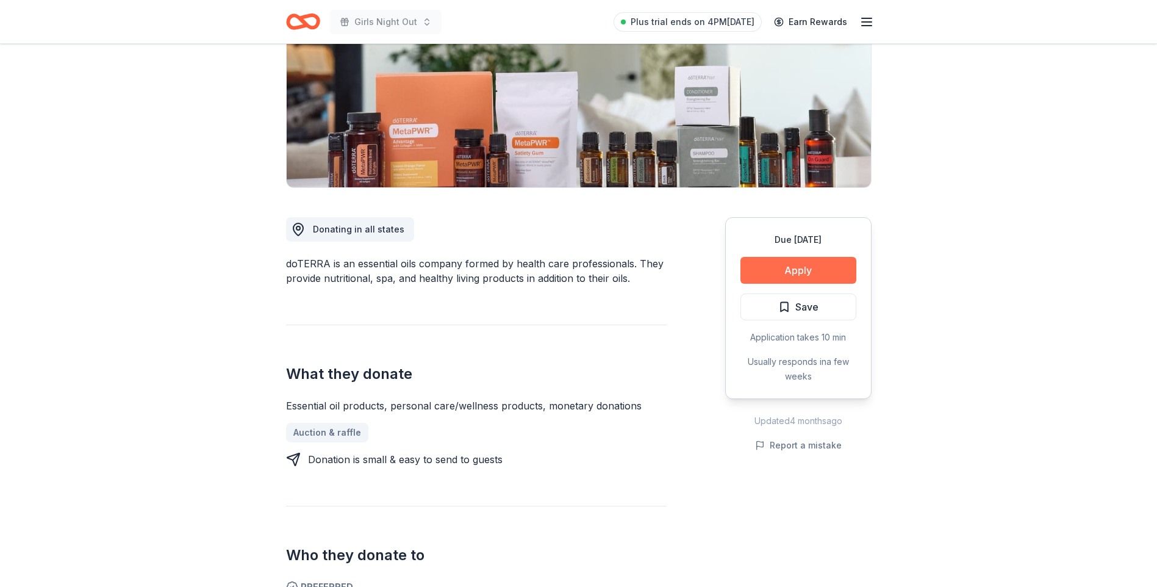
click at [814, 273] on button "Apply" at bounding box center [798, 270] width 116 height 27
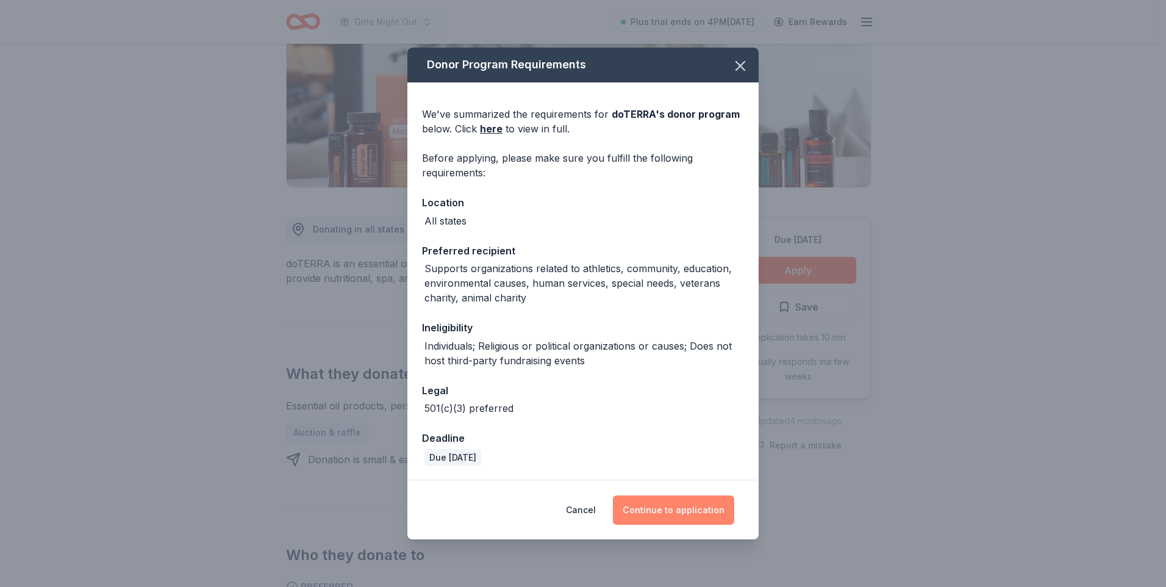
click at [704, 506] on button "Continue to application" at bounding box center [673, 509] width 121 height 29
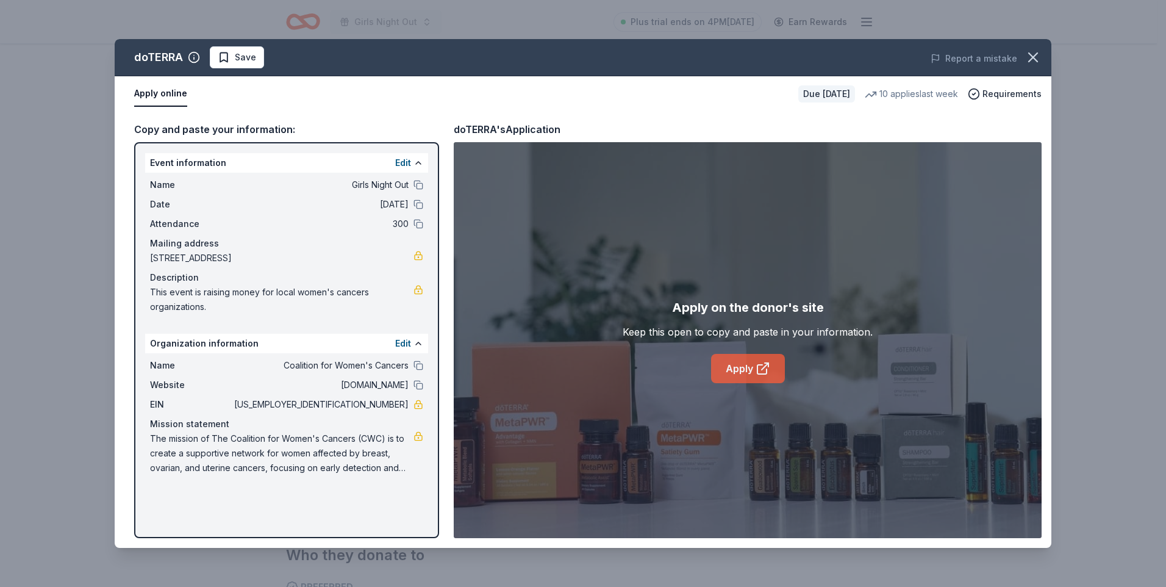
click at [756, 372] on icon at bounding box center [762, 368] width 15 height 15
drag, startPoint x: 1030, startPoint y: 59, endPoint x: 922, endPoint y: 62, distance: 107.3
click at [1030, 60] on icon "button" at bounding box center [1032, 57] width 17 height 17
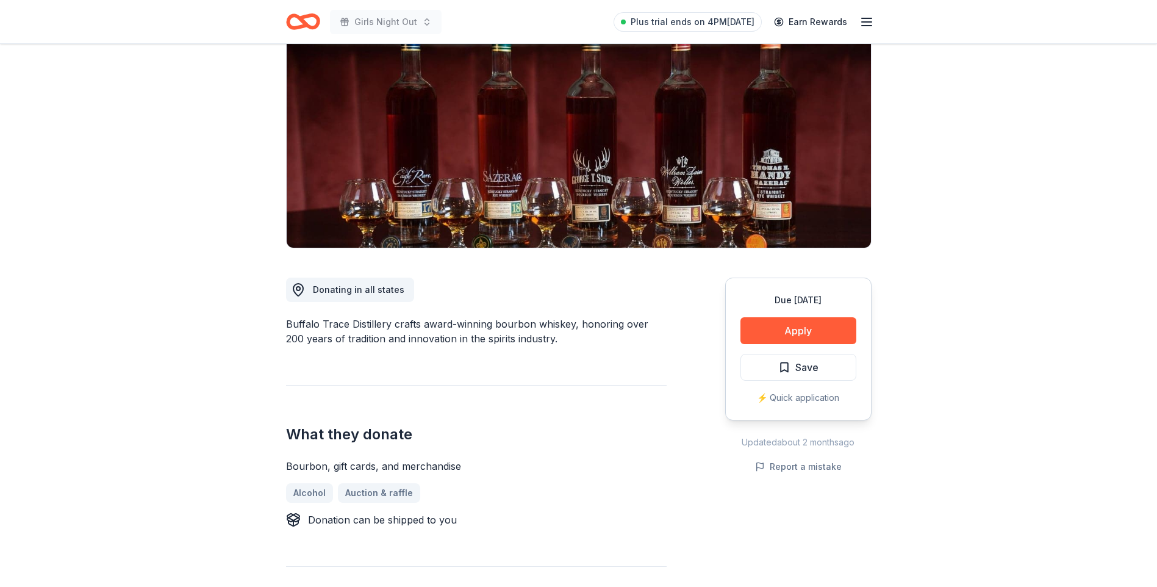
scroll to position [122, 0]
click at [783, 329] on button "Apply" at bounding box center [798, 331] width 116 height 27
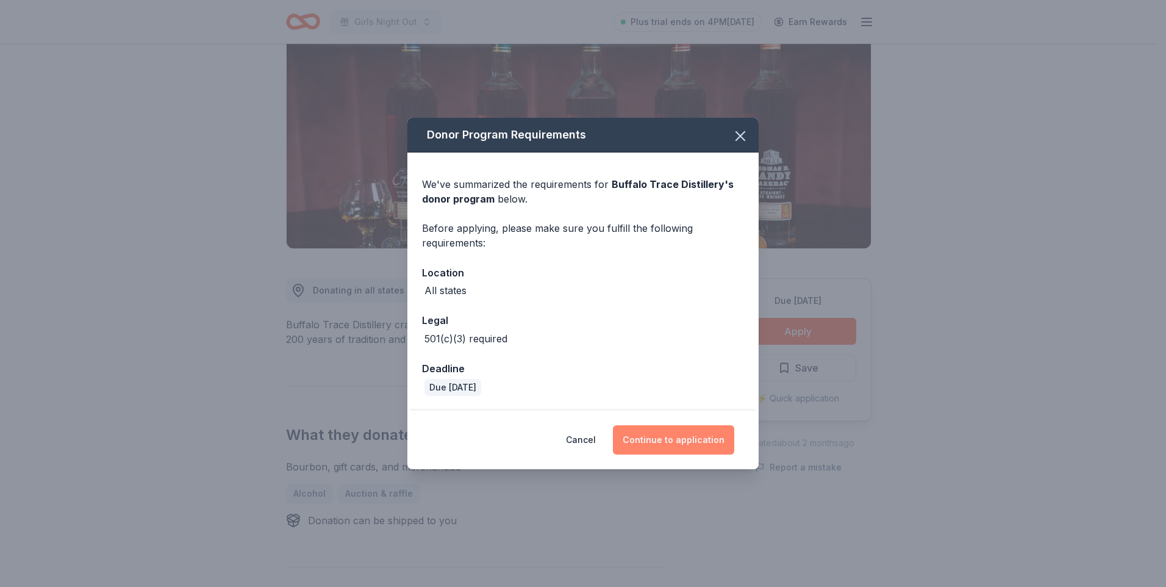
click at [689, 438] on button "Continue to application" at bounding box center [673, 439] width 121 height 29
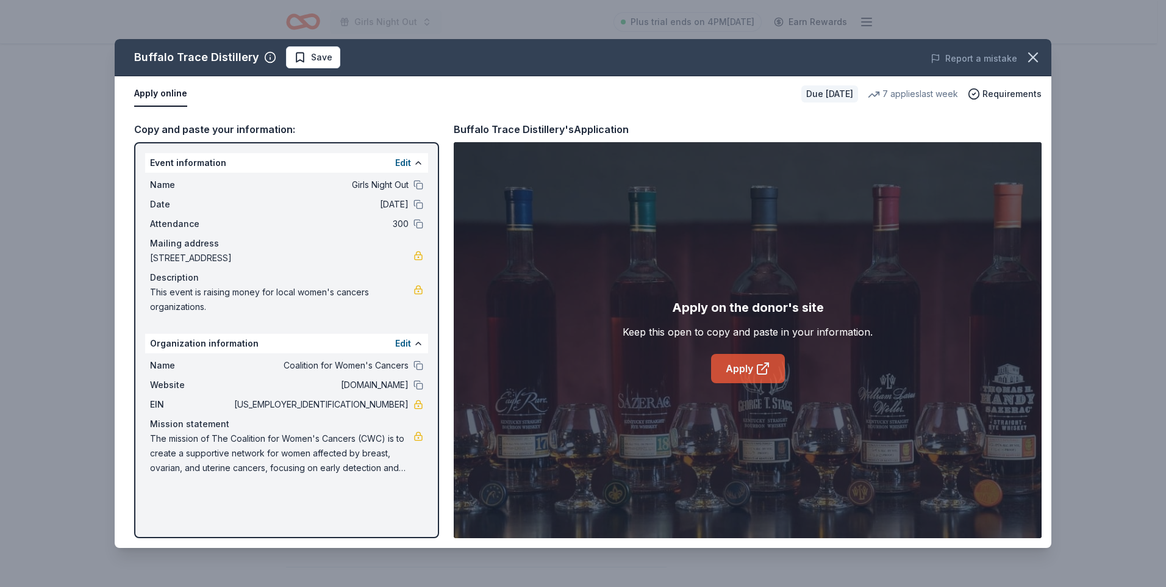
click at [754, 375] on link "Apply" at bounding box center [748, 368] width 74 height 29
click at [1028, 55] on icon "button" at bounding box center [1032, 57] width 17 height 17
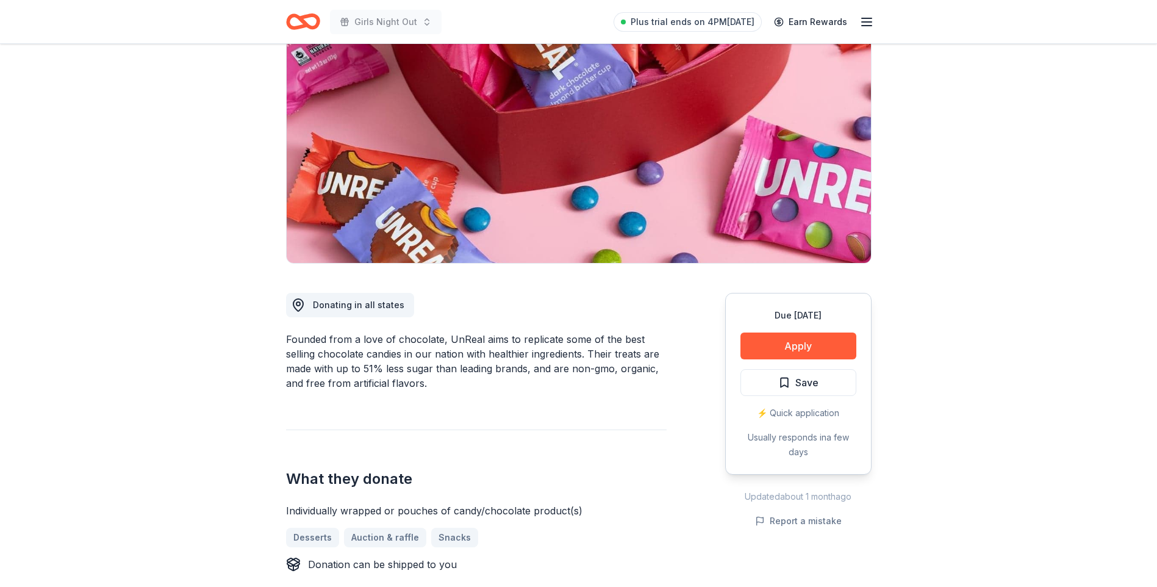
scroll to position [183, 0]
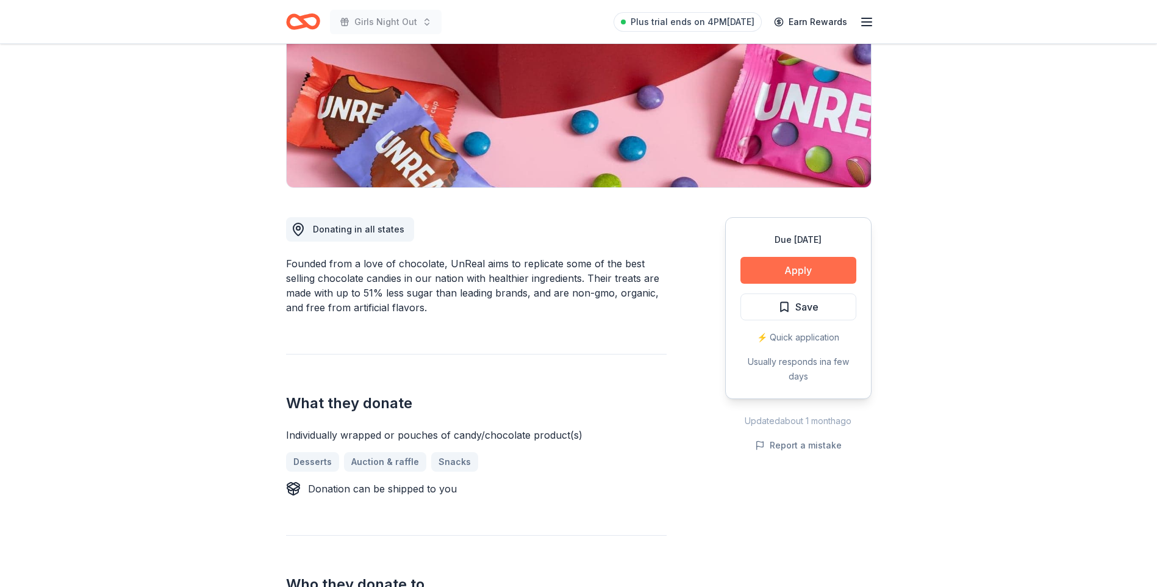
click at [785, 277] on button "Apply" at bounding box center [798, 270] width 116 height 27
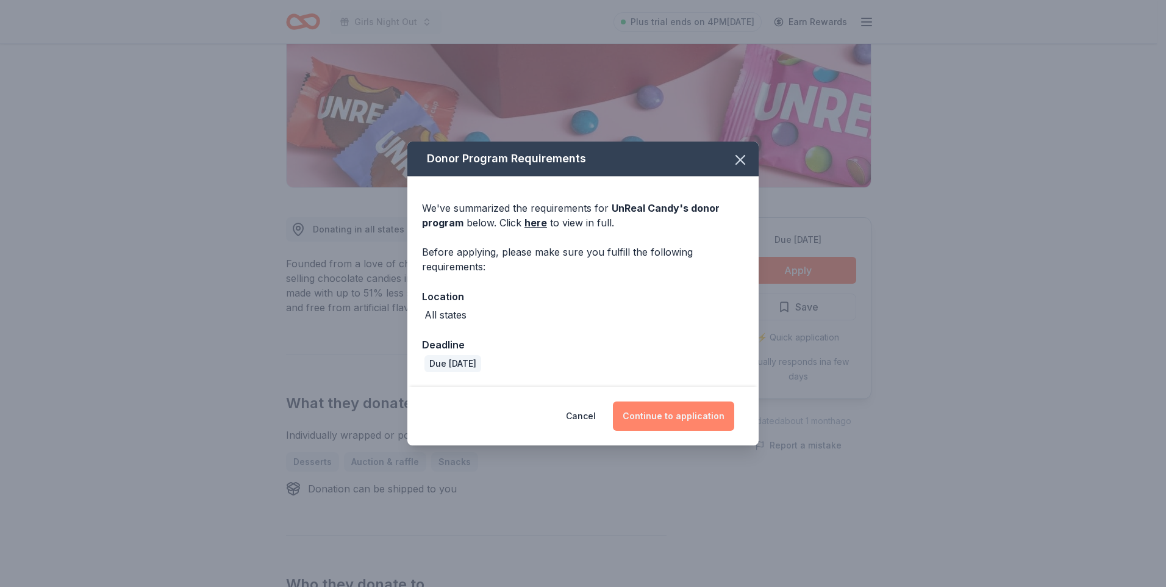
click at [687, 423] on button "Continue to application" at bounding box center [673, 415] width 121 height 29
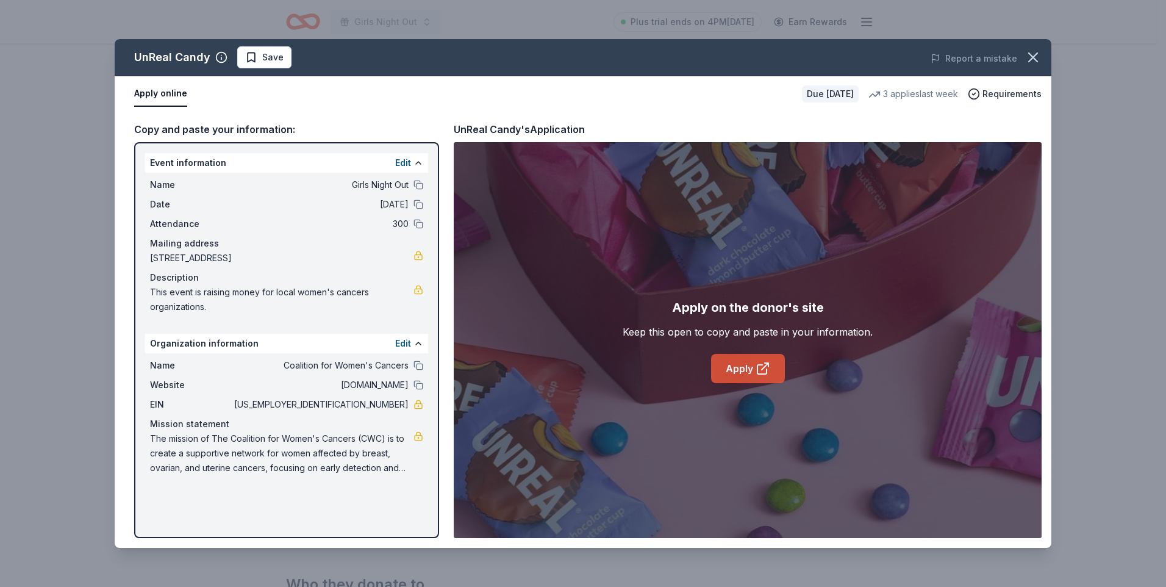
click at [752, 366] on link "Apply" at bounding box center [748, 368] width 74 height 29
click at [1032, 60] on icon "button" at bounding box center [1032, 57] width 17 height 17
